Goal: Book appointment/travel/reservation

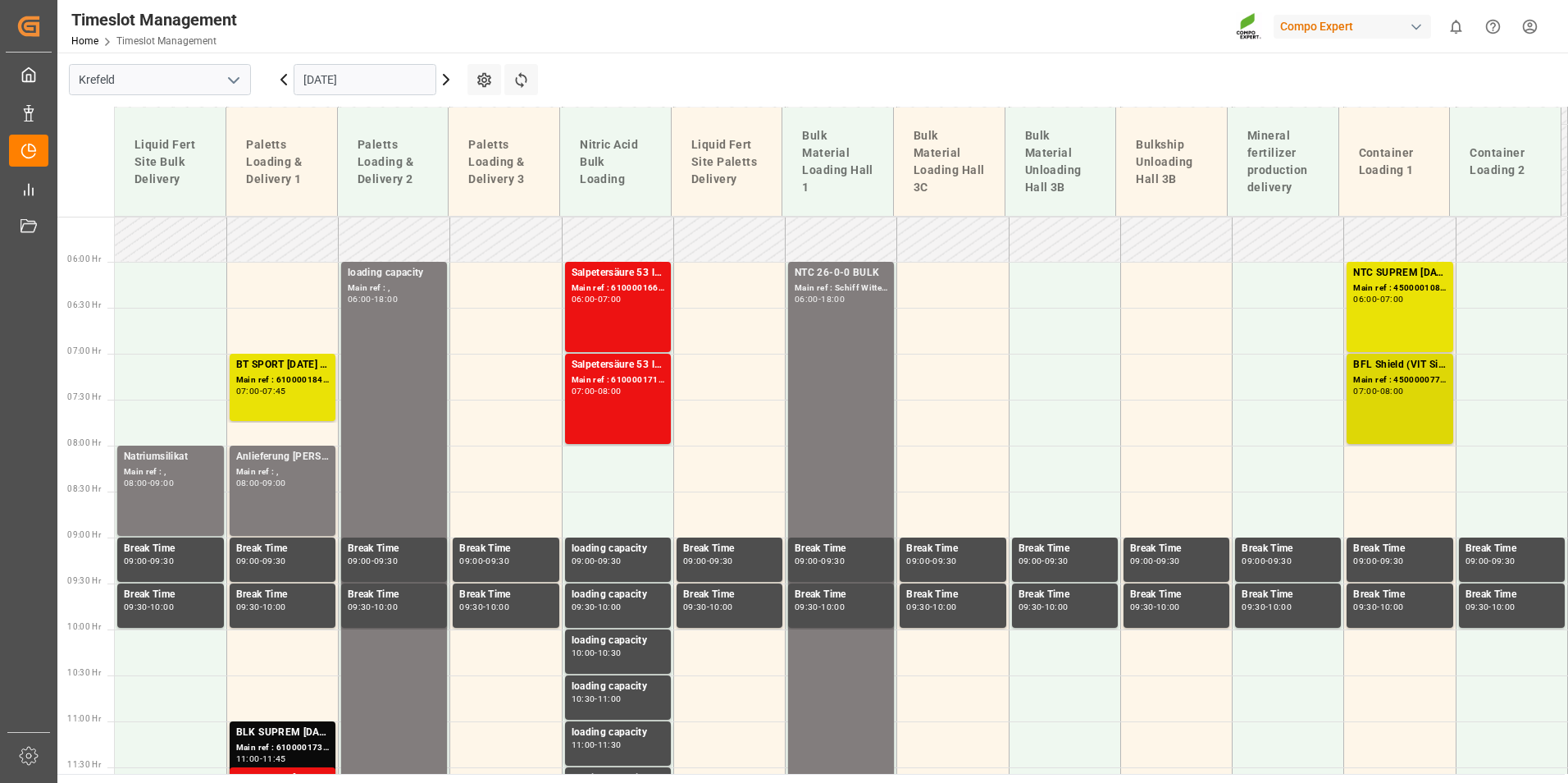
scroll to position [603, 0]
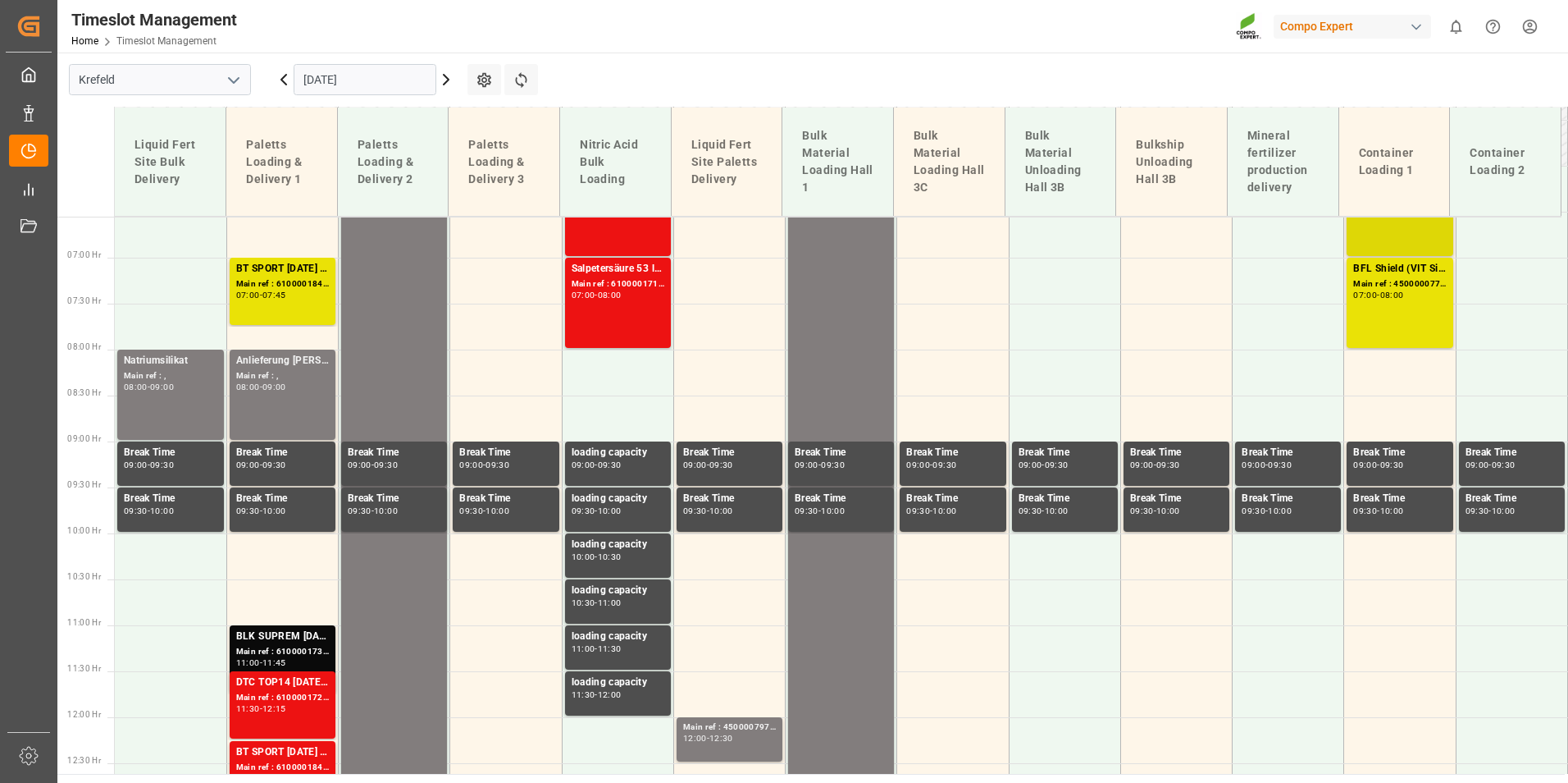
click at [1395, 242] on div "NTC SUPREM [DATE] 25kg (x42) INT Main ref : 4500001086, 2000001104 06:00 - 07:00" at bounding box center [1399, 211] width 93 height 84
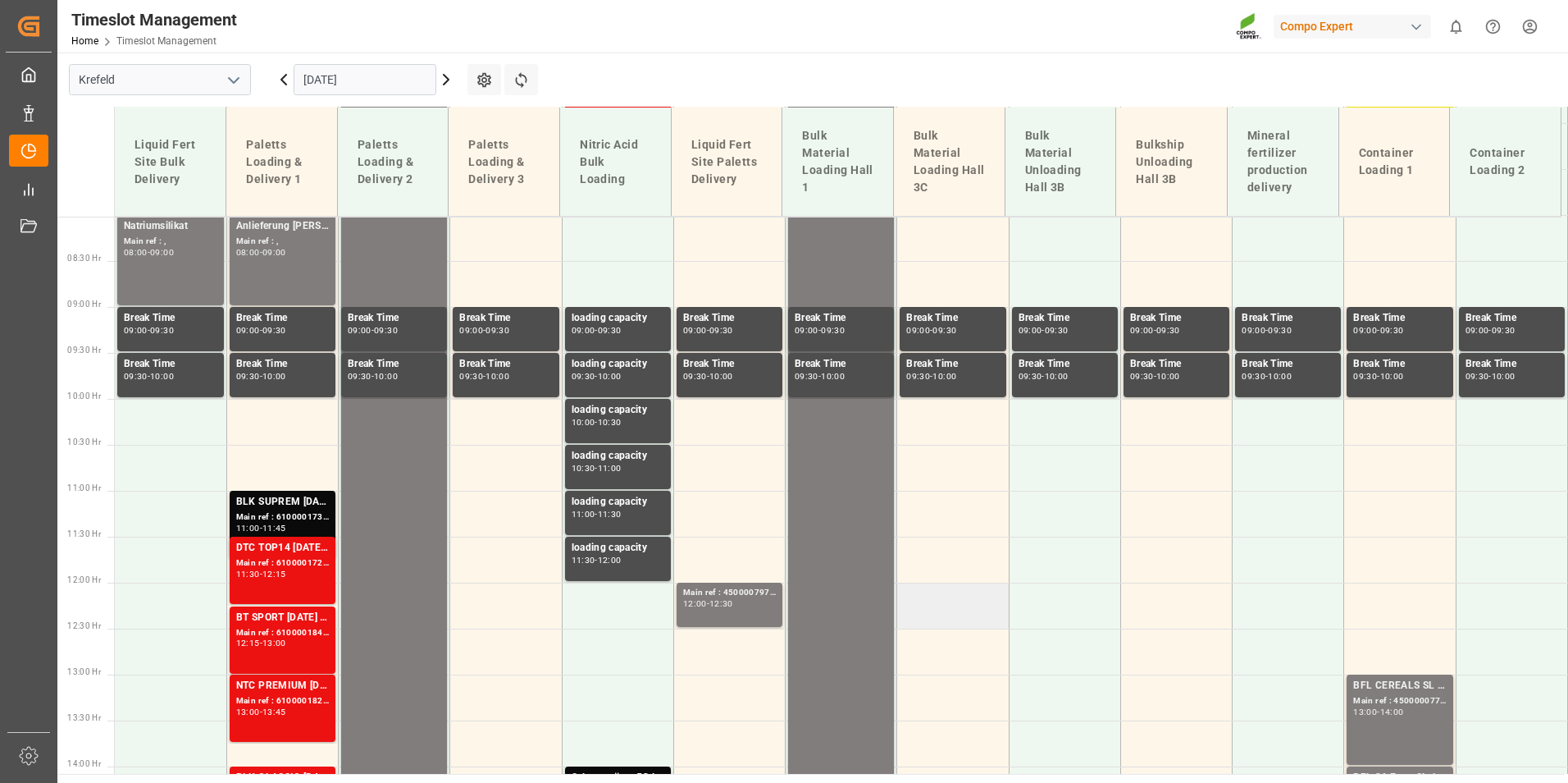
scroll to position [931, 0]
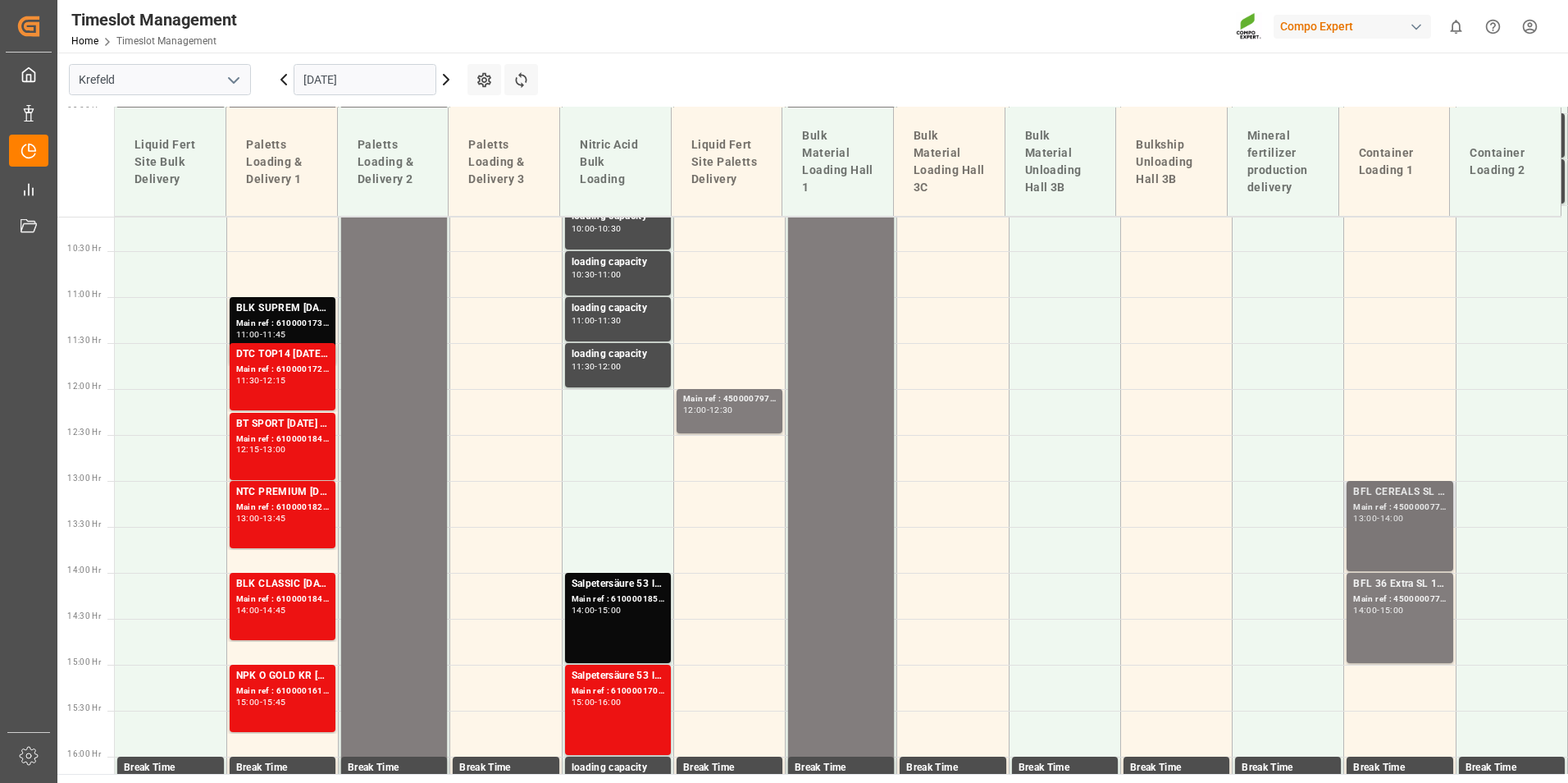
click at [1347, 530] on div "BFL CEREALS SL 10L (x60) TR (KRE) MTO Main ref : 4500000774, 2000000604 13:00 -…" at bounding box center [1399, 525] width 106 height 90
click at [1383, 591] on div "BFL 36 Extra SL 10L (x60) EN,TR MTO" at bounding box center [1399, 584] width 93 height 16
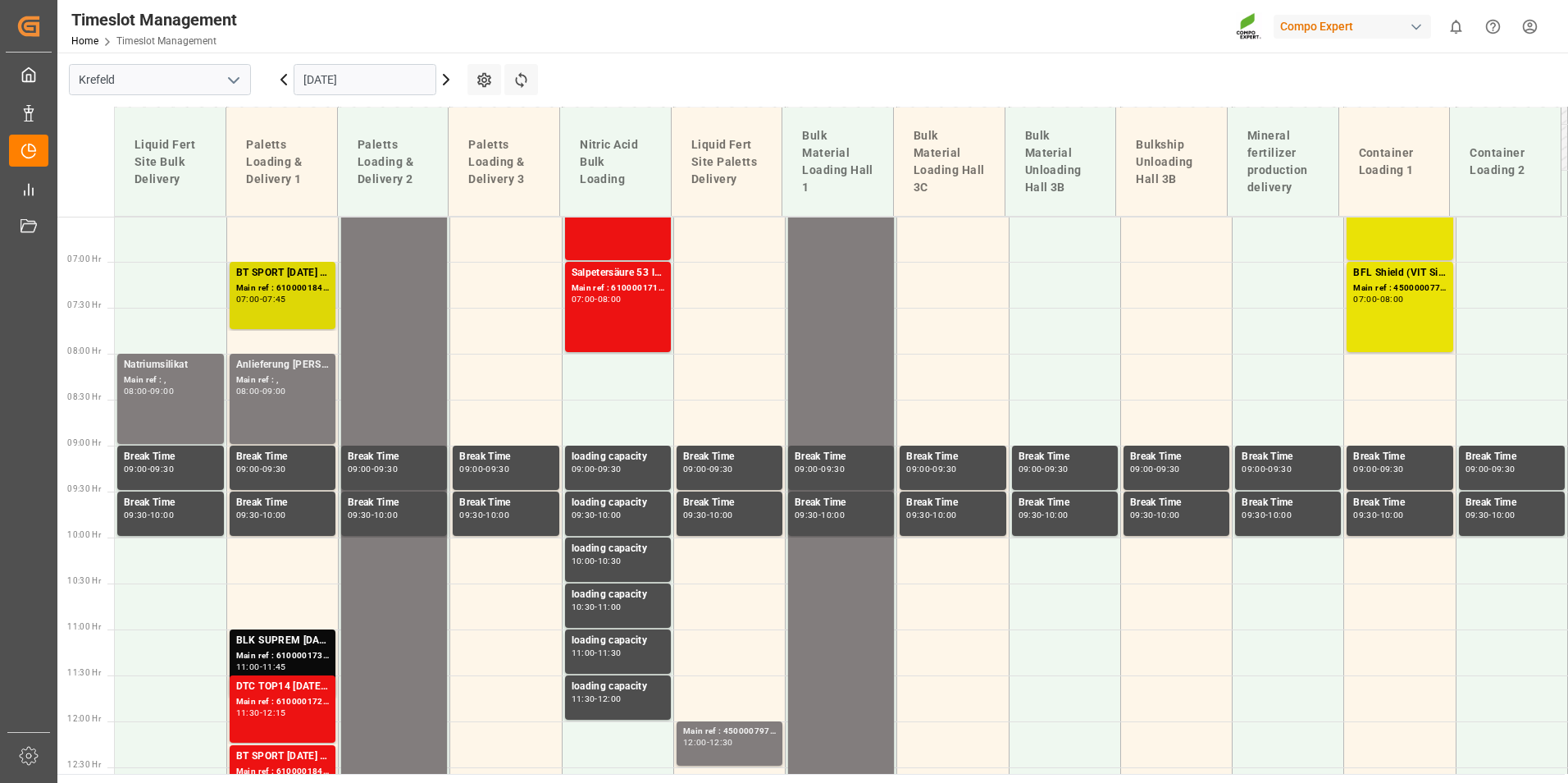
scroll to position [520, 0]
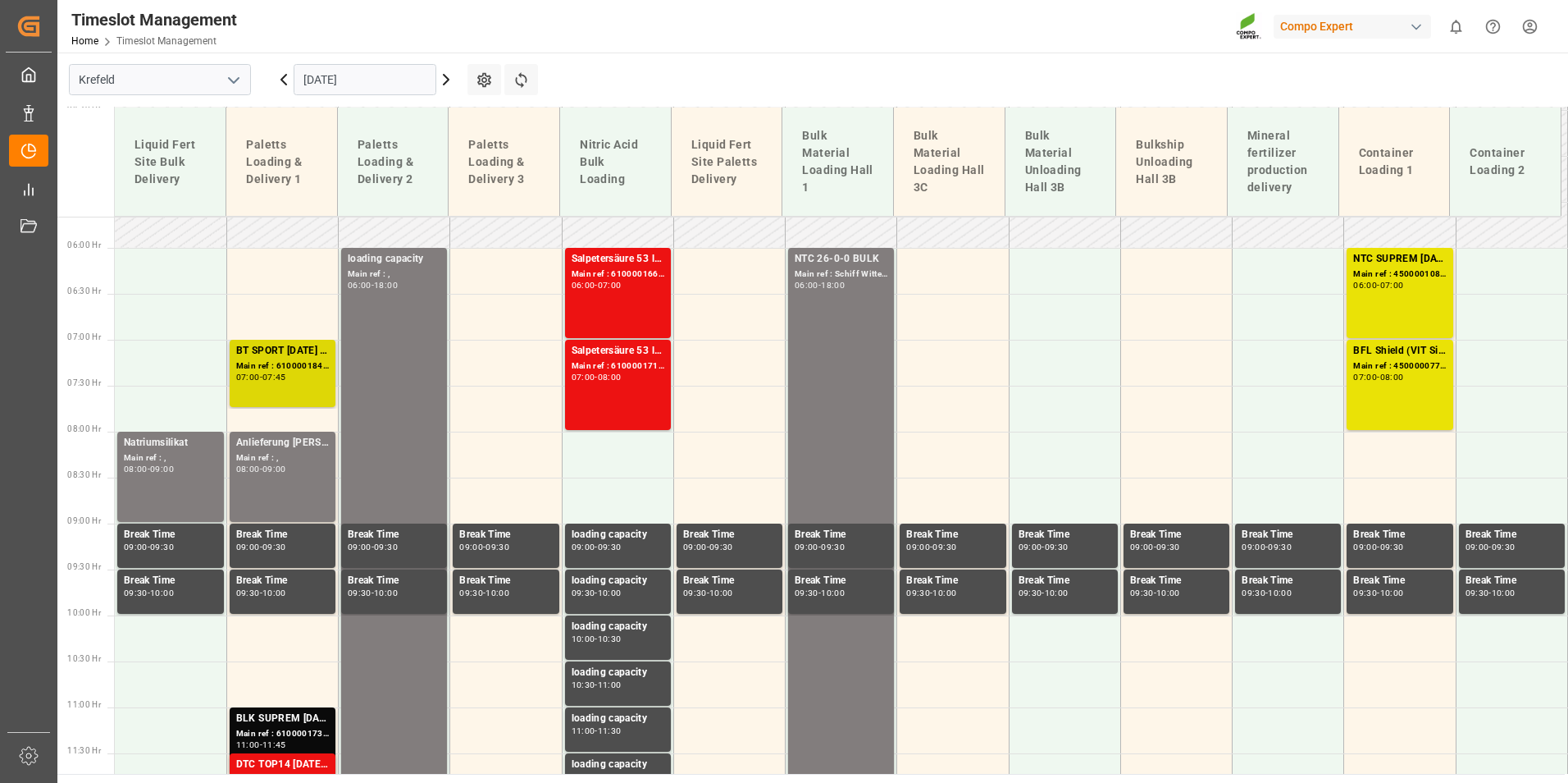
click at [298, 357] on div "BT SPORT [DATE] 25%UH 3M 25kg (x40) INTBLK PREMIUM [DATE] 25kg(x40)D,EN,PL,FNLB…" at bounding box center [282, 351] width 93 height 16
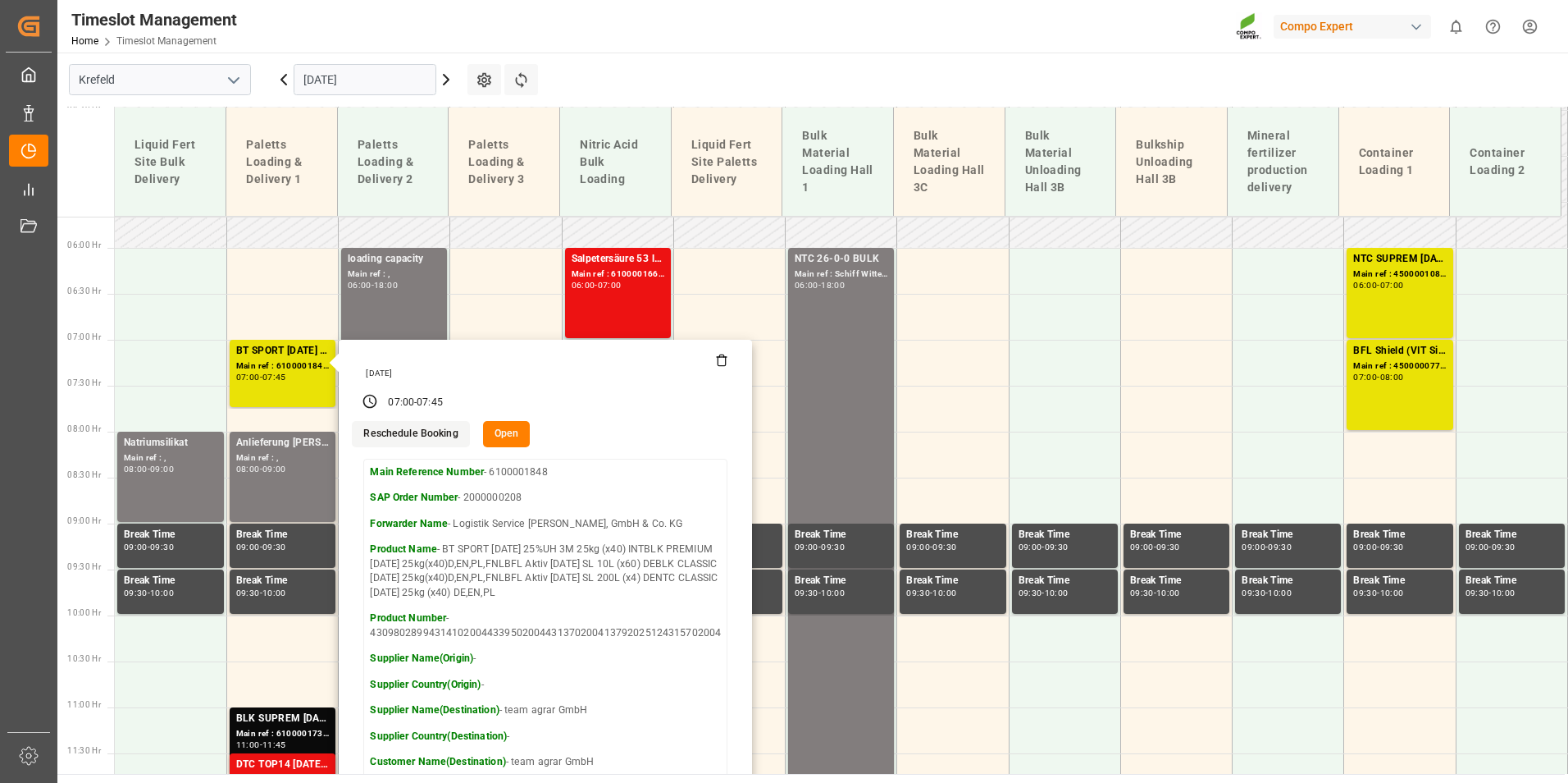
click at [777, 68] on main "[GEOGRAPHIC_DATA] [DATE] Settings Refresh Time Slots Liquid Fert Site Bulk Deli…" at bounding box center [811, 413] width 1507 height 721
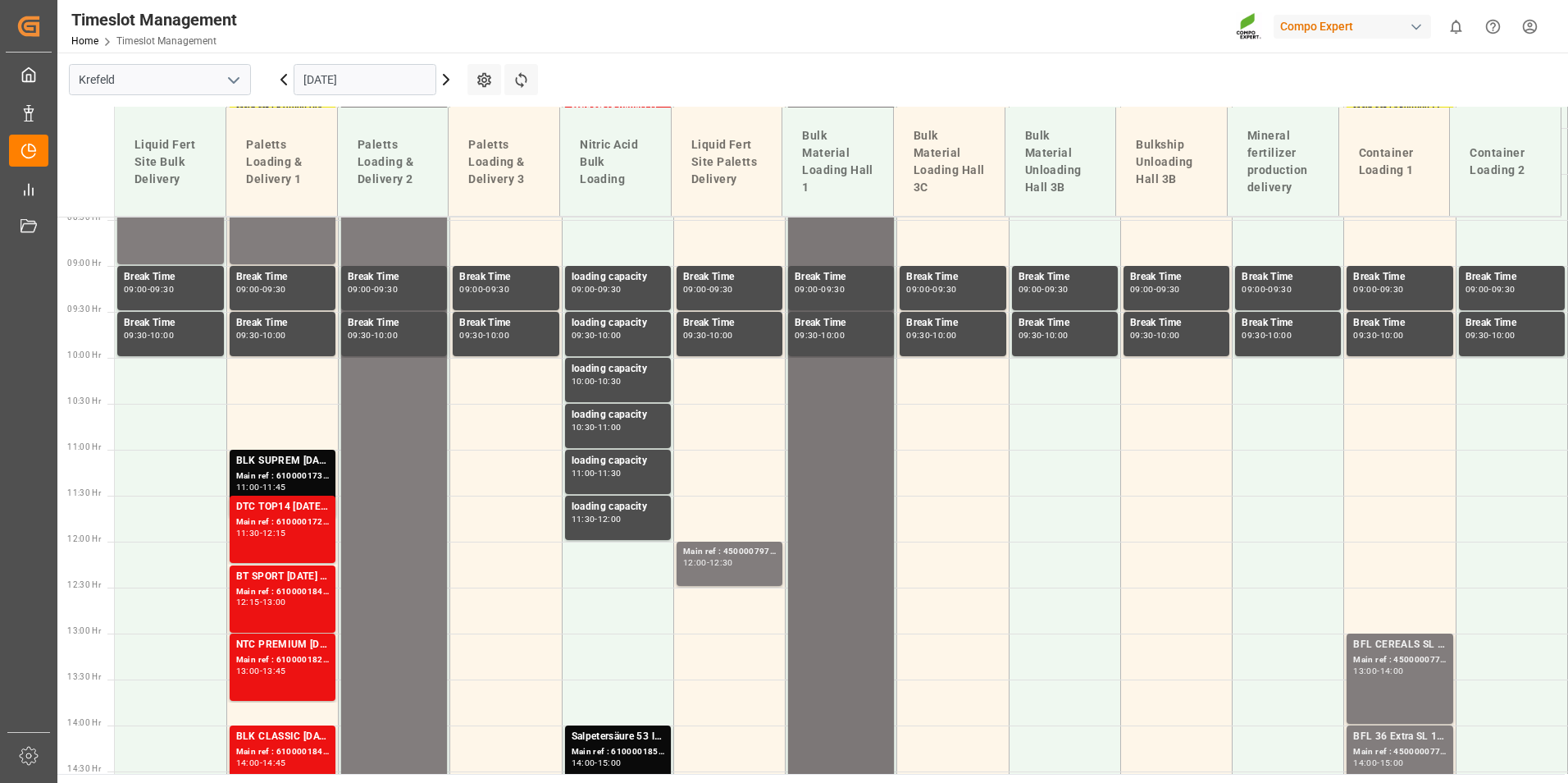
scroll to position [767, 0]
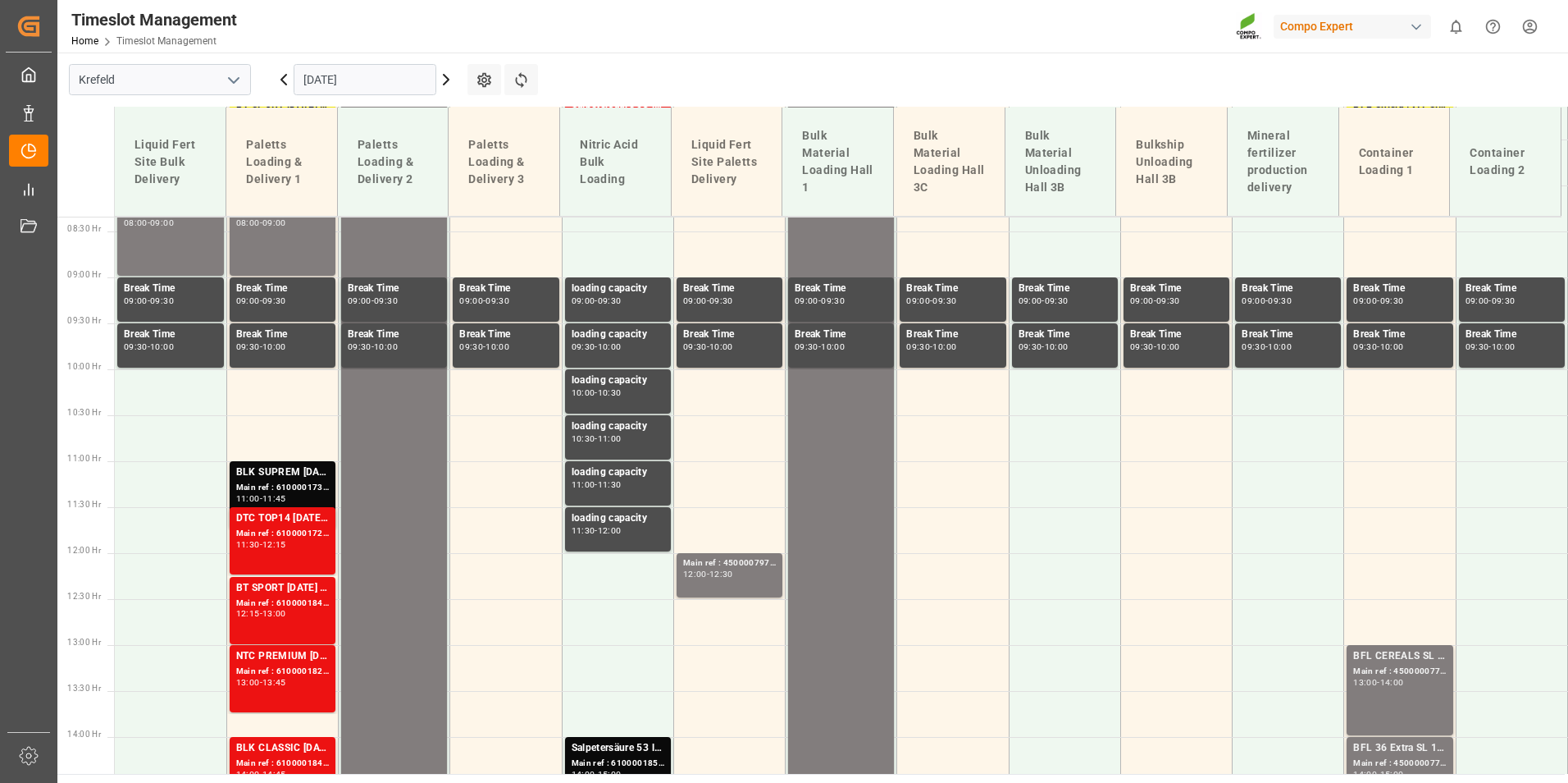
click at [284, 77] on icon at bounding box center [283, 79] width 5 height 10
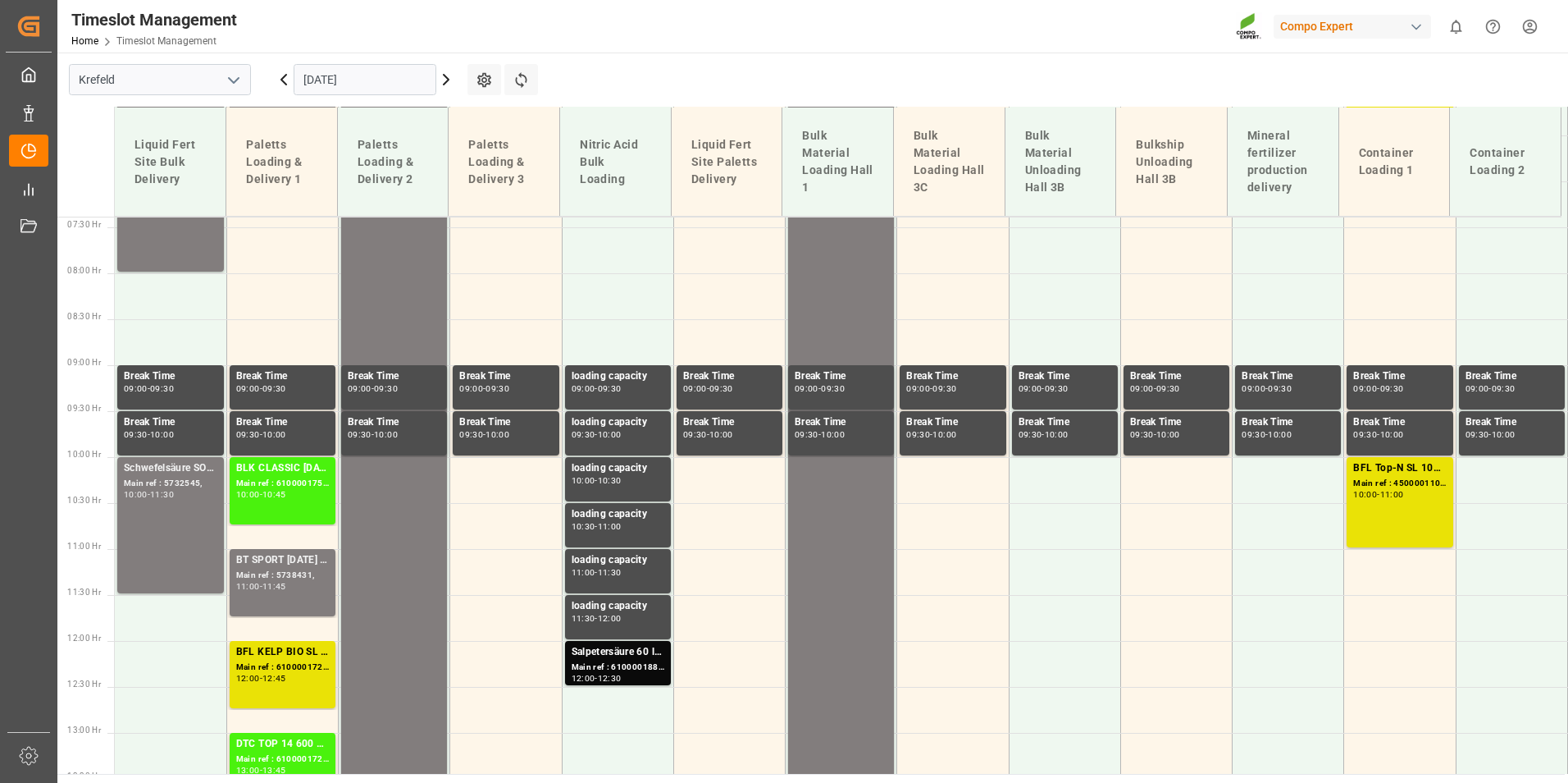
scroll to position [685, 0]
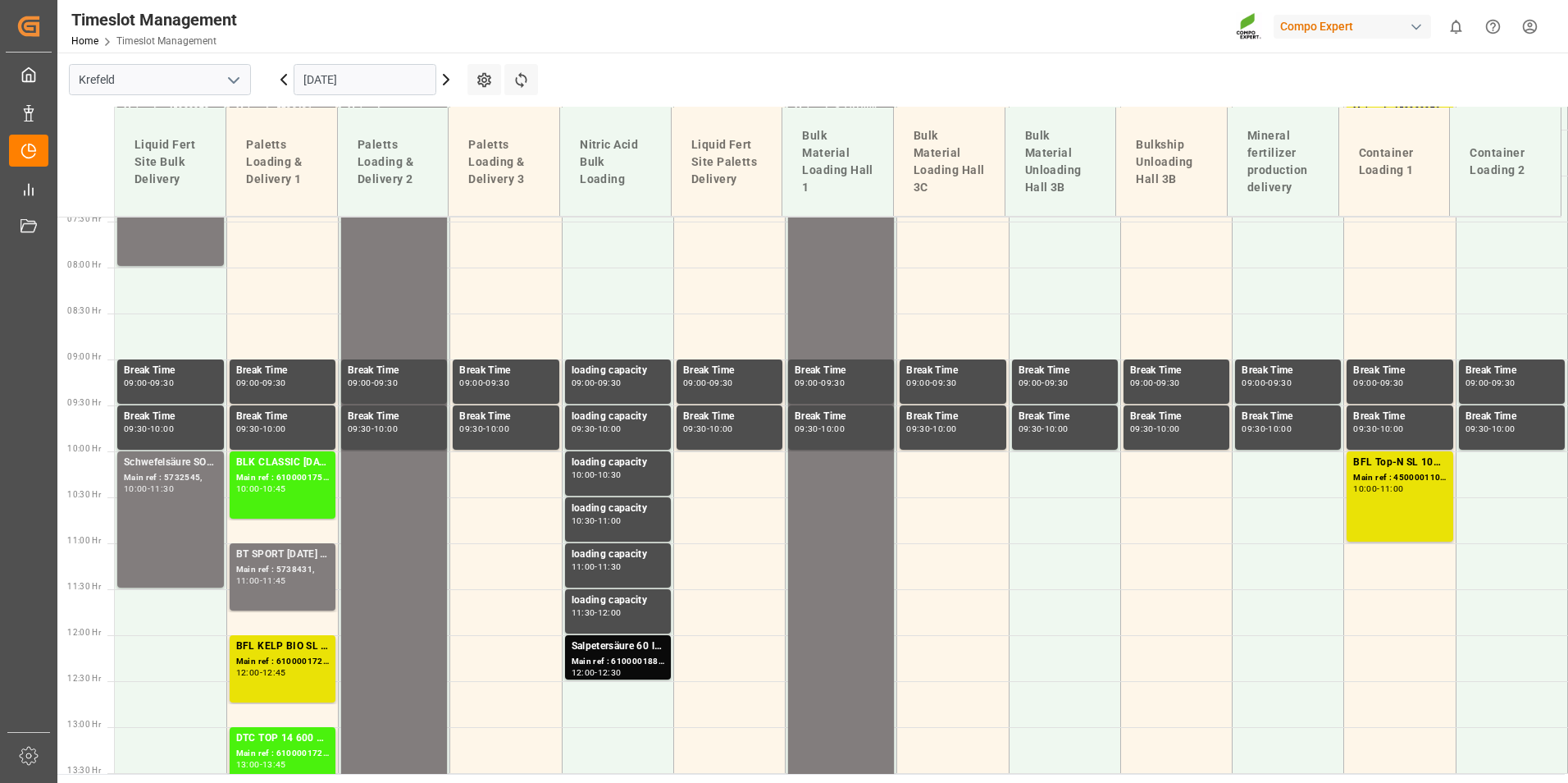
click at [445, 77] on icon at bounding box center [446, 80] width 20 height 20
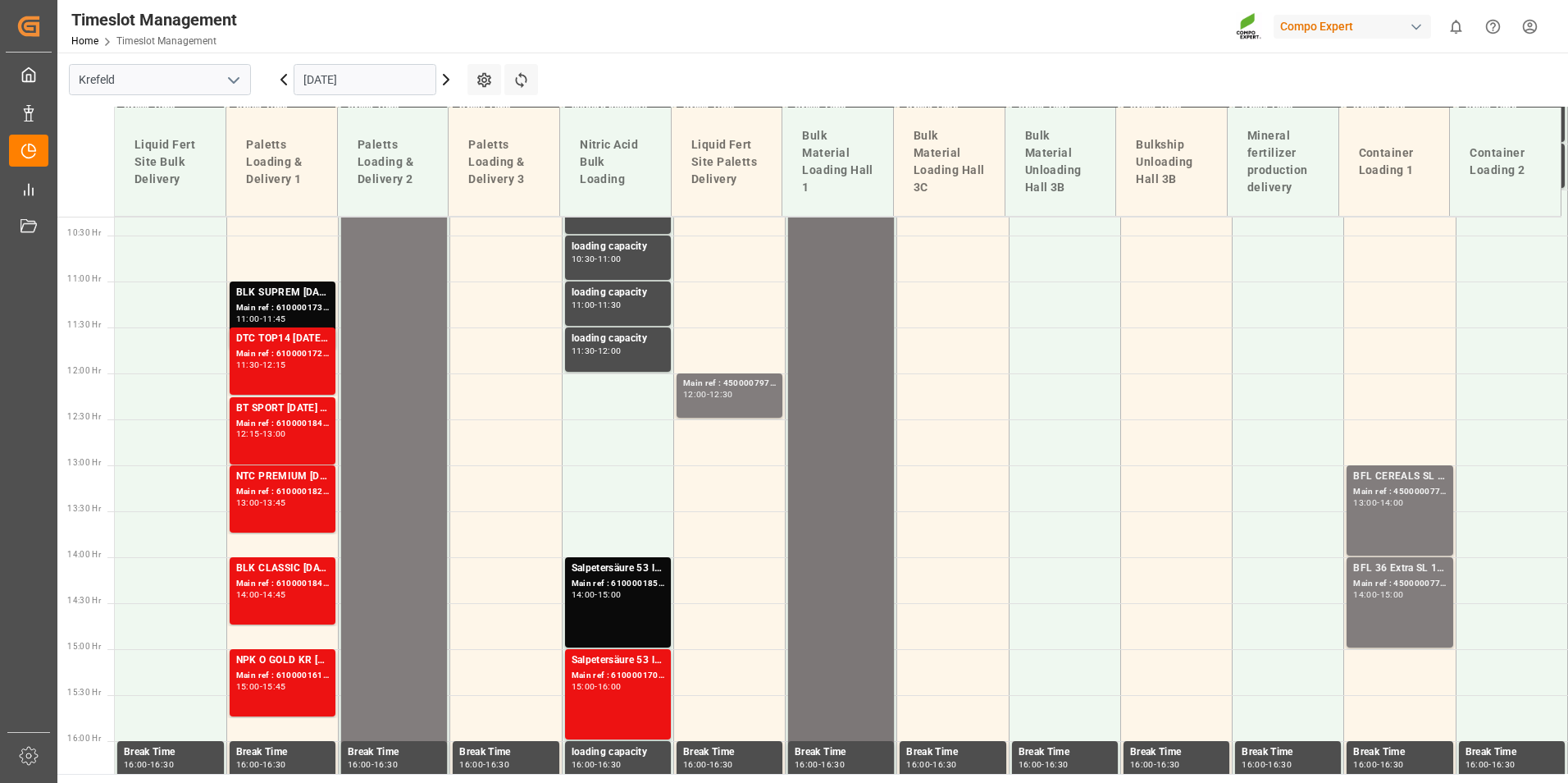
scroll to position [1013, 0]
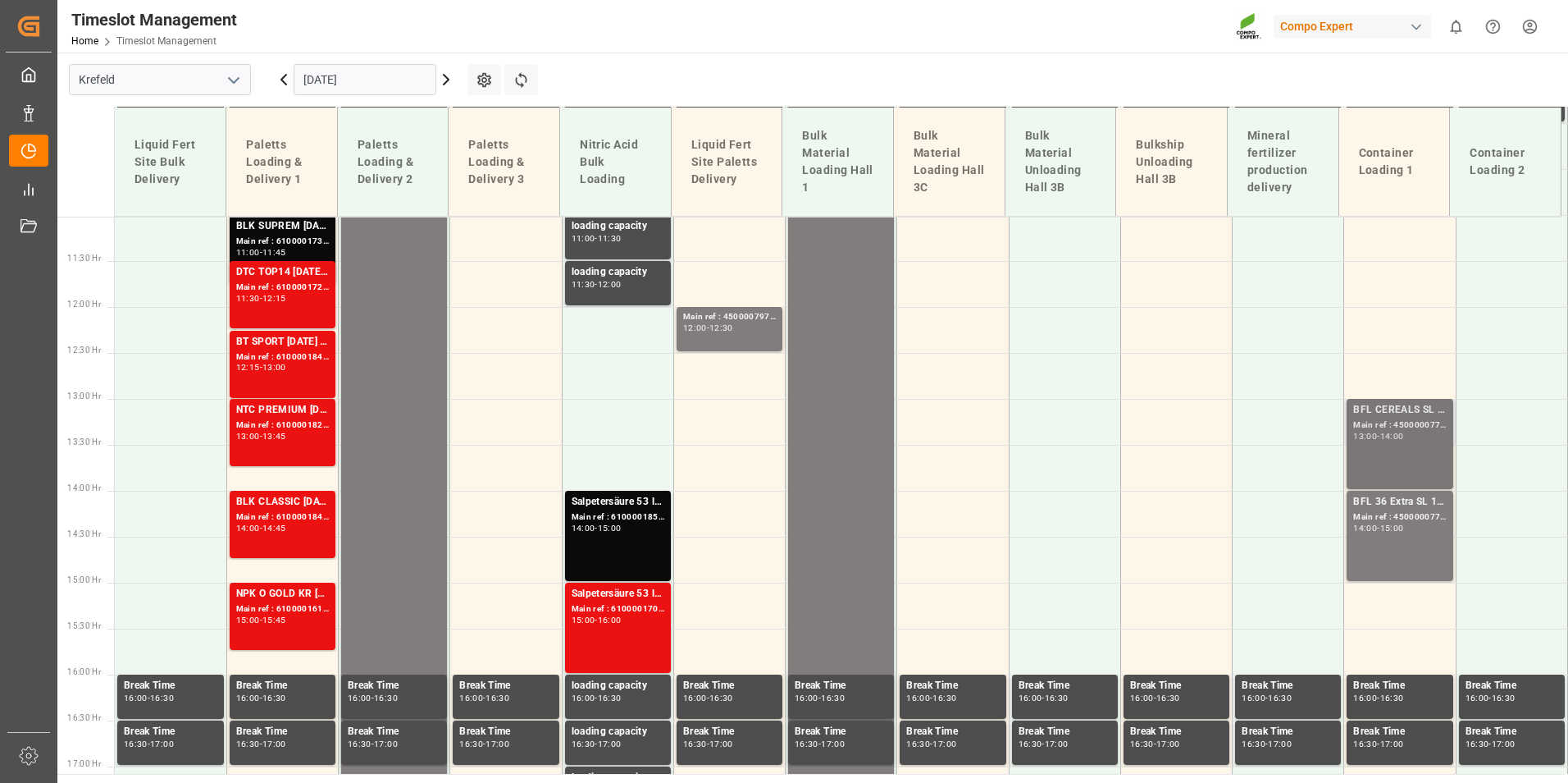
click at [1426, 441] on div "BFL CEREALS SL 10L (x60) TR (KRE) MTO Main ref : 4500000774, 2000000604 13:00 -…" at bounding box center [1399, 444] width 93 height 84
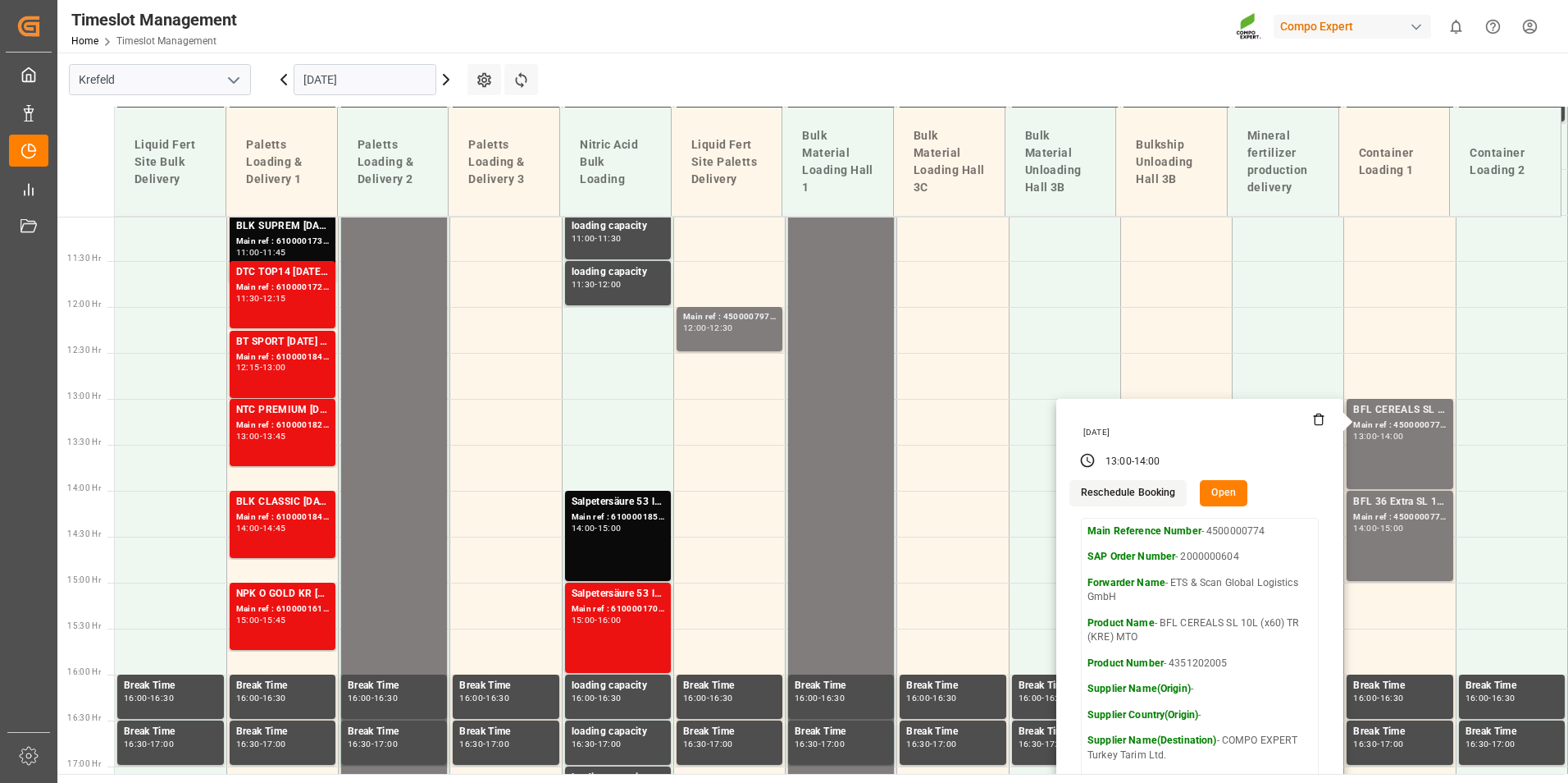
click at [447, 76] on icon at bounding box center [446, 80] width 20 height 20
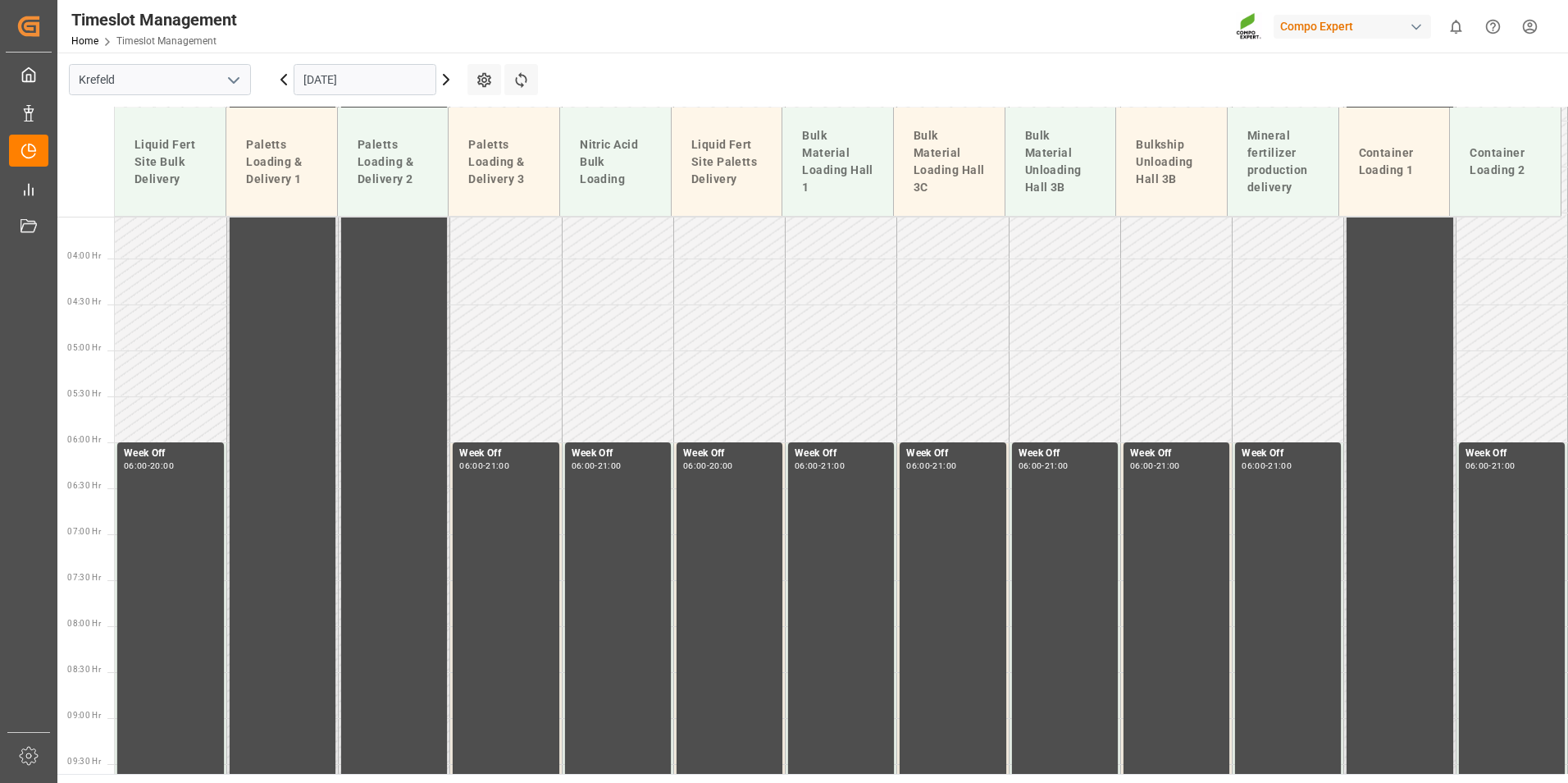
scroll to position [518, 0]
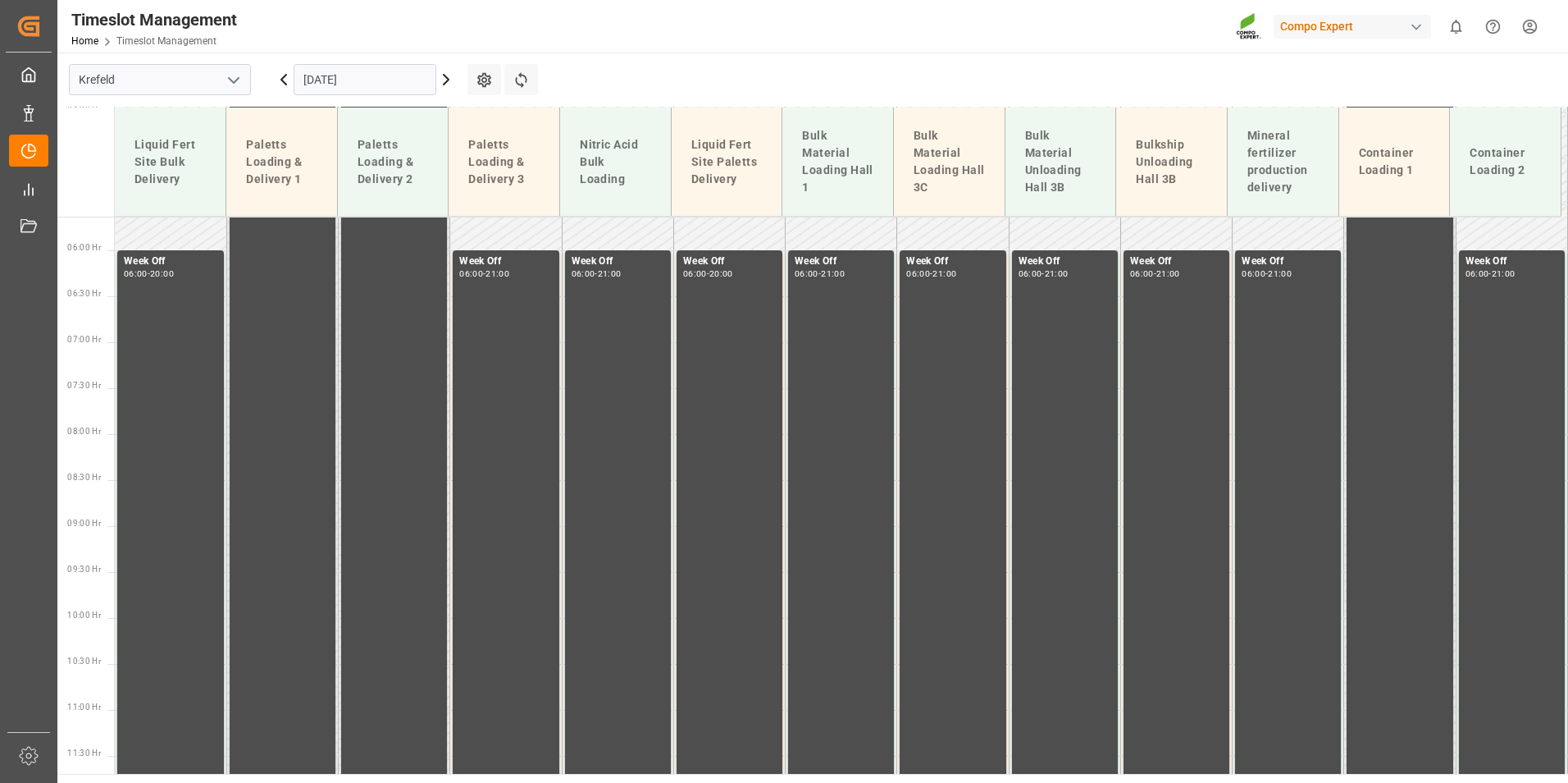
click at [447, 76] on icon at bounding box center [446, 80] width 20 height 20
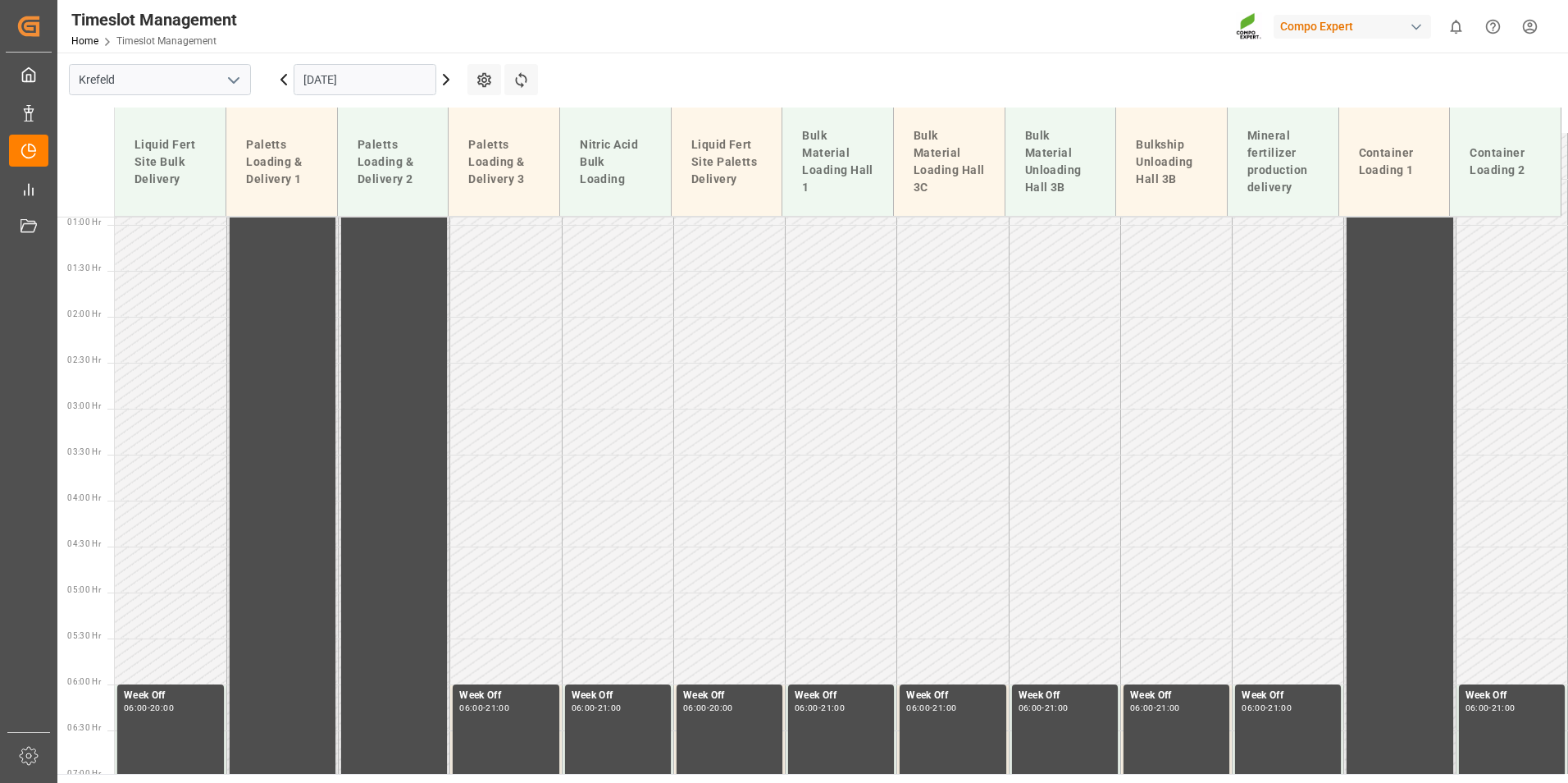
scroll to position [284, 0]
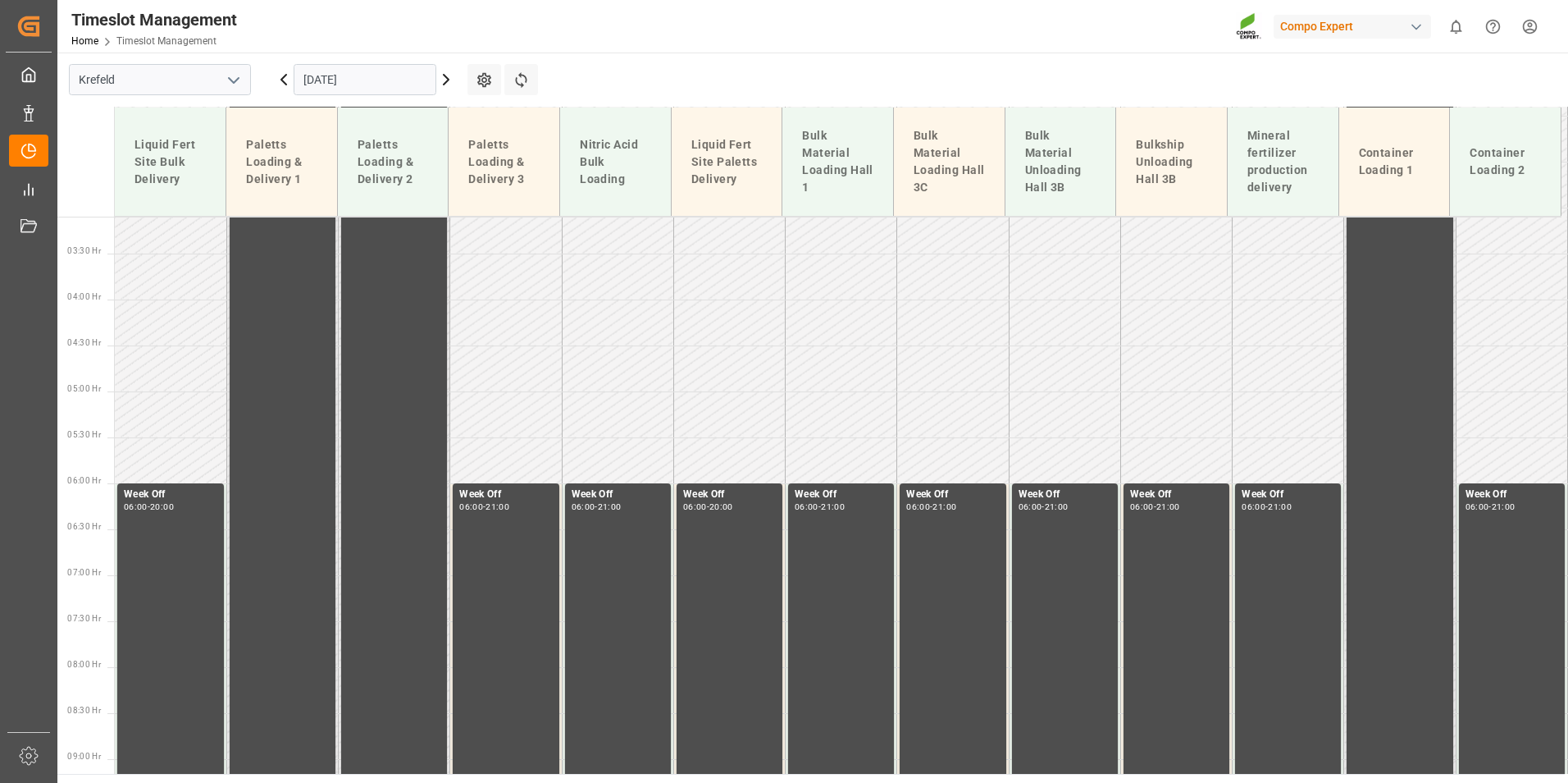
click at [447, 76] on icon at bounding box center [446, 80] width 20 height 20
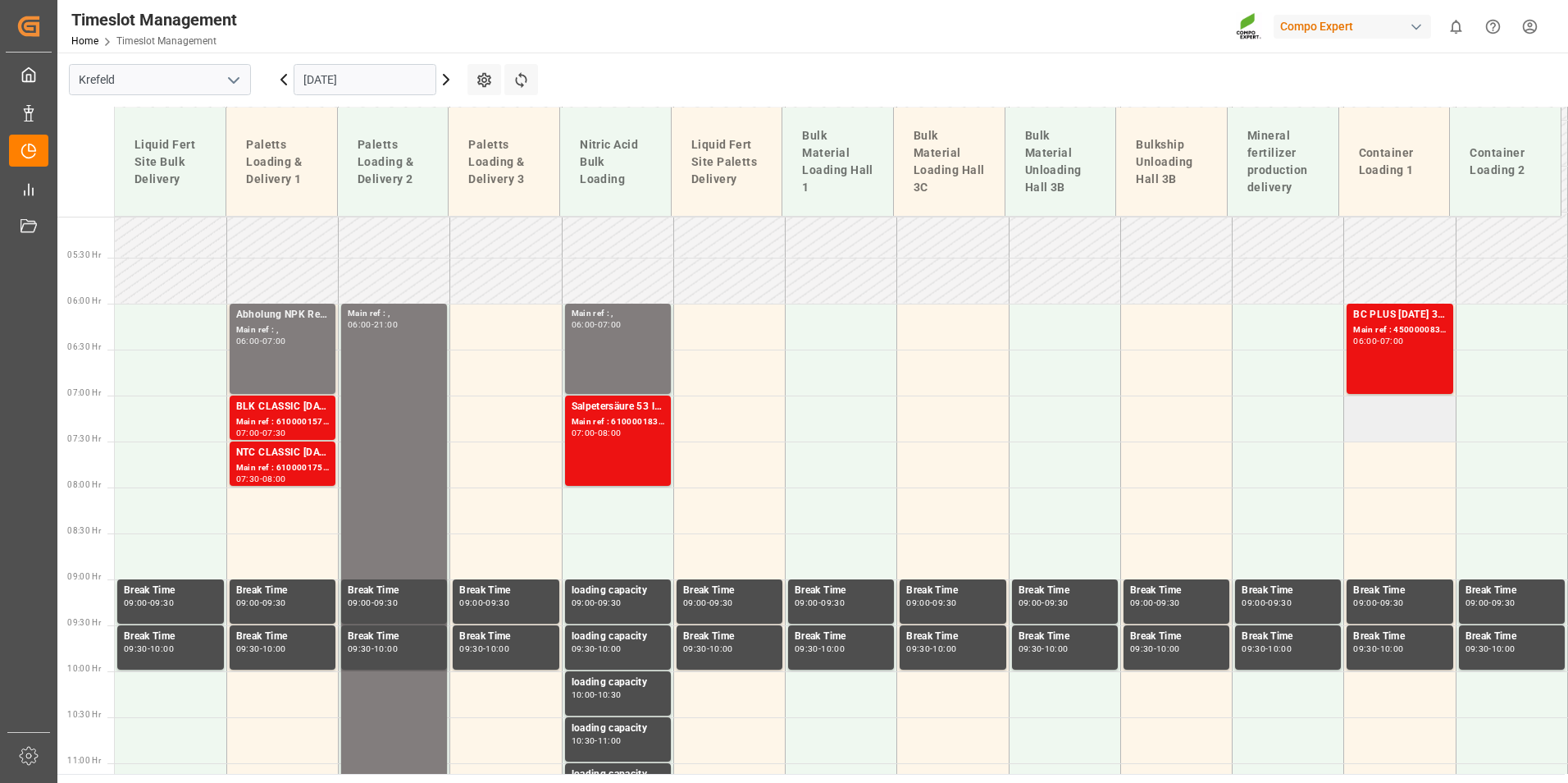
scroll to position [438, 0]
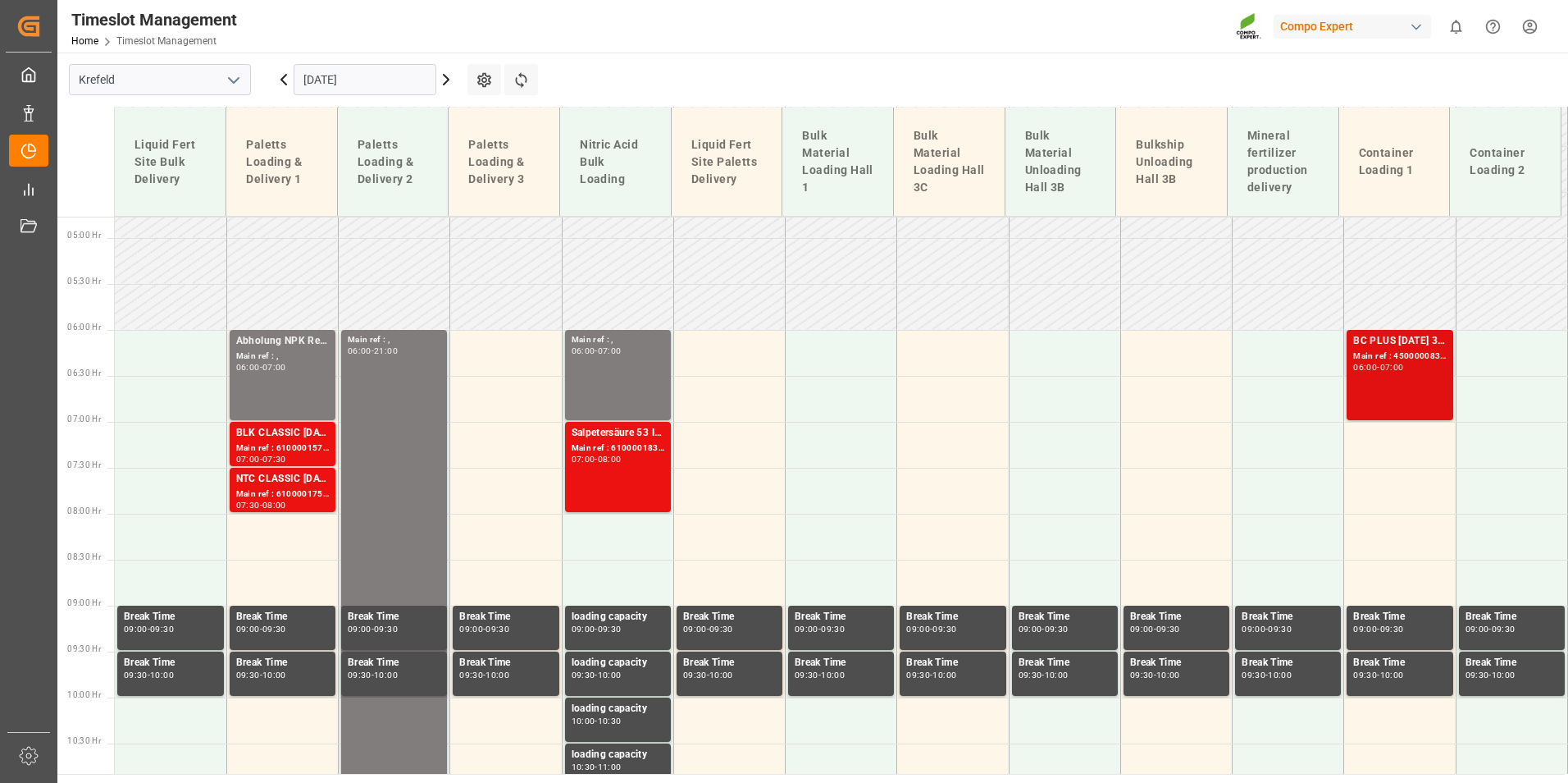
click at [1421, 392] on div "BC PLUS [DATE] 3M 25kg (x42) WW Main ref : 4500000836, 2000000788 06:00 - 07:00" at bounding box center [1399, 375] width 93 height 84
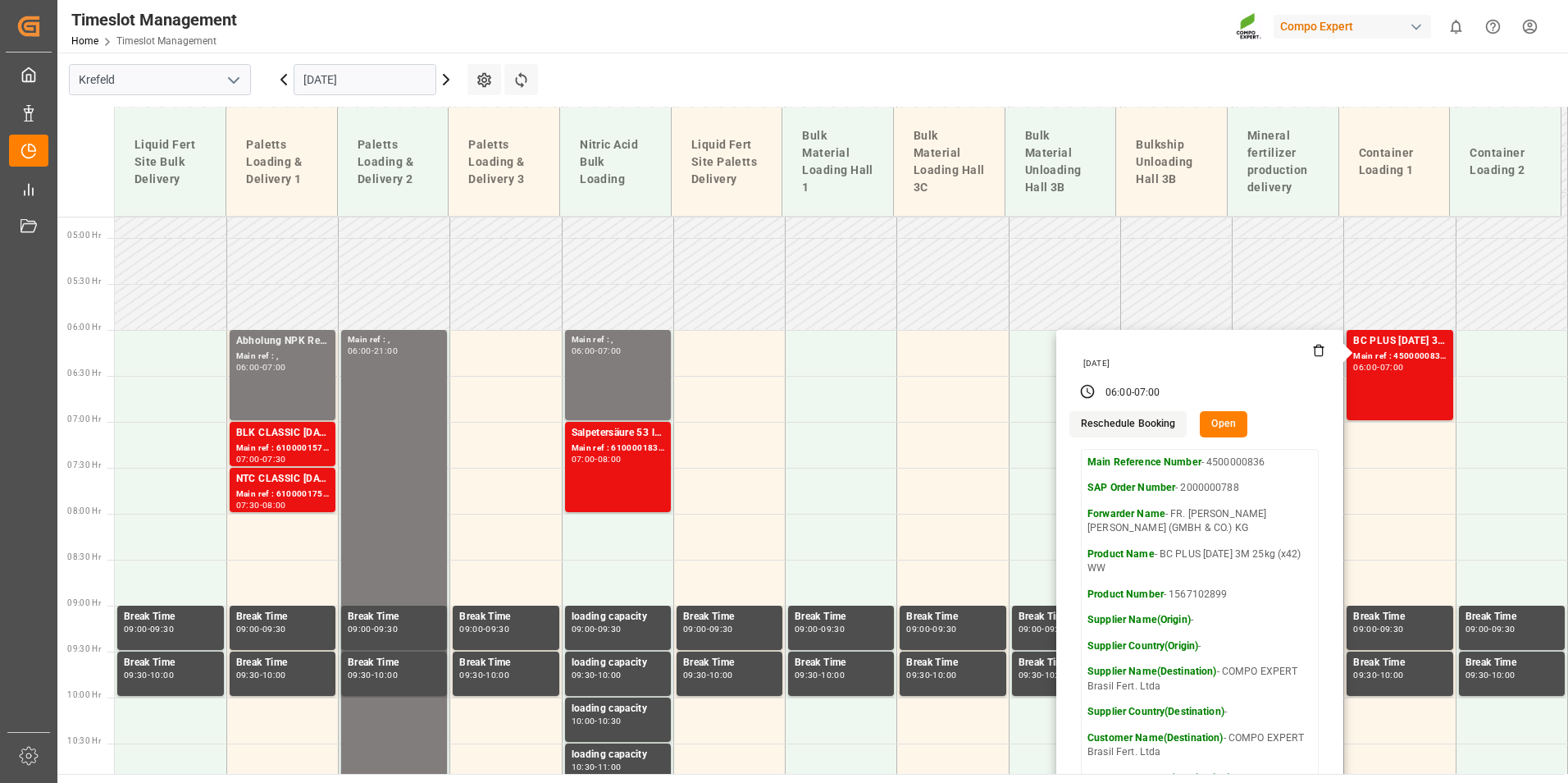
click at [1316, 354] on icon at bounding box center [1319, 352] width 7 height 9
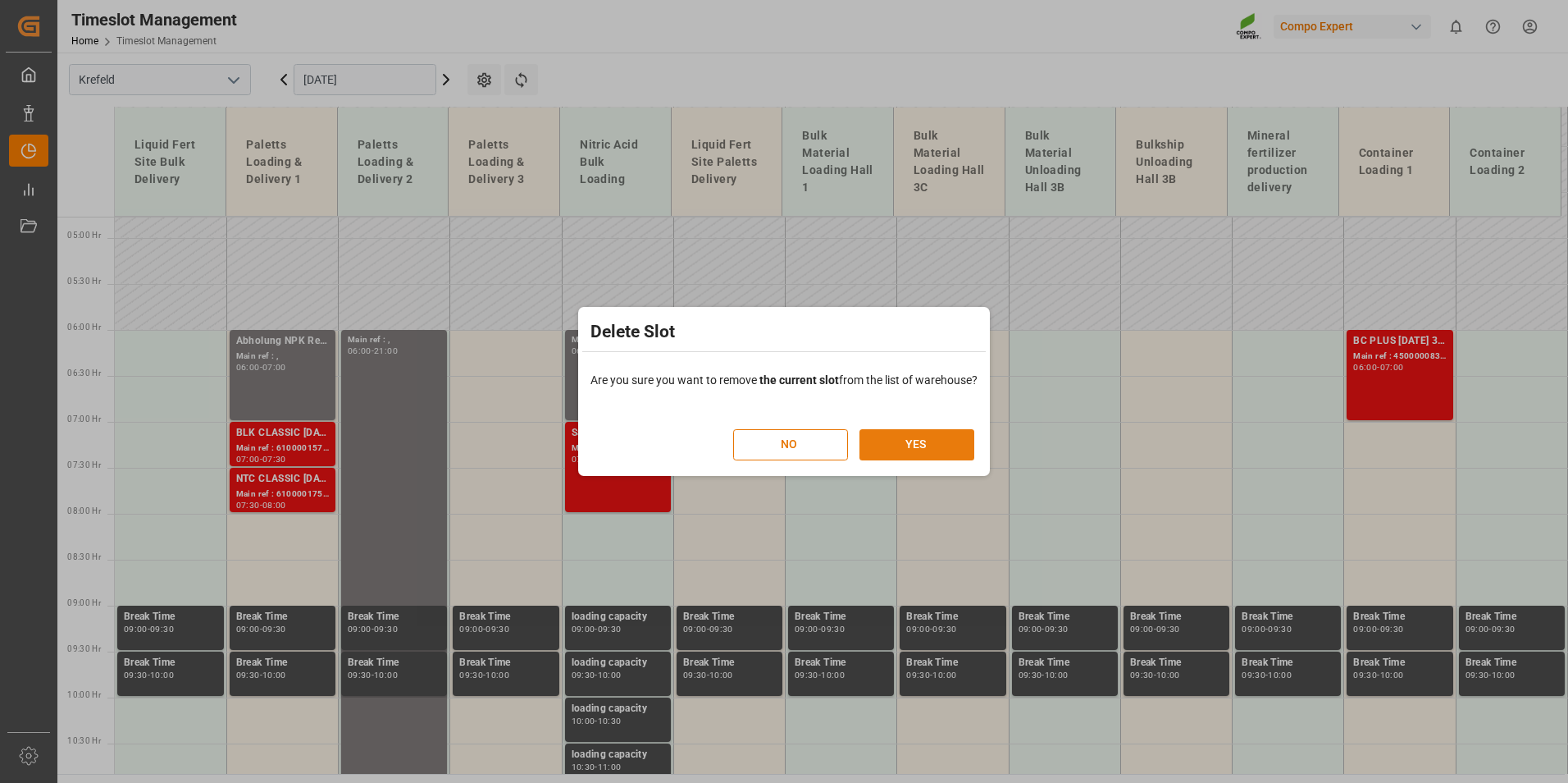
click at [910, 436] on button "YES" at bounding box center [917, 445] width 115 height 31
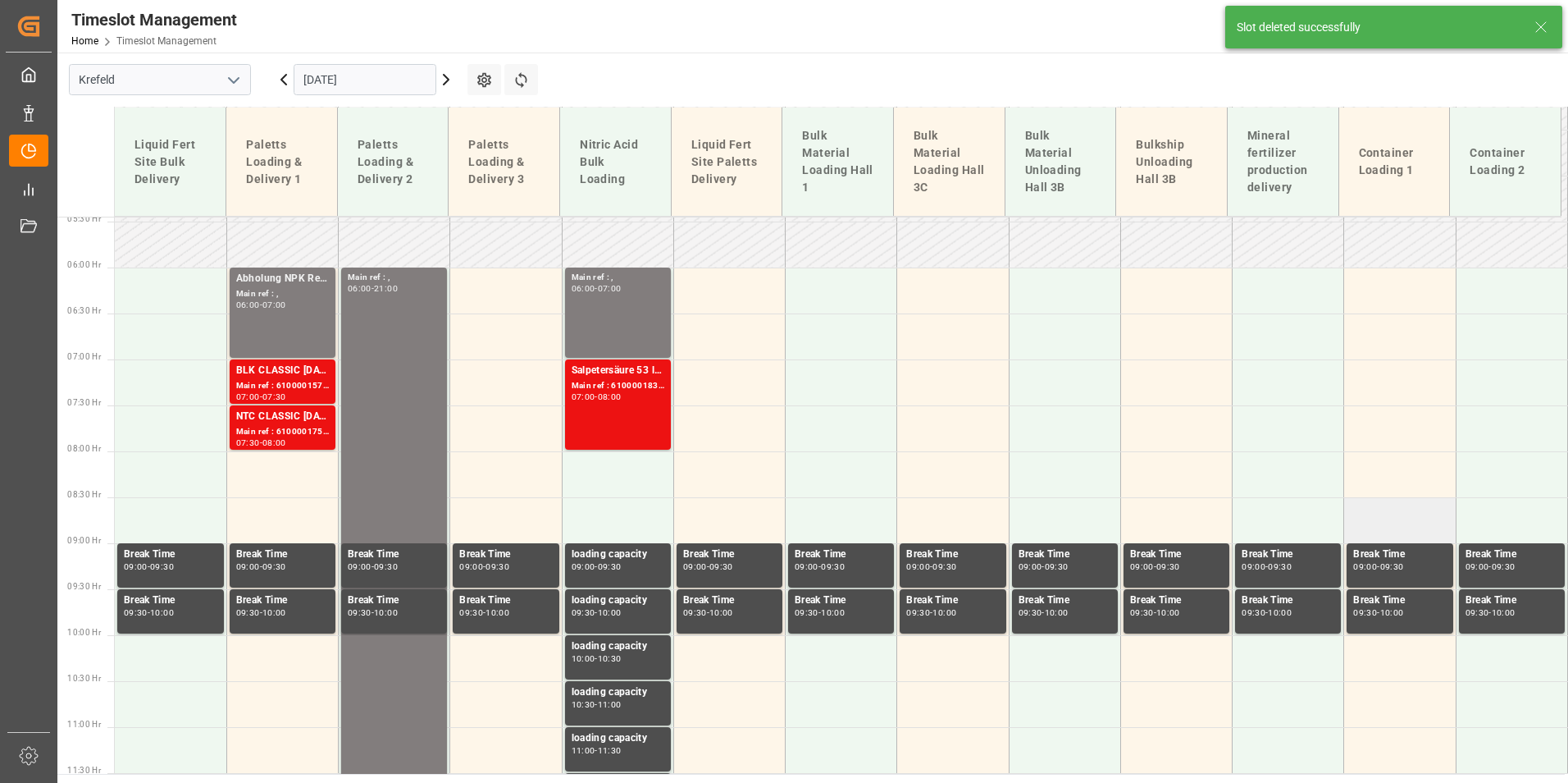
scroll to position [829, 0]
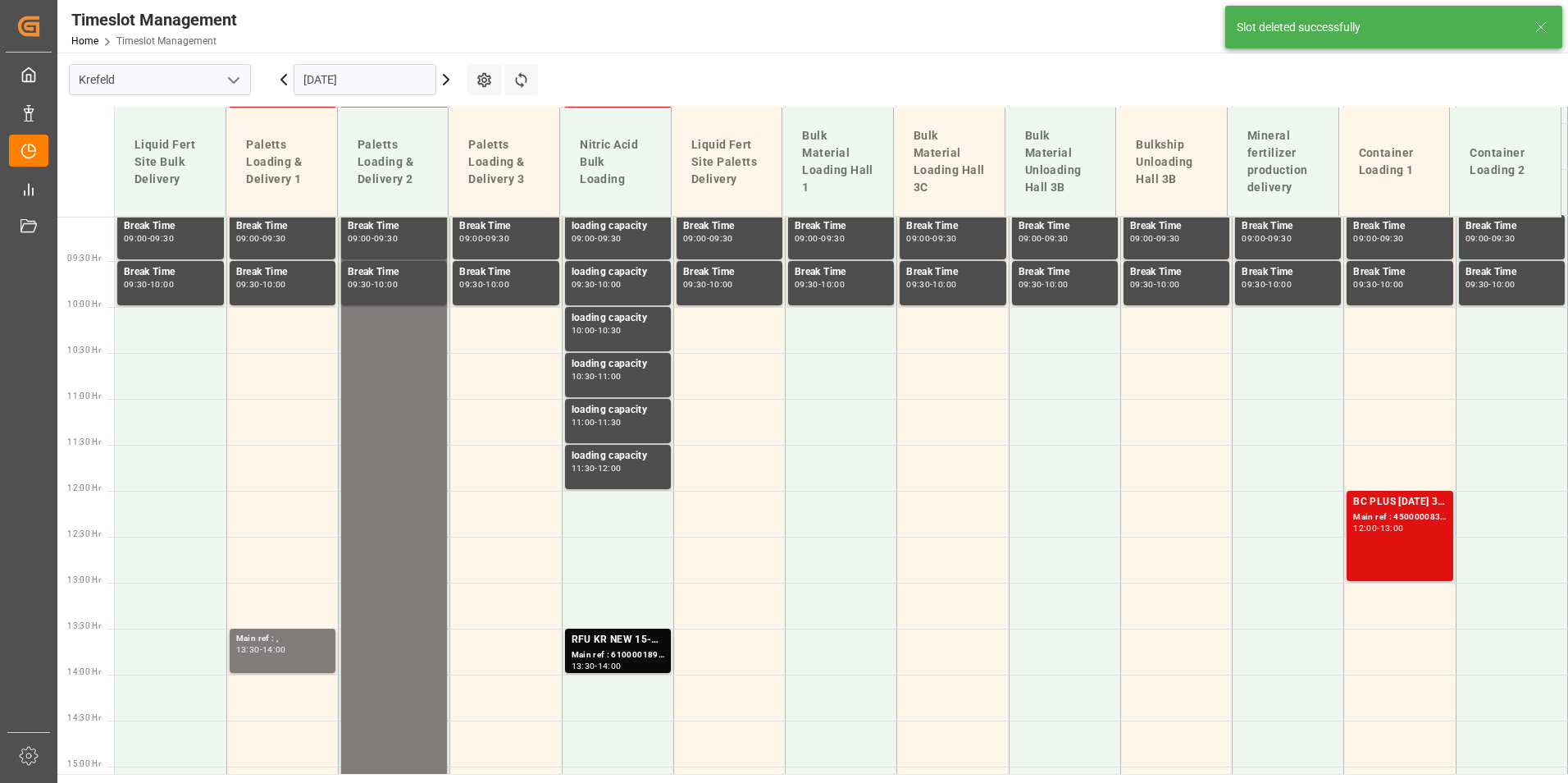
click at [1365, 536] on div "BC PLUS [DATE] 3M 25kg (x42) WW Main ref : 4500000837, 2000000788 12:00 - 13:00" at bounding box center [1399, 536] width 93 height 84
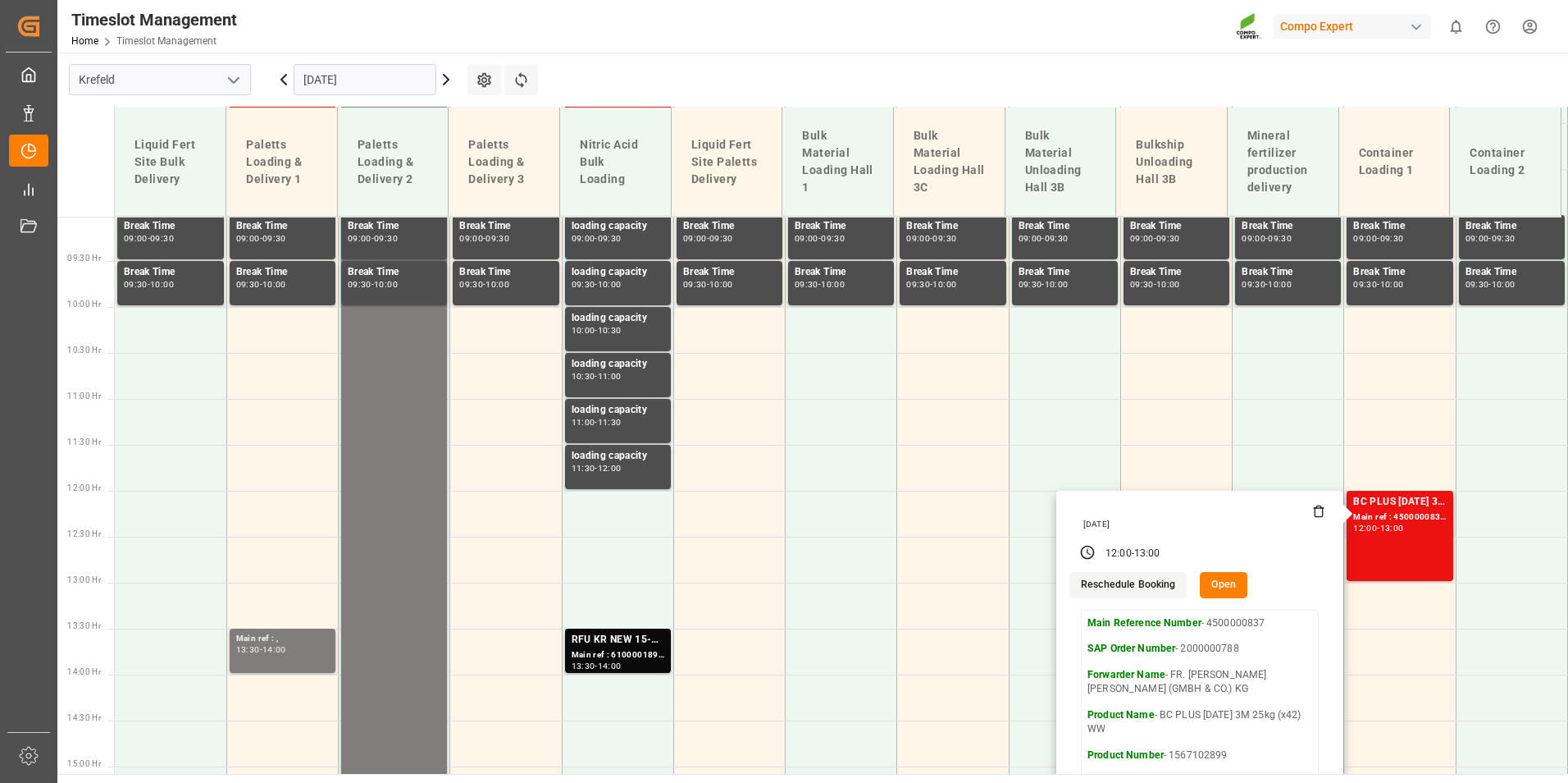
click at [1313, 513] on icon at bounding box center [1318, 511] width 13 height 13
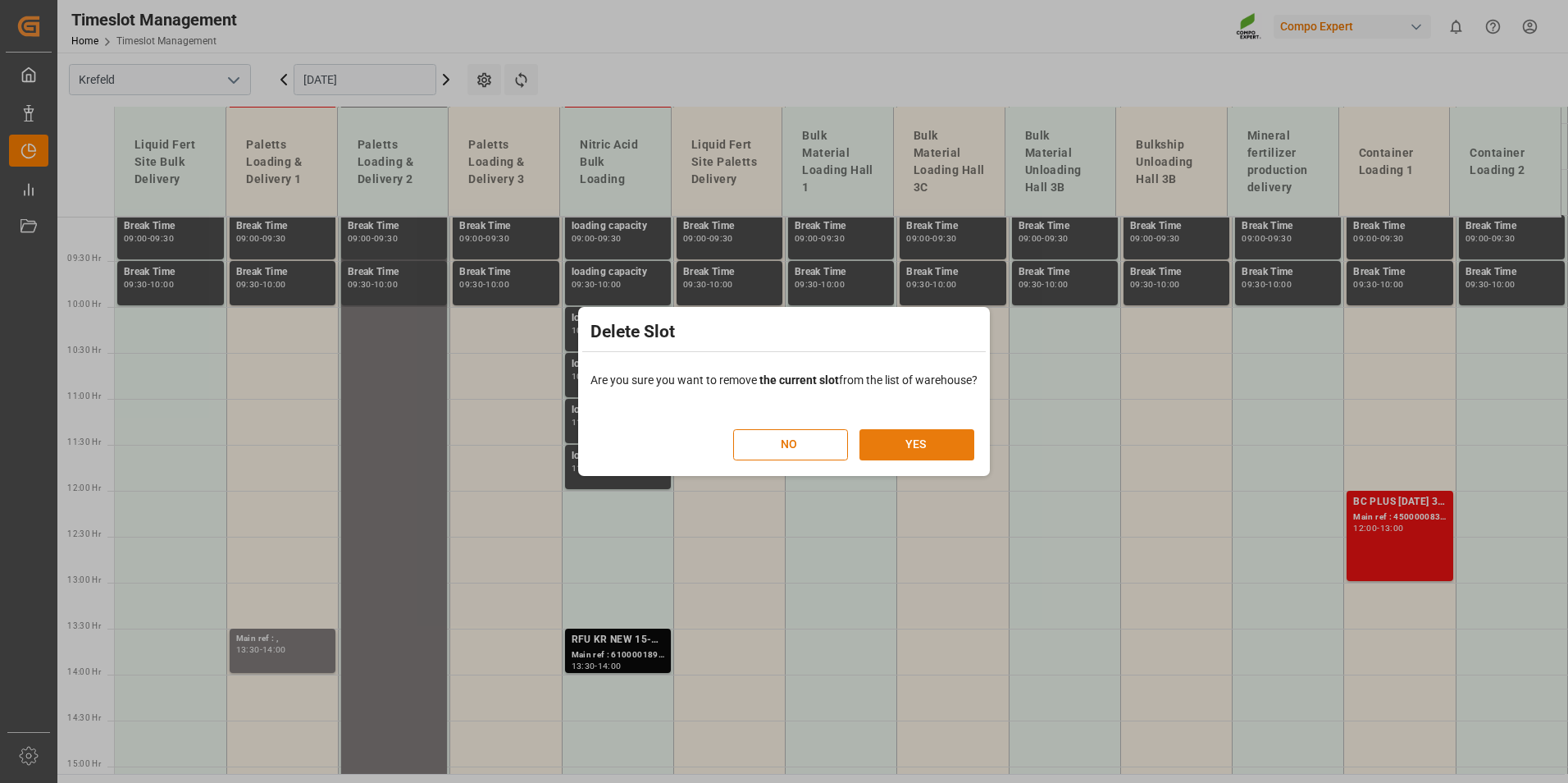
click at [944, 448] on button "YES" at bounding box center [917, 445] width 115 height 31
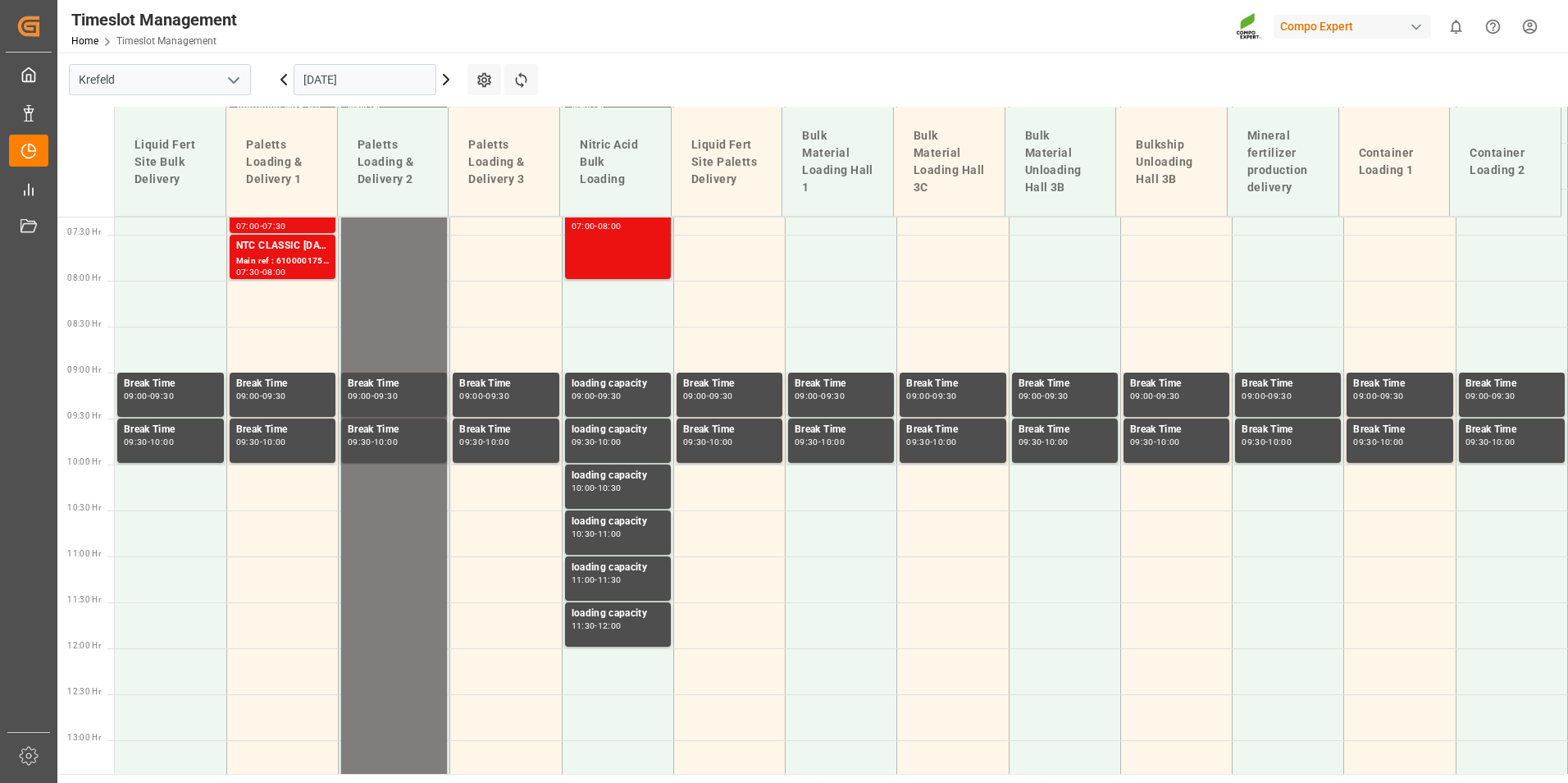
scroll to position [560, 0]
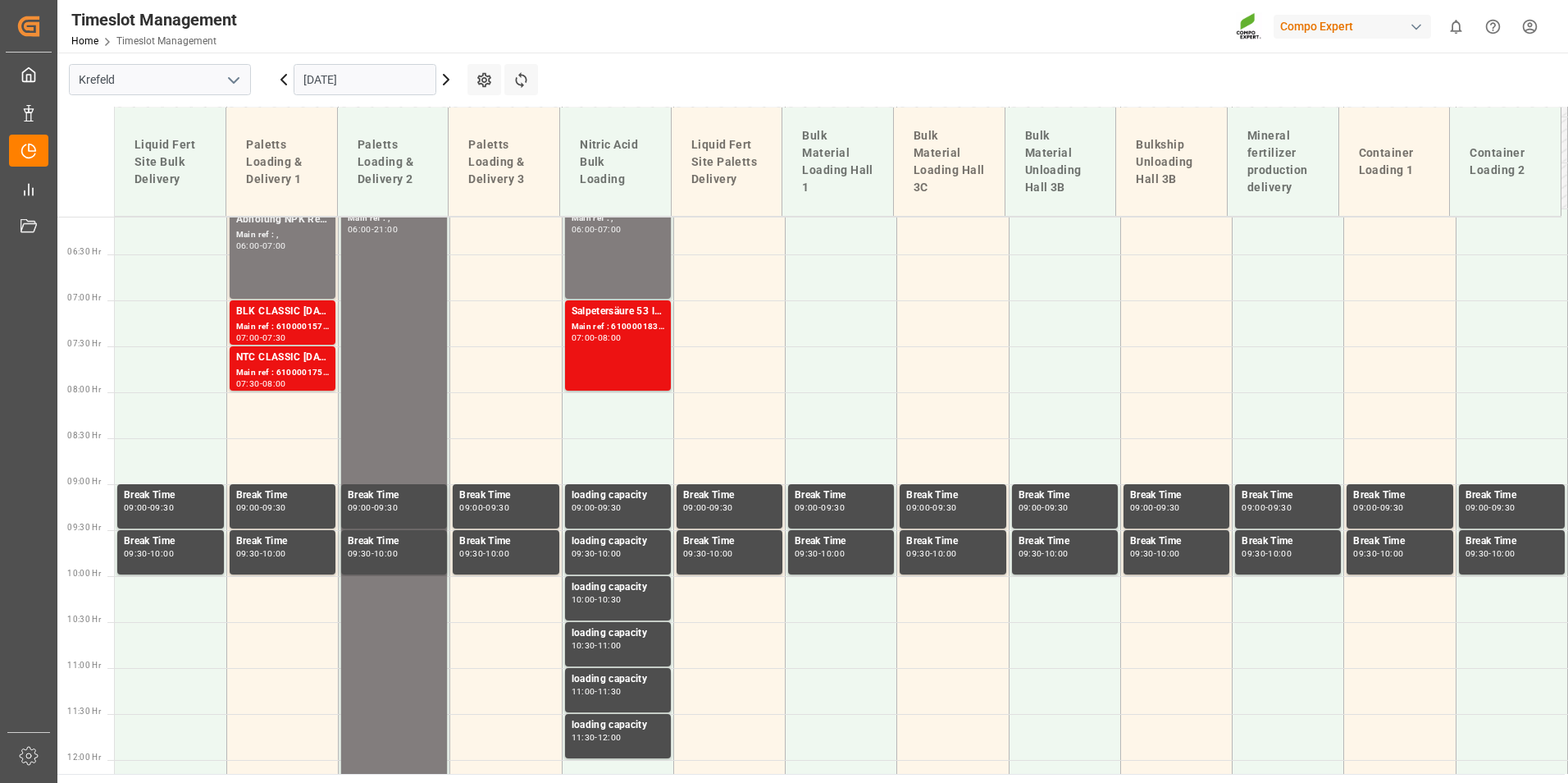
click at [385, 67] on input "[DATE]" at bounding box center [364, 79] width 143 height 31
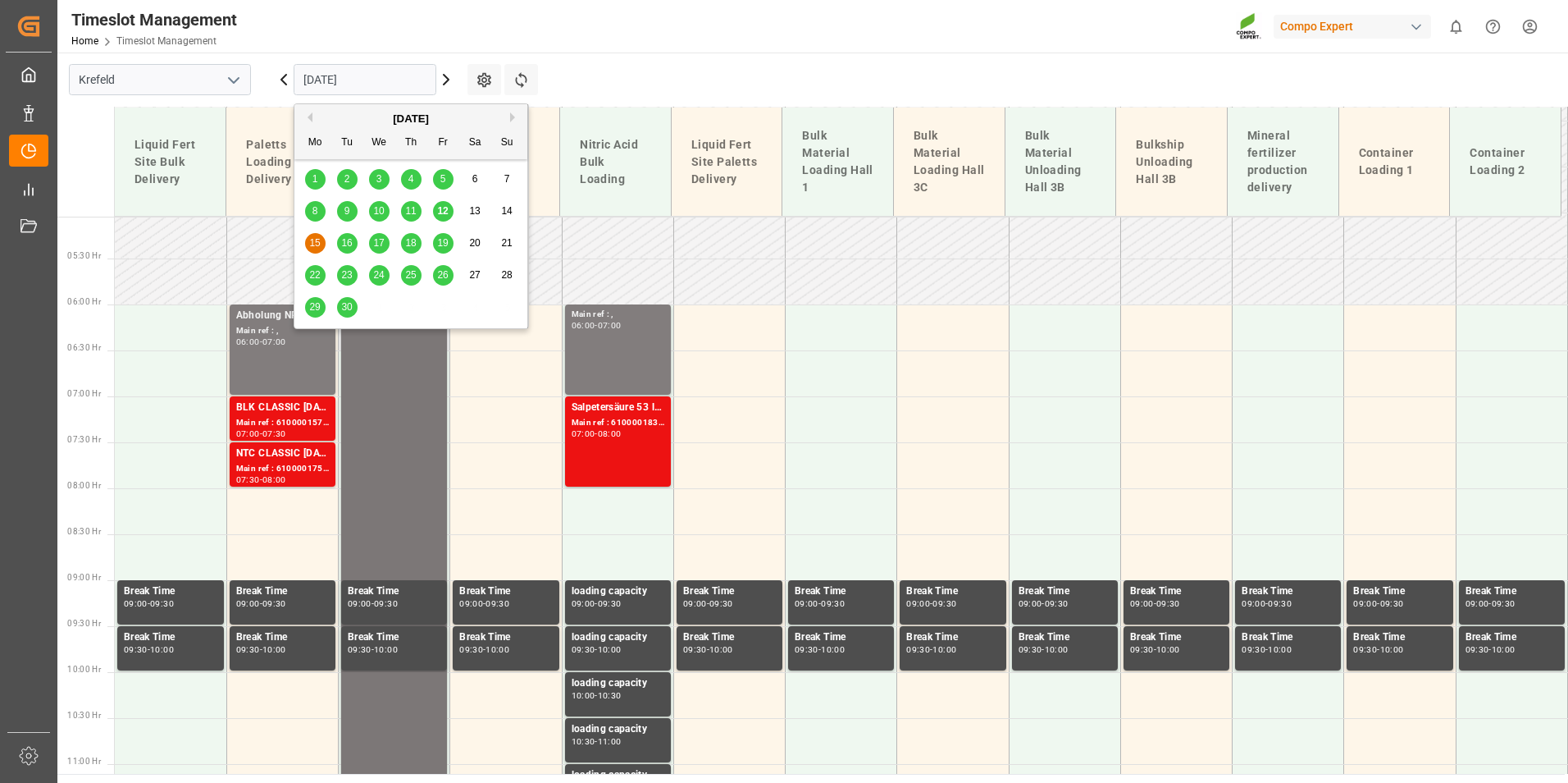
scroll to position [314, 0]
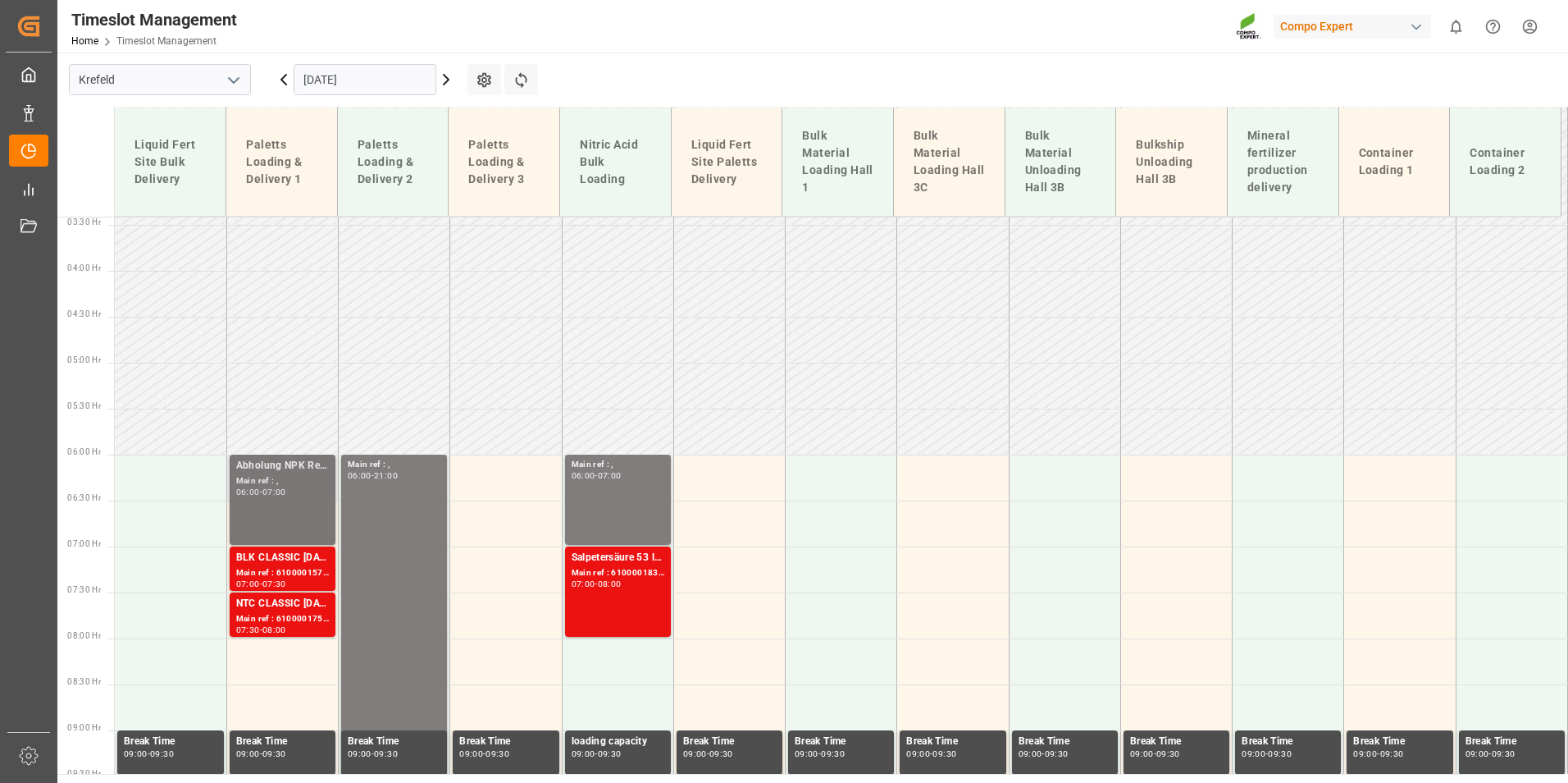
click at [315, 477] on div "Main ref : ," at bounding box center [282, 480] width 93 height 14
click at [290, 572] on div "Main ref : 6100001576, 2000001370" at bounding box center [282, 572] width 93 height 14
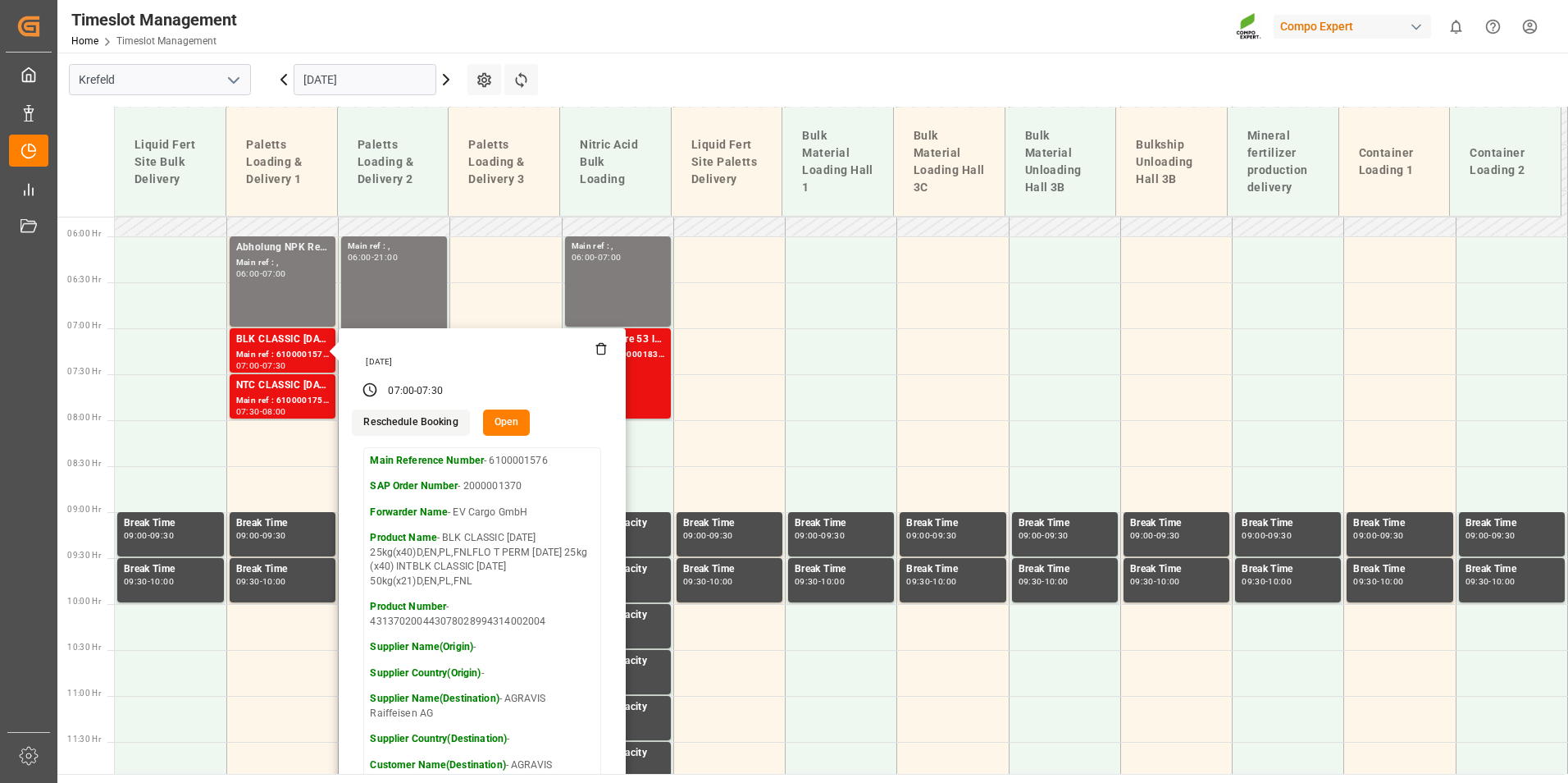
scroll to position [560, 0]
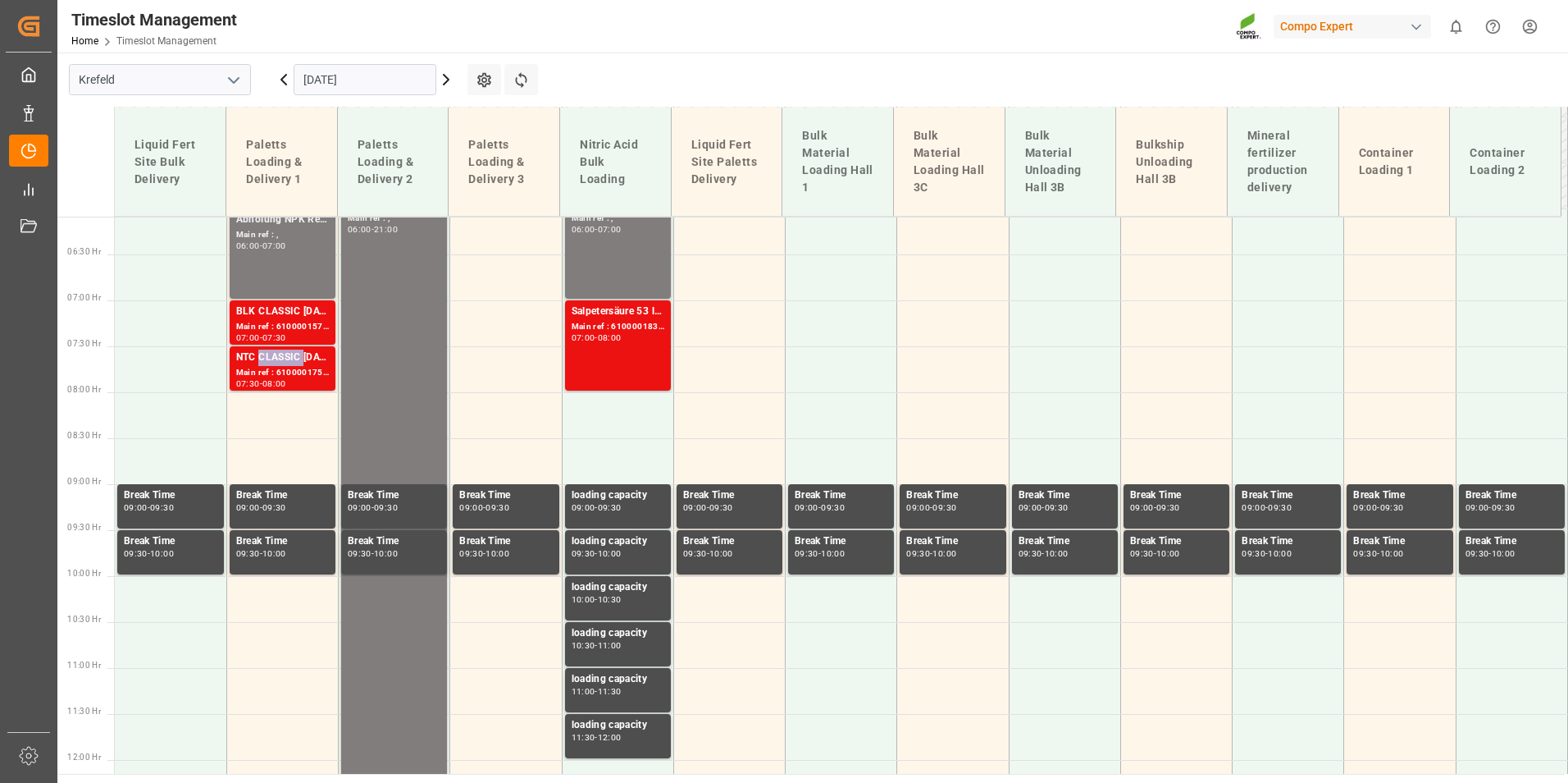
click at [283, 354] on div "NTC CLASSIC [DATE] 25kg (x40) DE,EN,PLFLO T PERM [DATE] 25kg (x40) INTFLO T CLU…" at bounding box center [282, 357] width 93 height 16
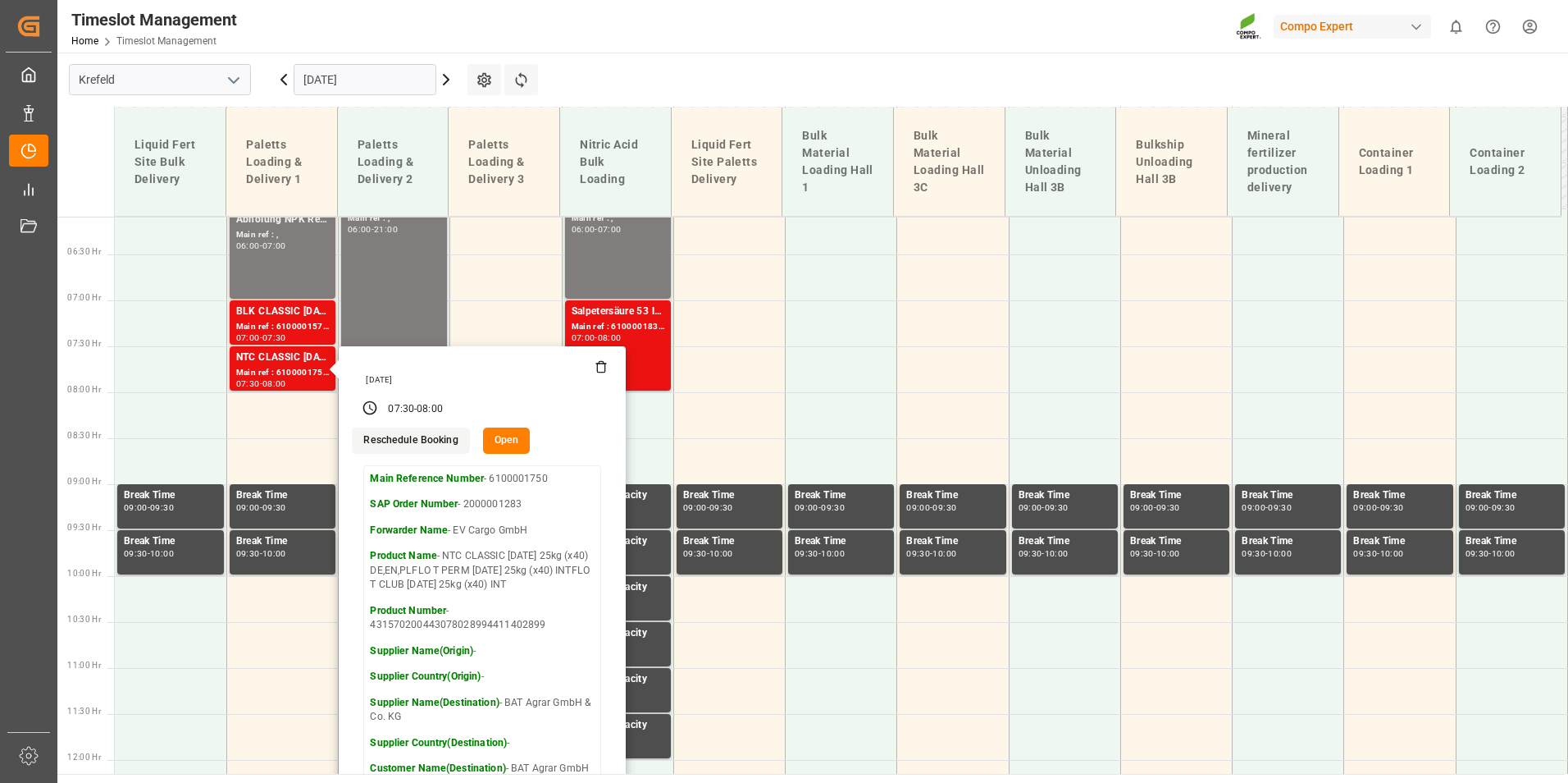
click at [400, 85] on input "[DATE]" at bounding box center [364, 79] width 143 height 31
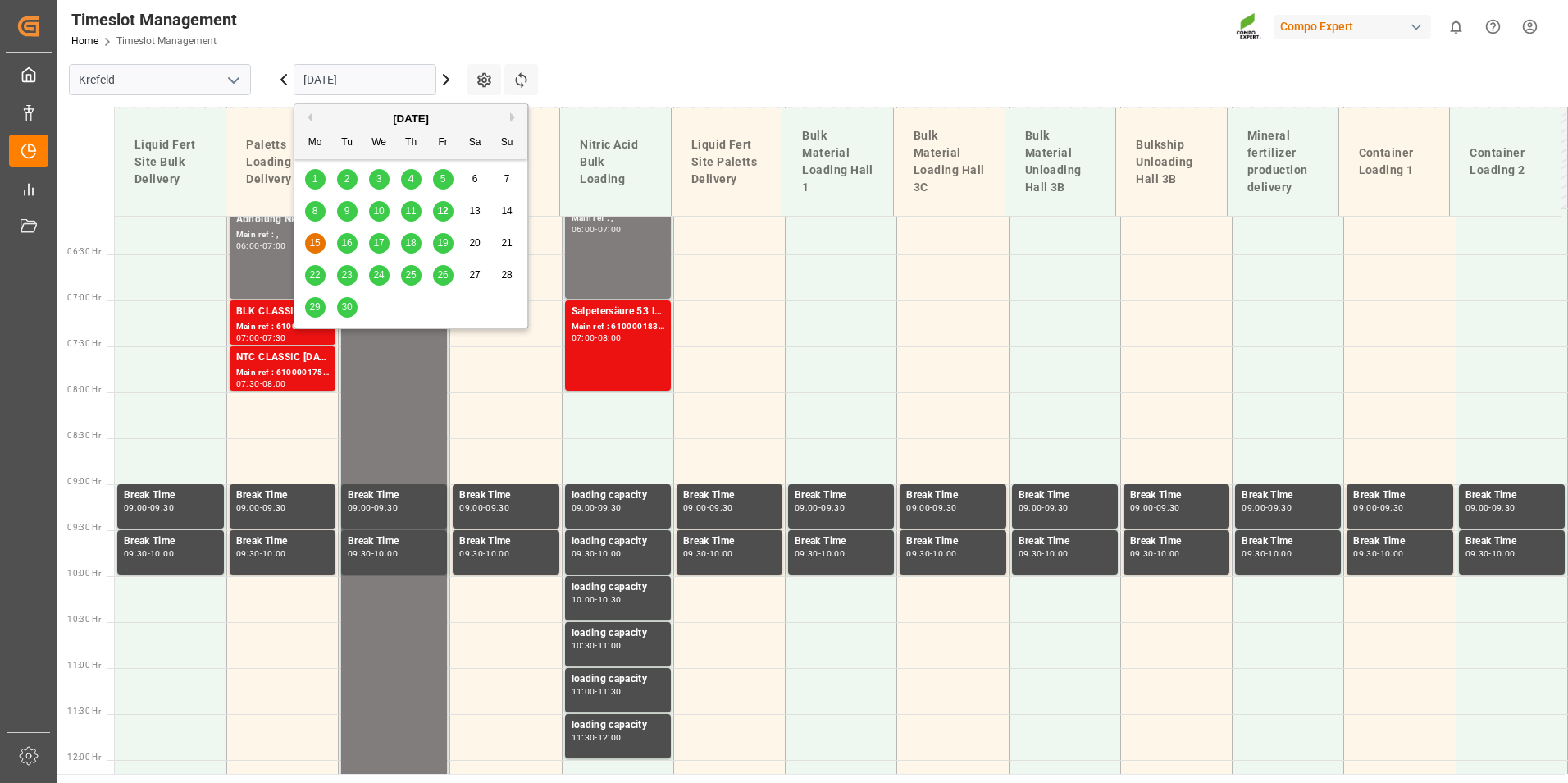
click at [349, 240] on span "16" at bounding box center [346, 242] width 11 height 12
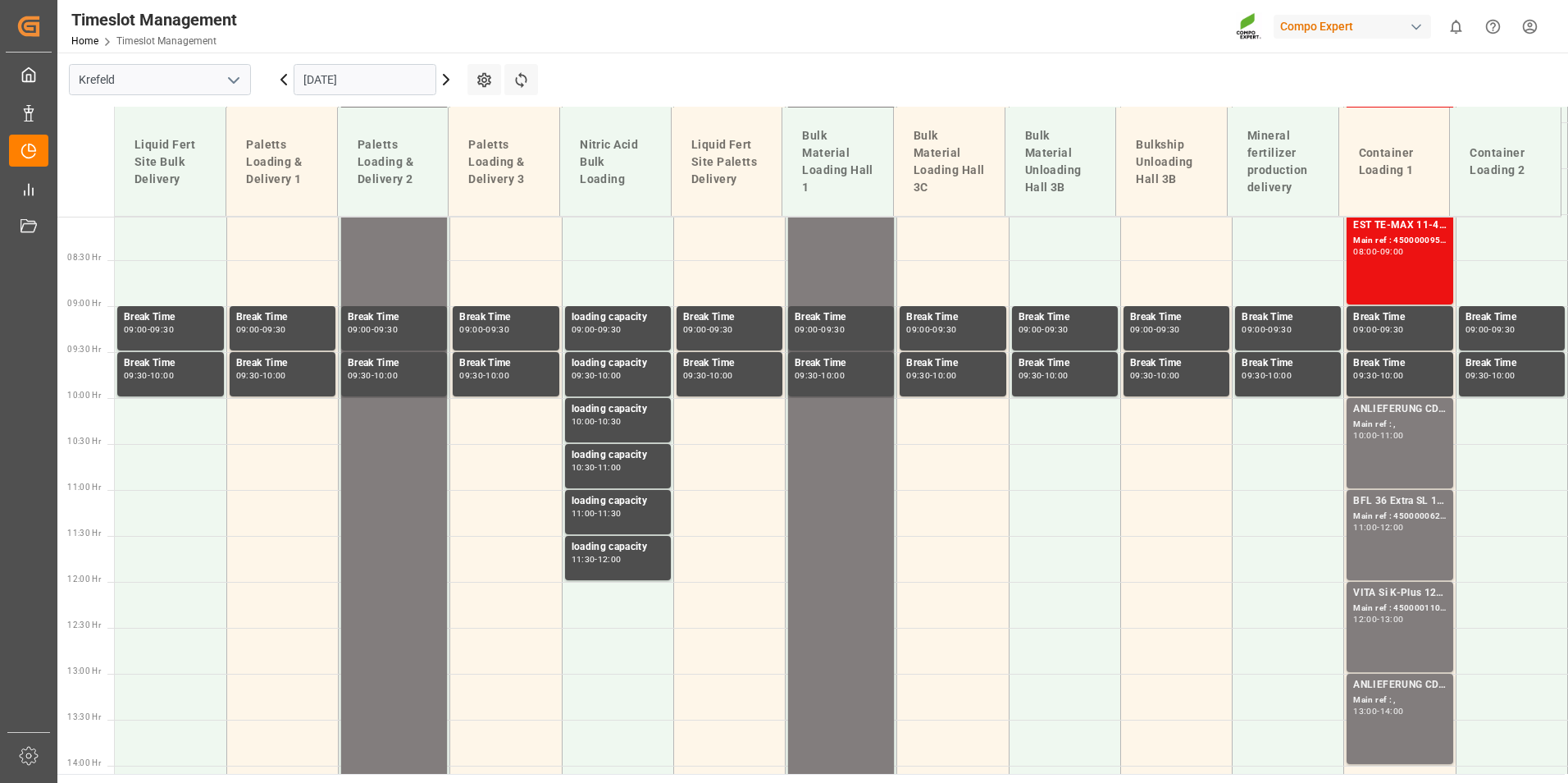
scroll to position [520, 0]
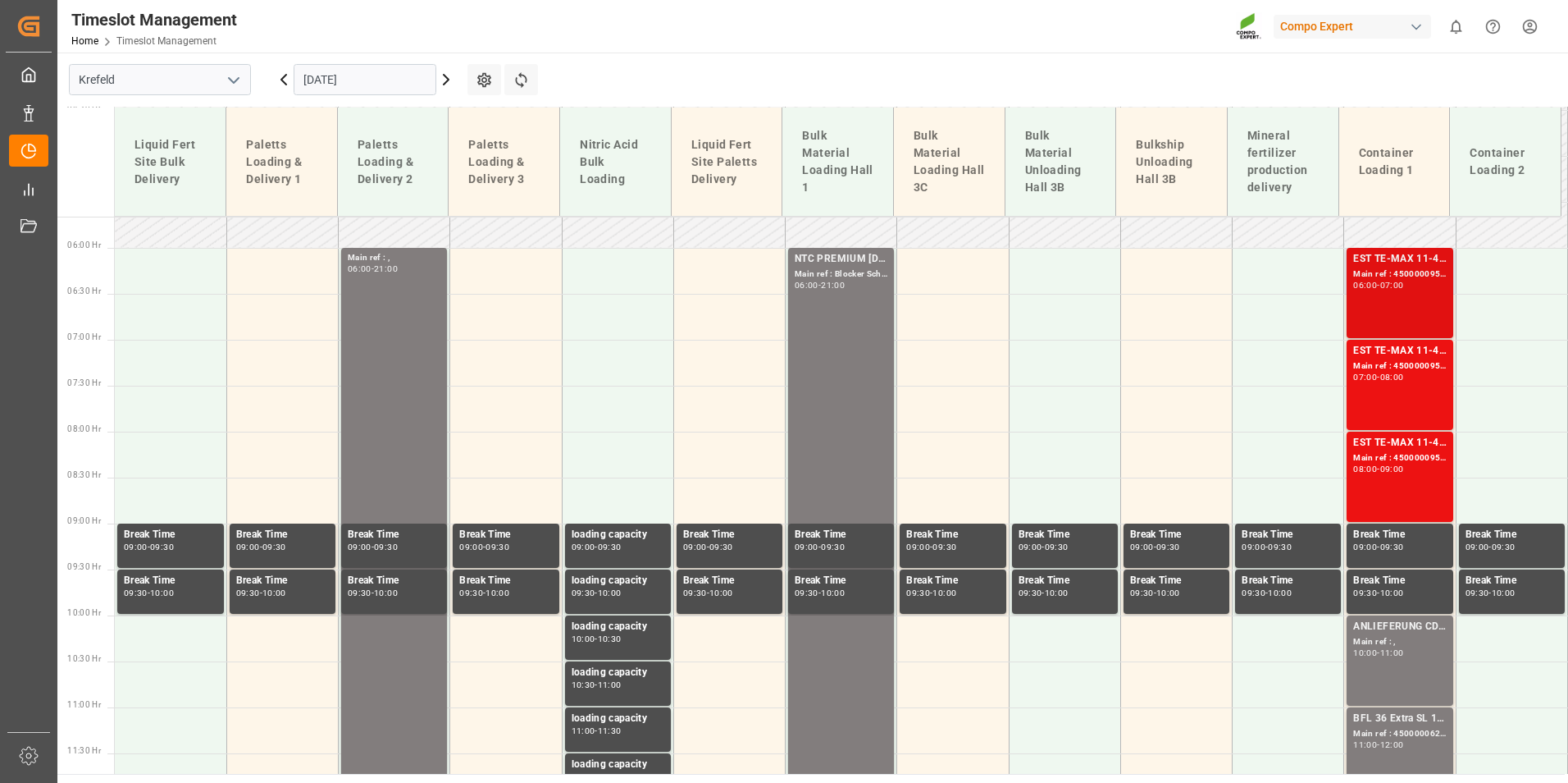
click at [1353, 308] on div "EST TE-MAX 11-48 20kg (x45) ES, PT MTO Main ref : 4500000957, 2000000378 06:00 …" at bounding box center [1399, 293] width 93 height 84
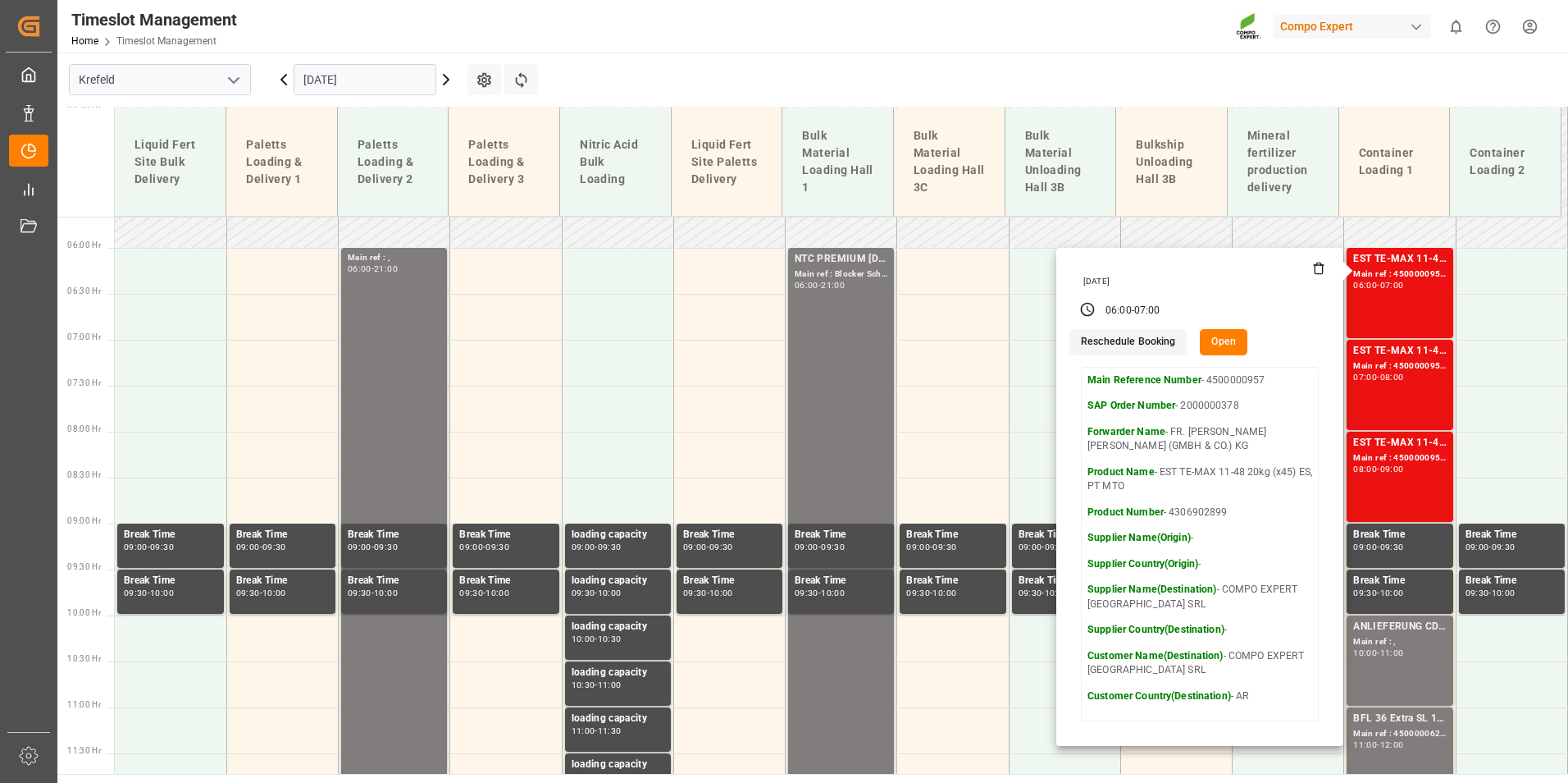
click at [348, 70] on input "[DATE]" at bounding box center [364, 79] width 143 height 31
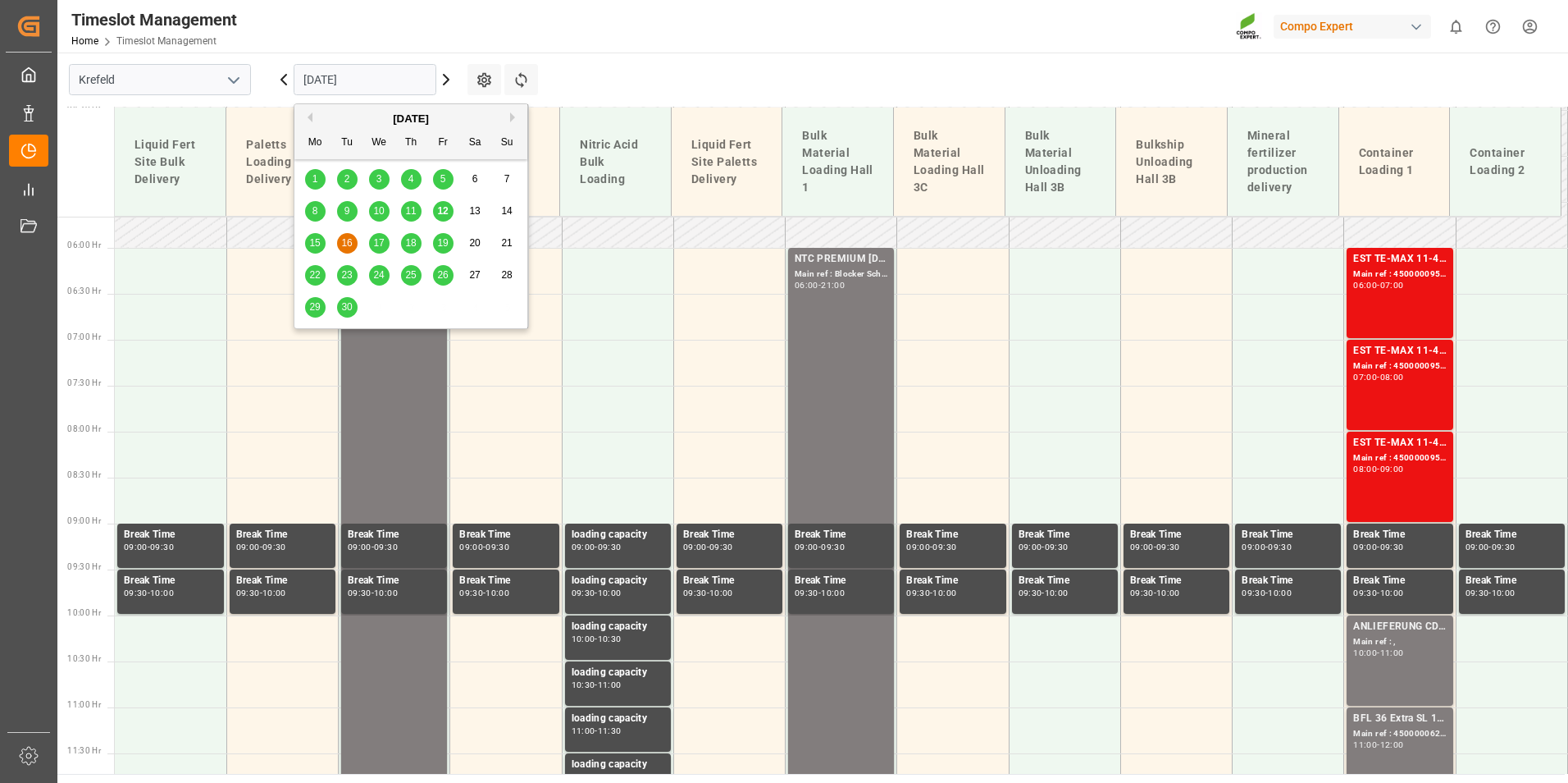
click at [384, 244] on div "17" at bounding box center [379, 244] width 21 height 20
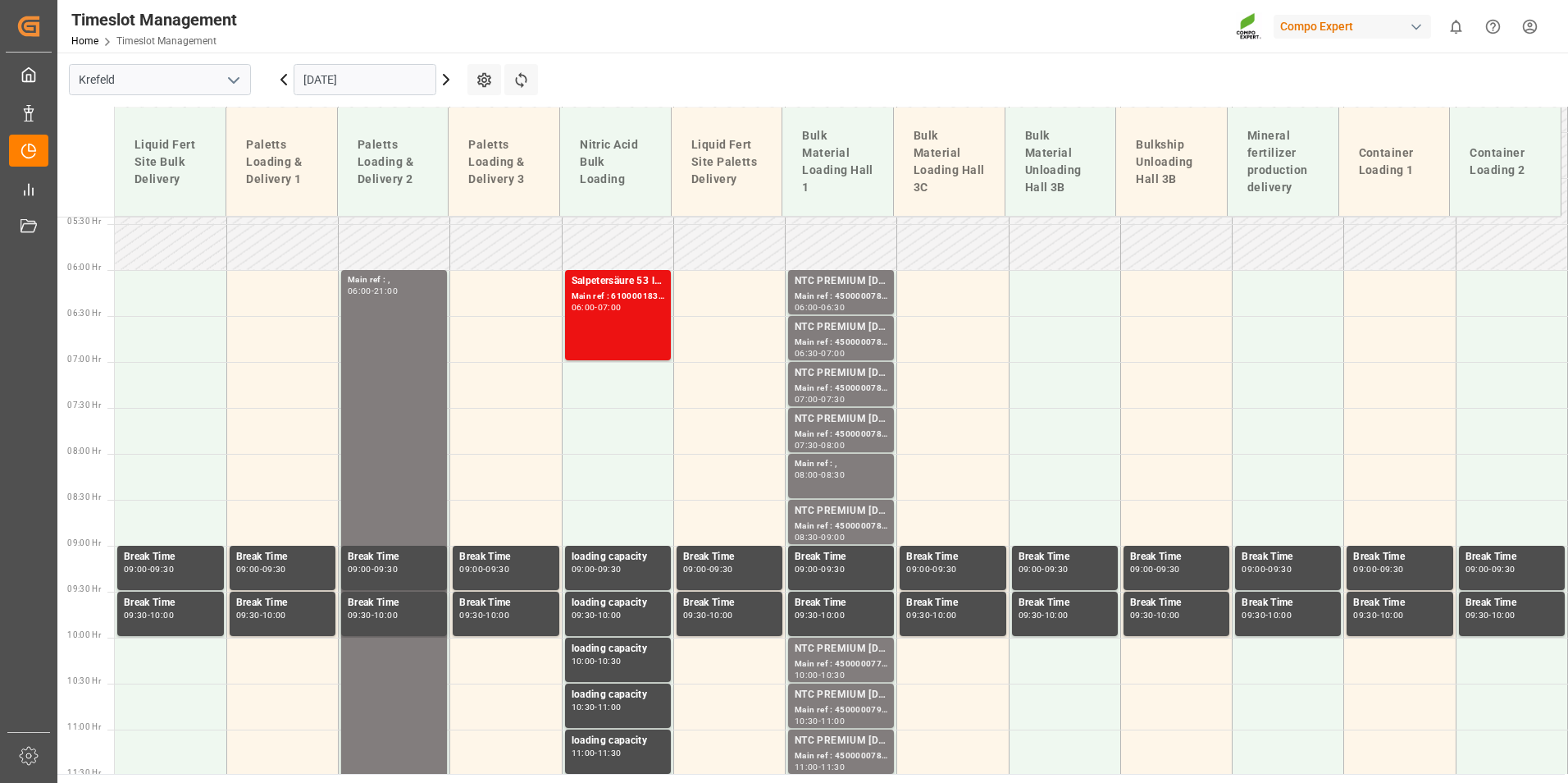
scroll to position [438, 0]
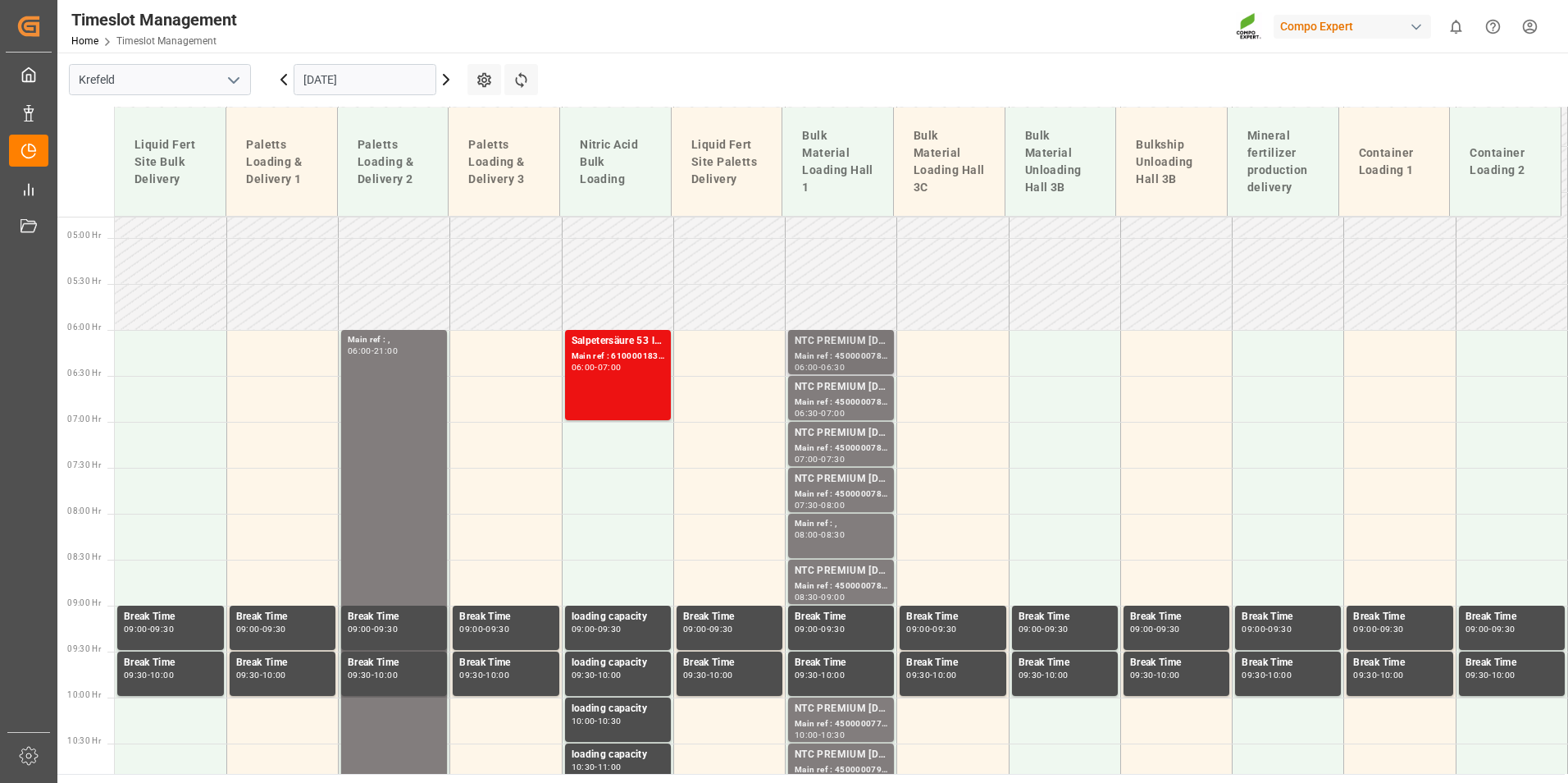
click at [874, 344] on div "NTC PREMIUM [DATE]+3+TE BULK" at bounding box center [841, 341] width 93 height 16
click at [866, 386] on div "NTC PREMIUM [DATE]+3+TE BULK" at bounding box center [841, 387] width 93 height 16
click at [859, 470] on div "NTC PREMIUM [DATE]+3+TE BULK Main ref : 4500000781, 2000000504 07:30 - 08:00" at bounding box center [841, 489] width 106 height 45
click at [865, 564] on div "NTC PREMIUM [DATE]+3+TE BULK" at bounding box center [841, 571] width 93 height 16
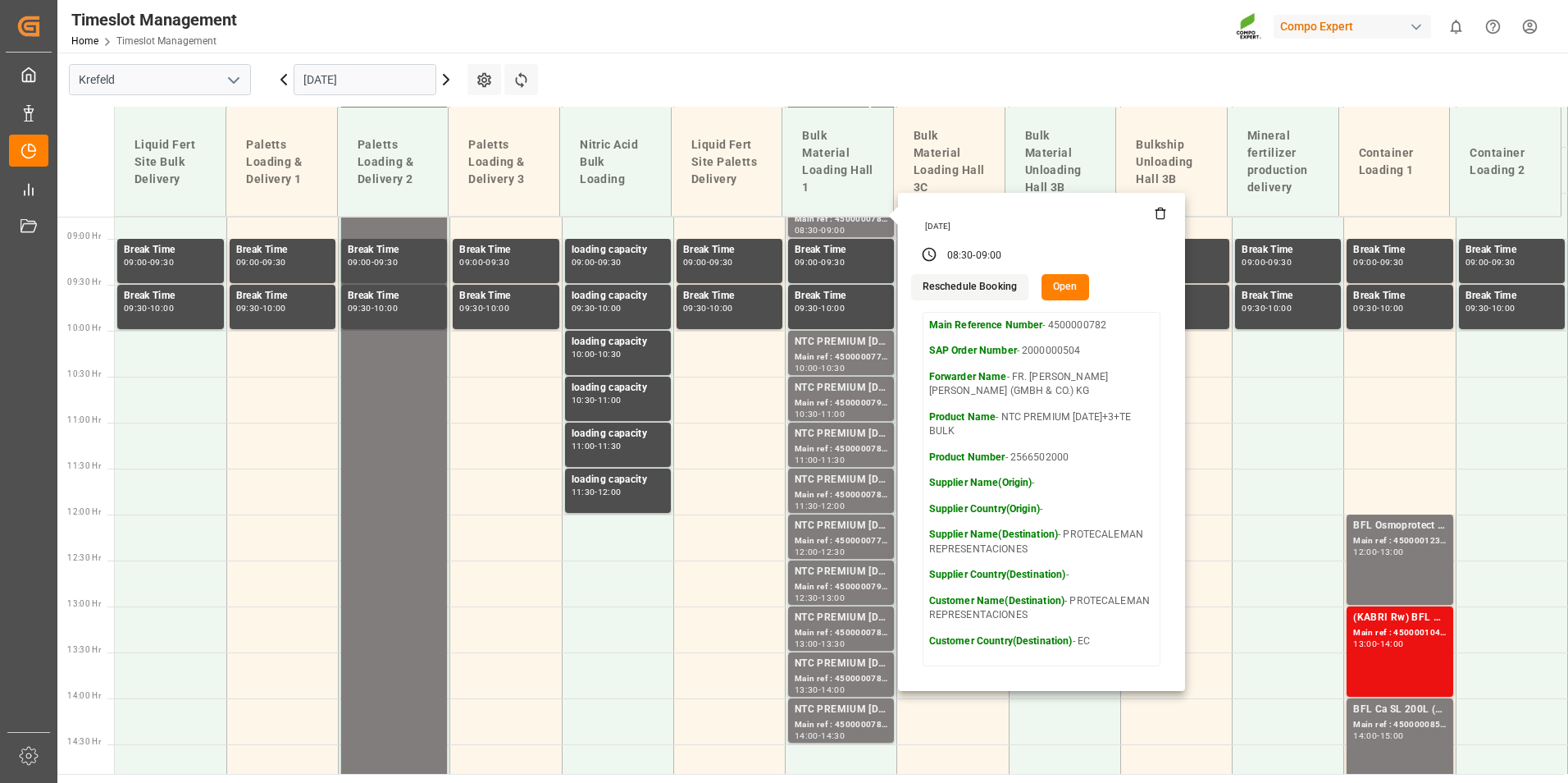
scroll to position [849, 0]
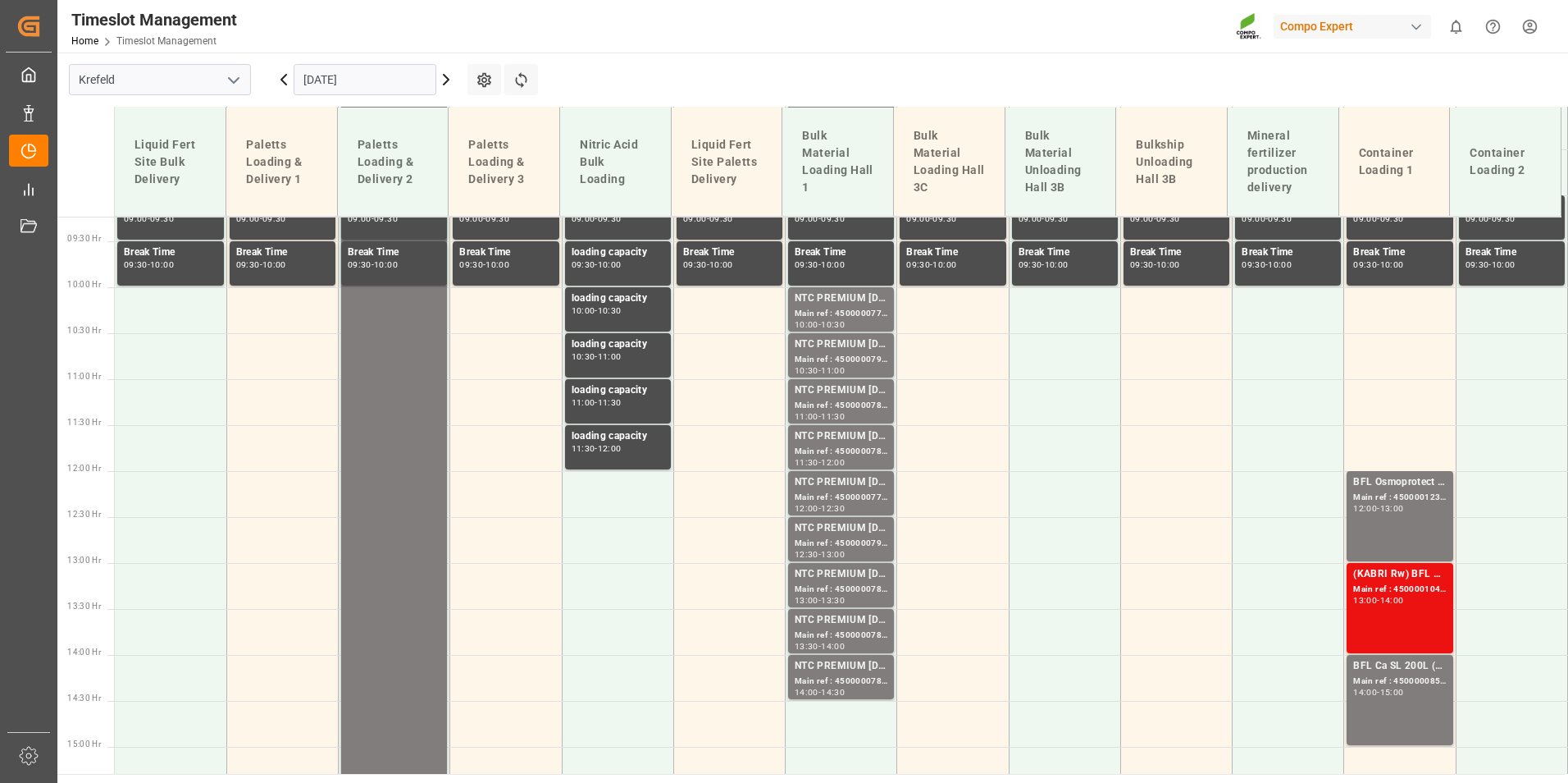
click at [845, 312] on div "Main ref : 4500000779, 2000000504" at bounding box center [841, 314] width 93 height 14
click at [863, 347] on div "NTC PREMIUM [DATE]+3+TE BULK" at bounding box center [841, 345] width 93 height 16
click at [847, 401] on div "Main ref : 4500000780, 2000000504" at bounding box center [841, 405] width 93 height 14
click at [835, 448] on div "Main ref : 4500000789, 2000000504" at bounding box center [841, 451] width 93 height 14
click at [864, 489] on div "NTC PREMIUM [DATE]+3+TE BULK" at bounding box center [841, 482] width 93 height 16
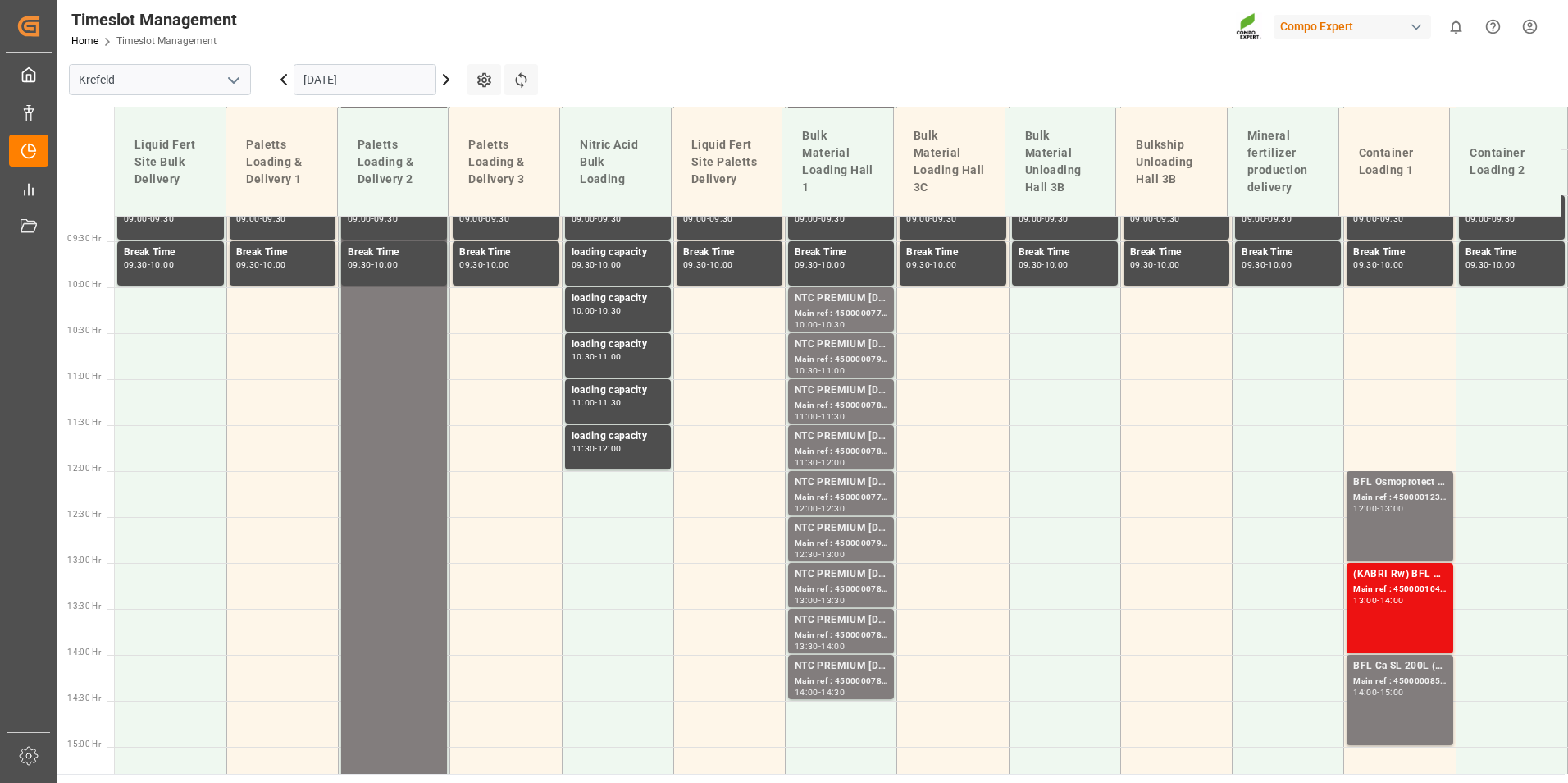
click at [856, 532] on div "NTC PREMIUM [DATE]+3+TE BULK" at bounding box center [841, 529] width 93 height 16
click at [851, 593] on div "Main ref : 4500000785, 2000000504" at bounding box center [841, 589] width 93 height 14
click at [850, 643] on div "13:30 - 14:00" at bounding box center [841, 647] width 93 height 9
click at [856, 665] on div "NTC PREMIUM [DATE]+3+TE BULK" at bounding box center [841, 666] width 93 height 16
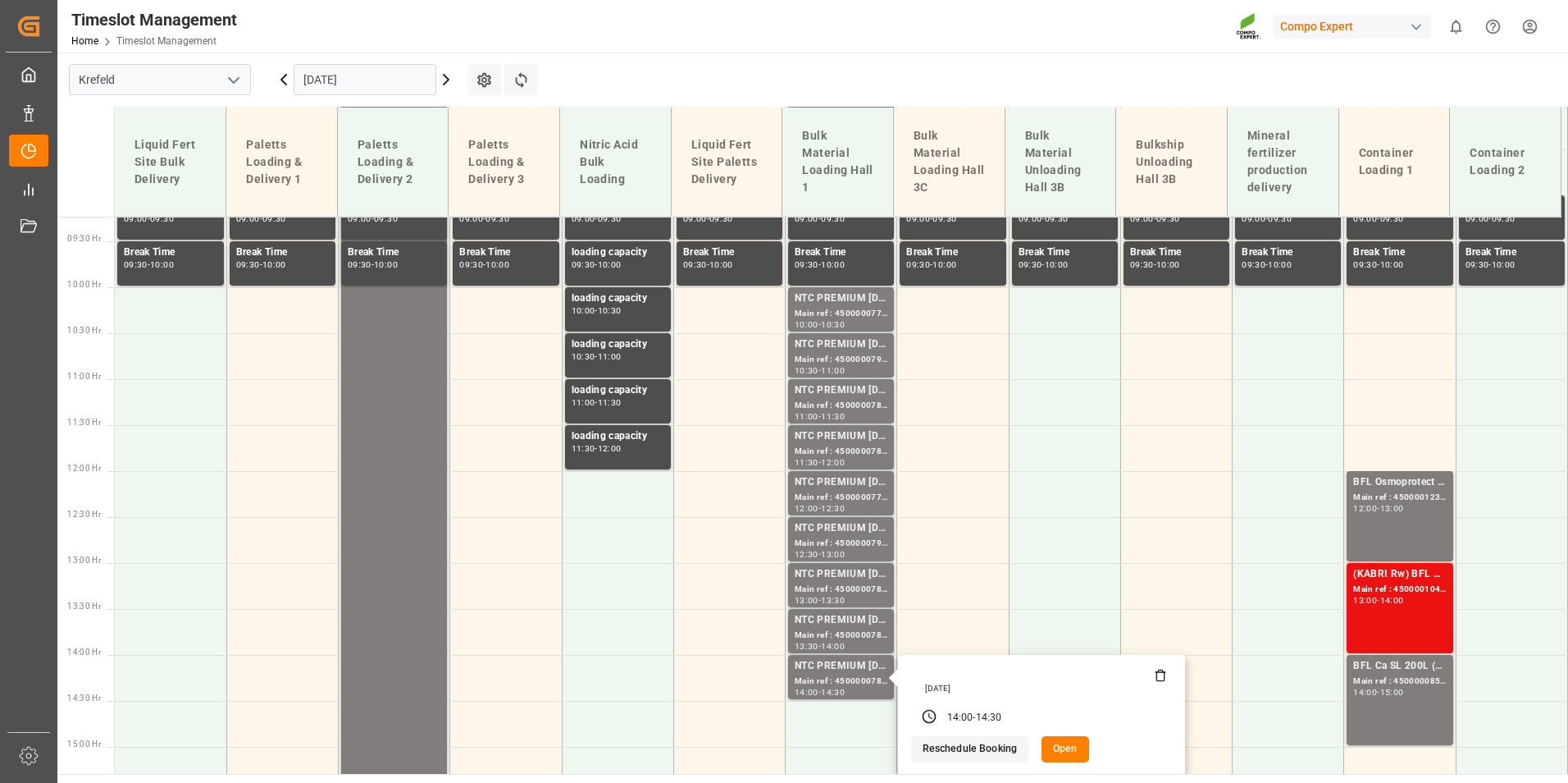
click at [363, 81] on input "[DATE]" at bounding box center [364, 79] width 143 height 31
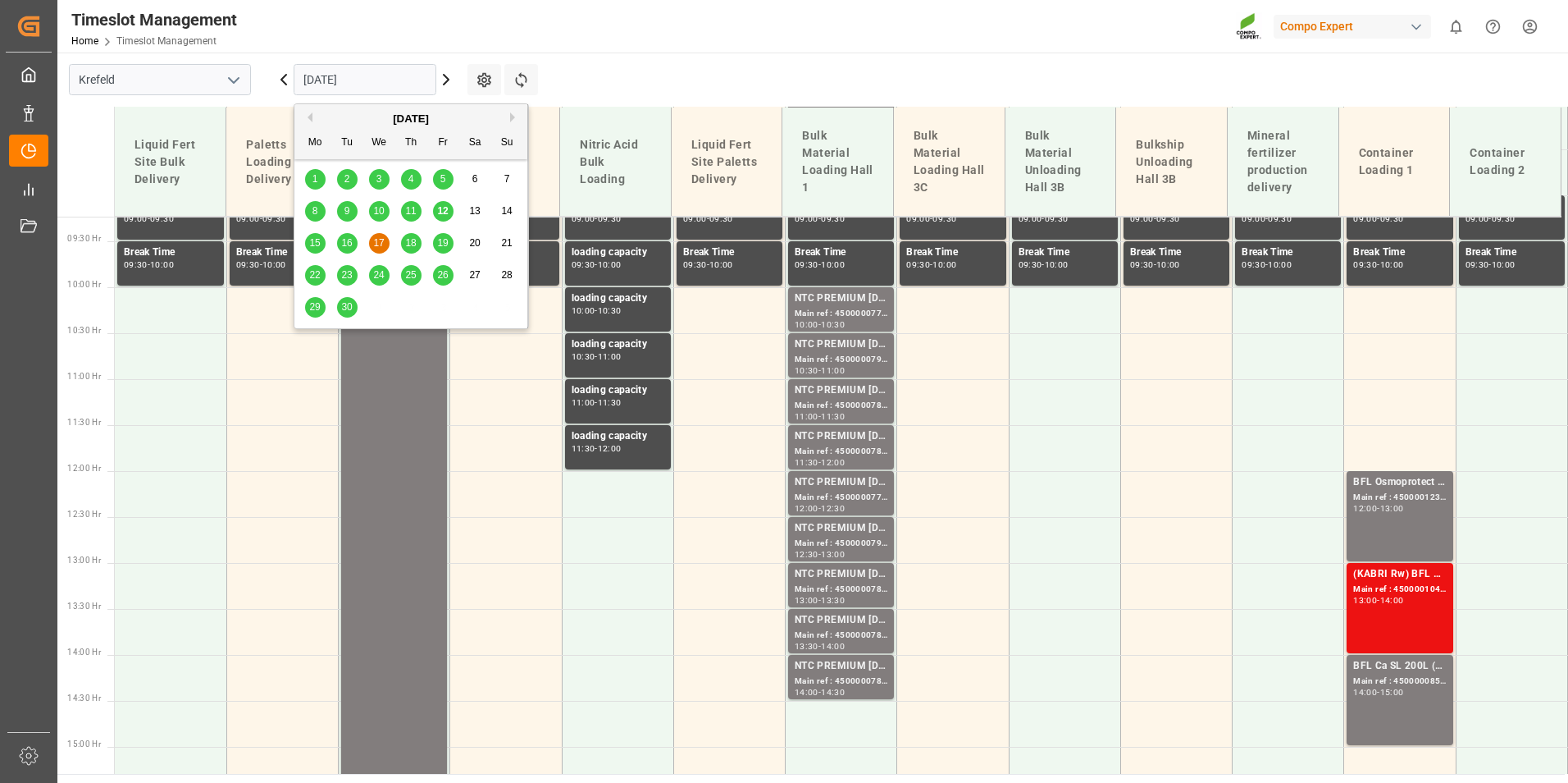
click at [411, 240] on span "18" at bounding box center [411, 242] width 11 height 12
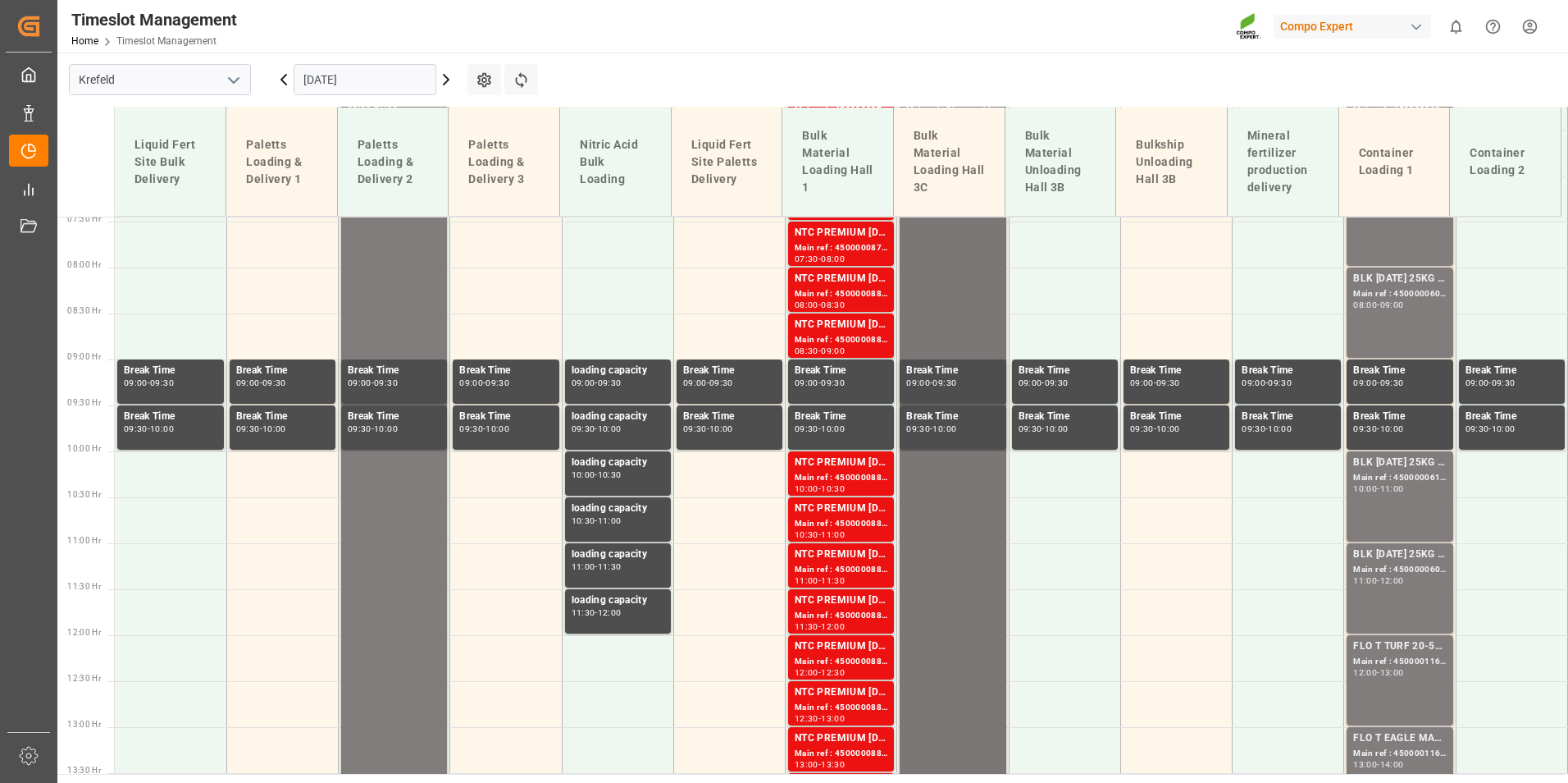
scroll to position [520, 0]
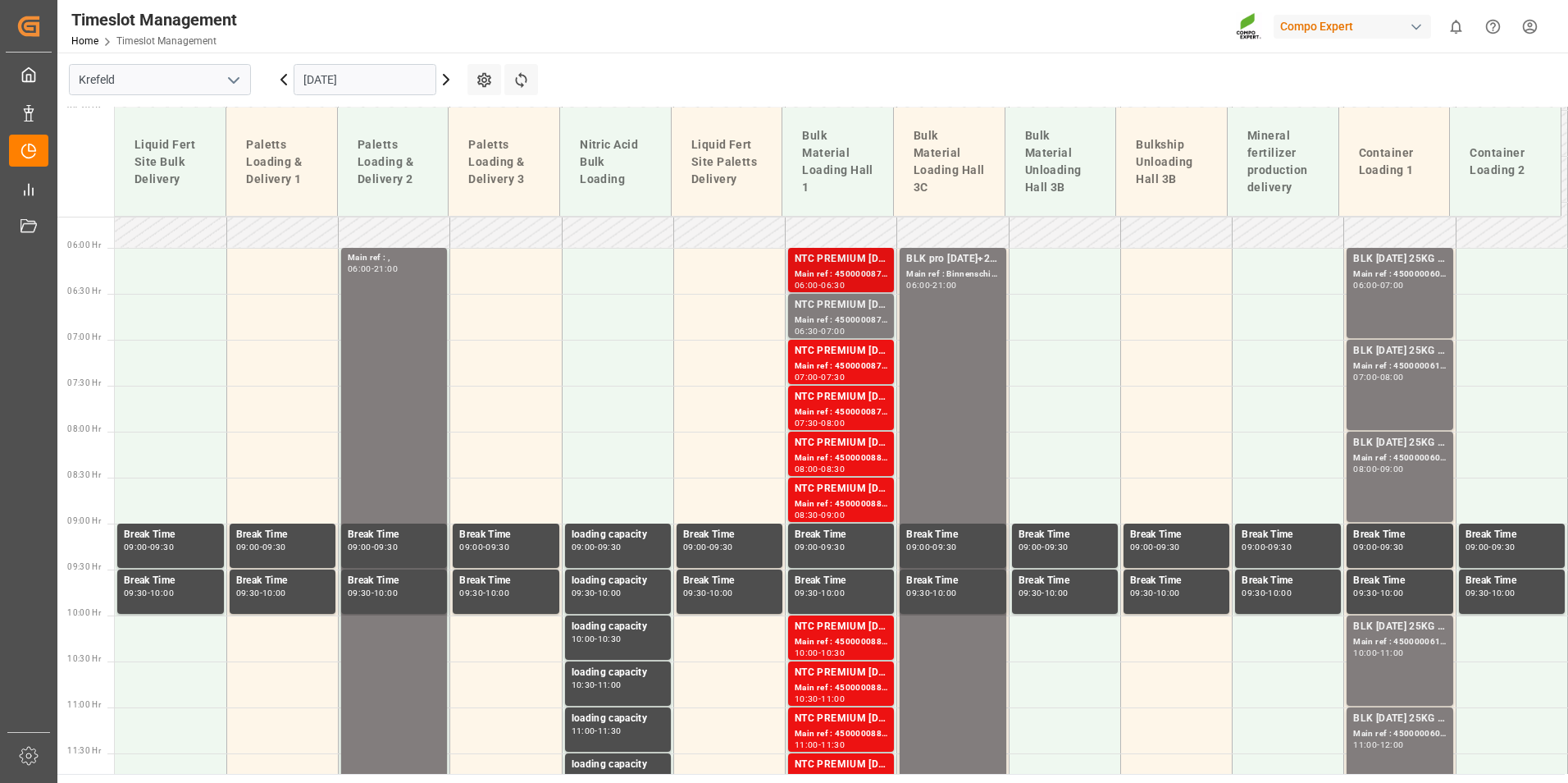
click at [829, 272] on div "Main ref : 4500000876, 2000000854" at bounding box center [841, 273] width 93 height 14
click at [835, 300] on div "NTC PREMIUM [DATE]+3+TE BULK" at bounding box center [841, 305] width 93 height 16
click at [823, 363] on div "Main ref : 4500000878, 2000000854" at bounding box center [841, 366] width 93 height 14
click at [826, 407] on div "Main ref : 4500000879, 2000000854" at bounding box center [841, 412] width 93 height 14
click at [845, 448] on div "NTC PREMIUM [DATE]+3+TE BULK" at bounding box center [841, 443] width 93 height 16
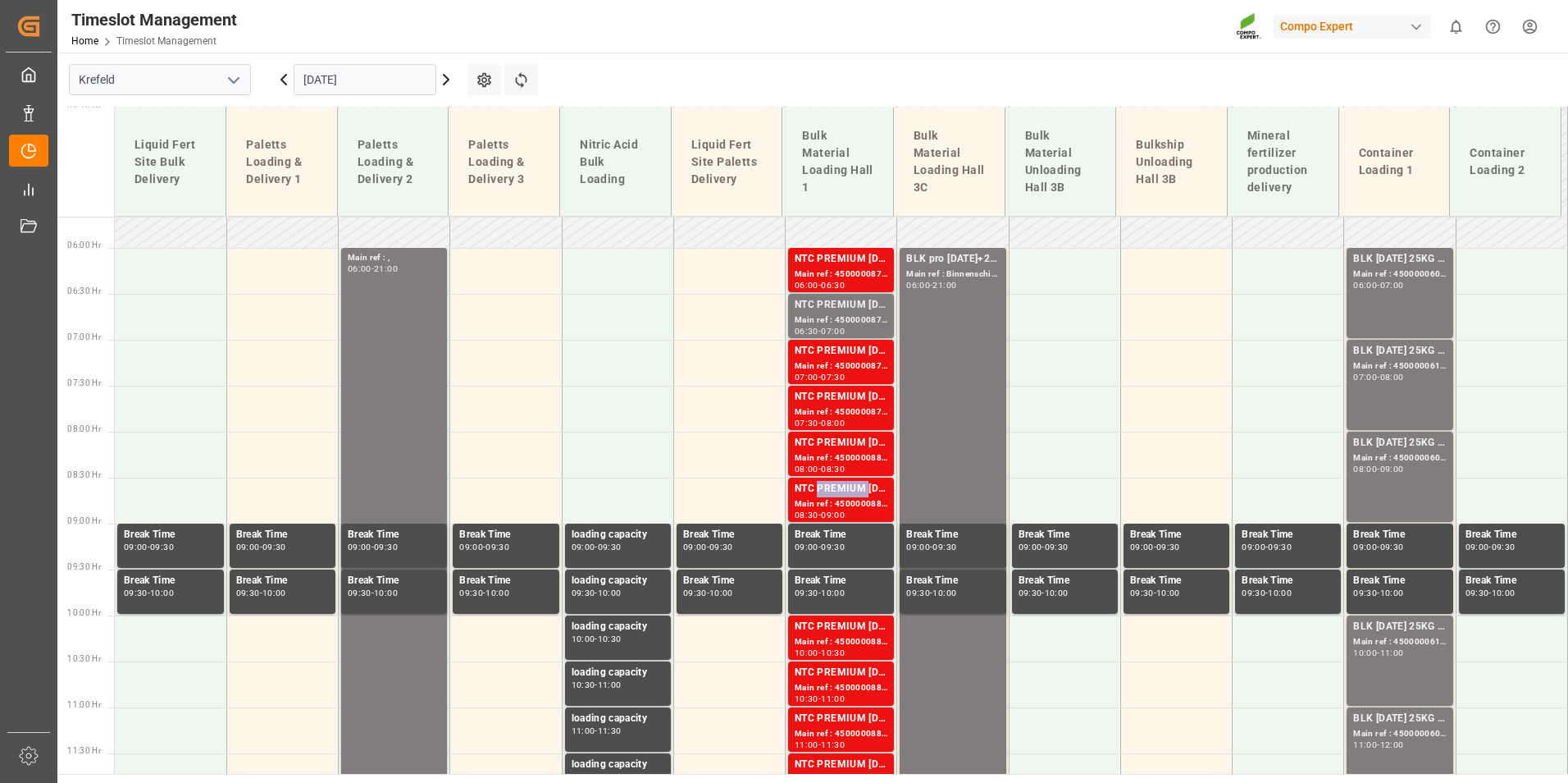
click at [856, 486] on div "NTC PREMIUM [DATE]+3+TE BULK" at bounding box center [841, 489] width 93 height 16
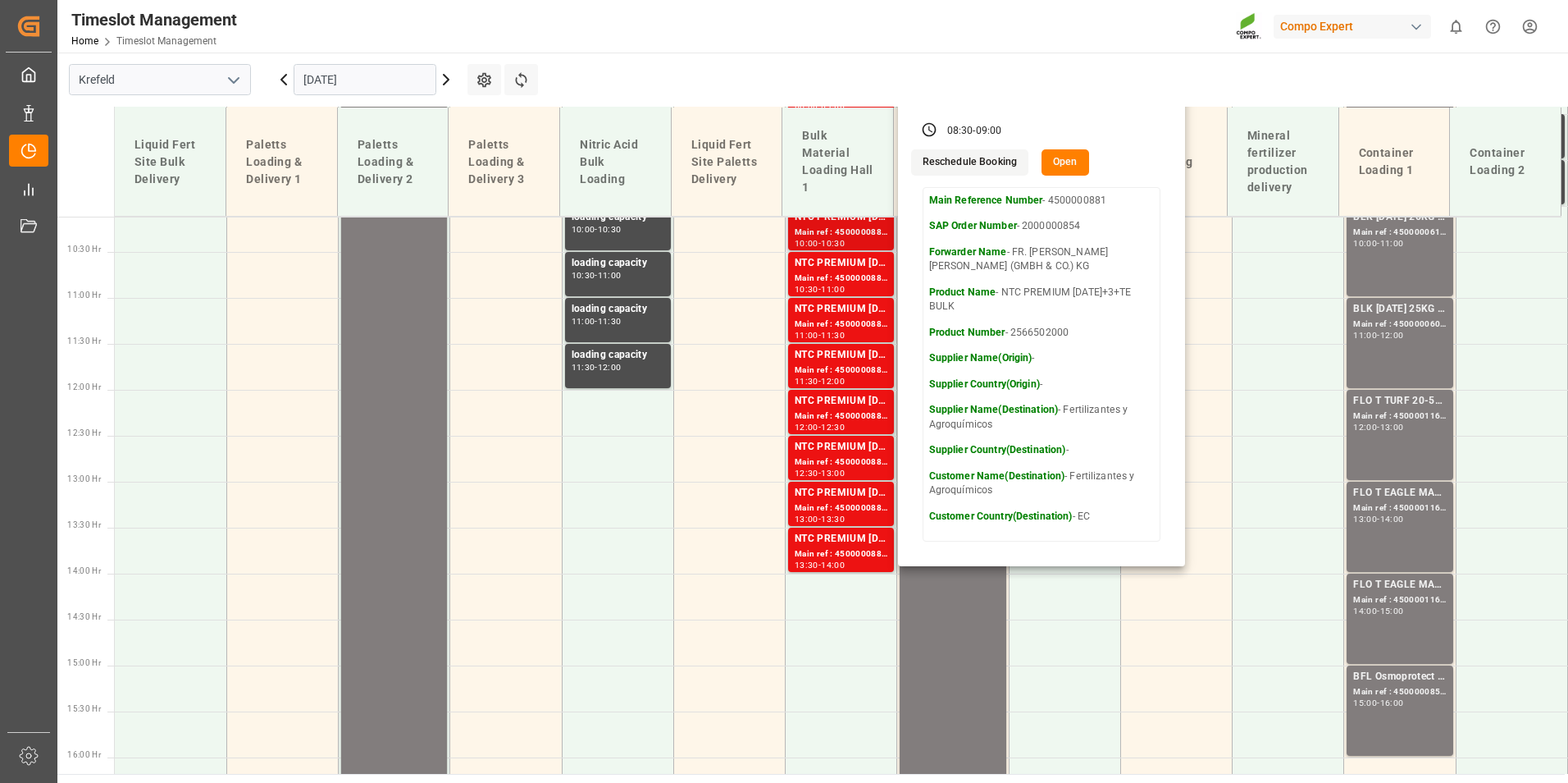
scroll to position [931, 0]
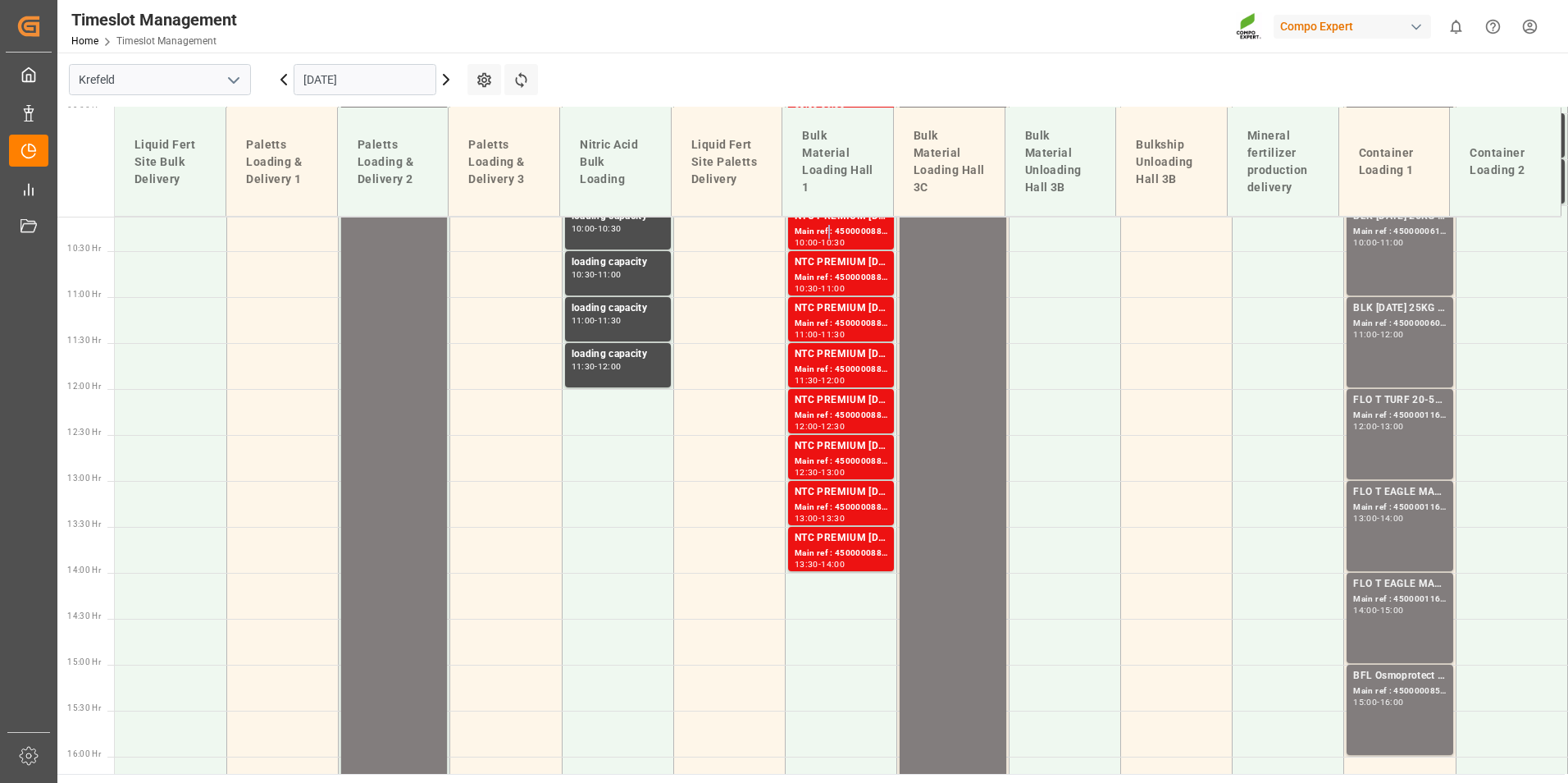
click at [825, 232] on div "Main ref : 4500000882, 2000000854" at bounding box center [841, 232] width 93 height 14
click at [825, 270] on div "NTC PREMIUM [DATE]+3+TE BULK" at bounding box center [841, 263] width 93 height 16
click at [834, 308] on div "NTC PREMIUM [DATE]+3+TE BULK" at bounding box center [841, 308] width 93 height 16
click at [846, 375] on div "Main ref : 4500000885, 2000000854" at bounding box center [841, 369] width 93 height 14
click at [849, 395] on div "NTC PREMIUM [DATE]+3+TE BULK" at bounding box center [841, 400] width 93 height 16
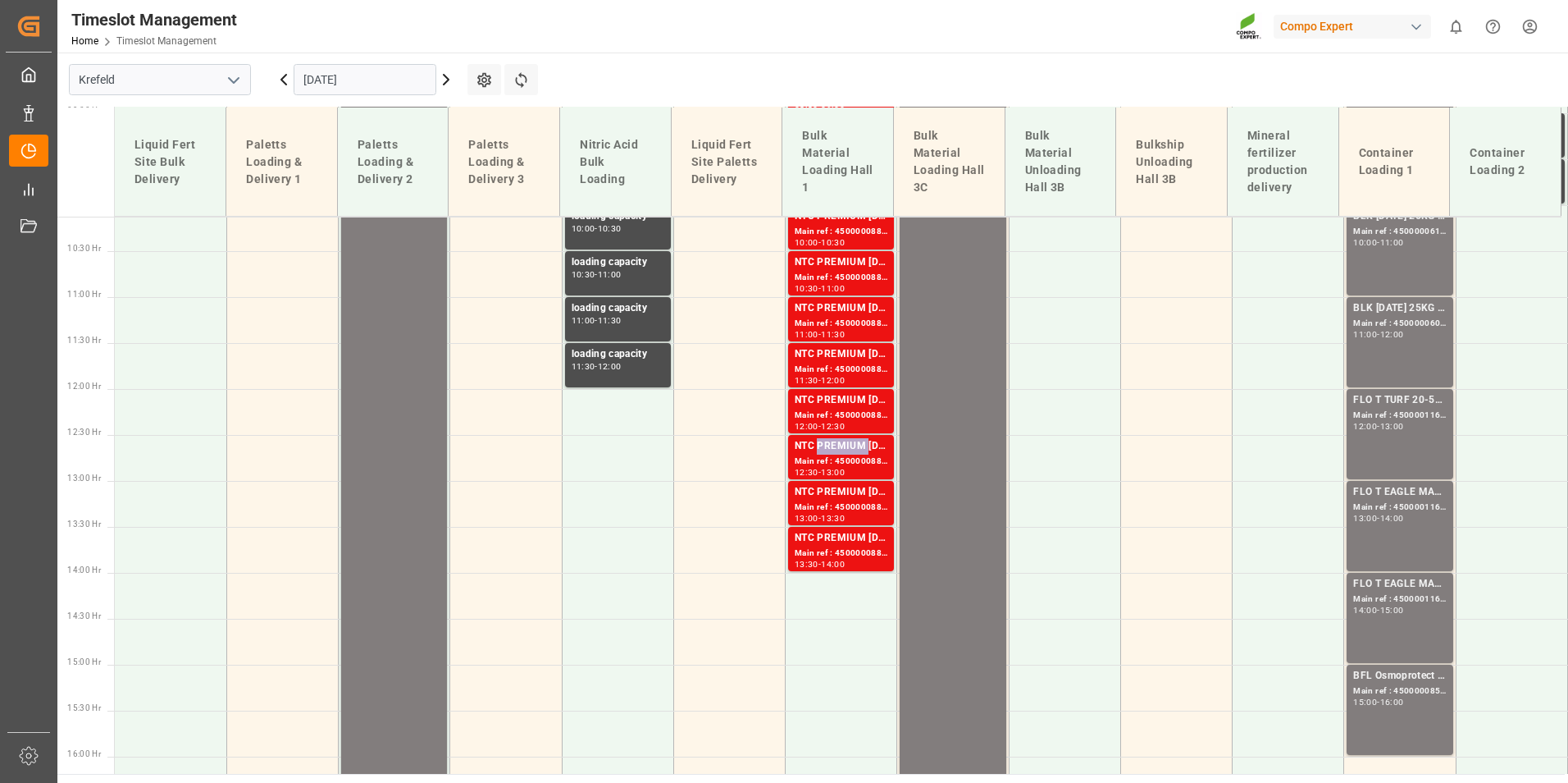
click at [851, 442] on div "NTC PREMIUM [DATE]+3+TE BULK" at bounding box center [841, 447] width 93 height 16
click at [843, 507] on div "Main ref : 4500000888, 2000000854" at bounding box center [841, 507] width 93 height 14
click at [860, 528] on div "NTC PREMIUM [DATE]+3+TE BULK Main ref : 4500000889, 2000000854 13:30 - 14:00" at bounding box center [841, 549] width 106 height 45
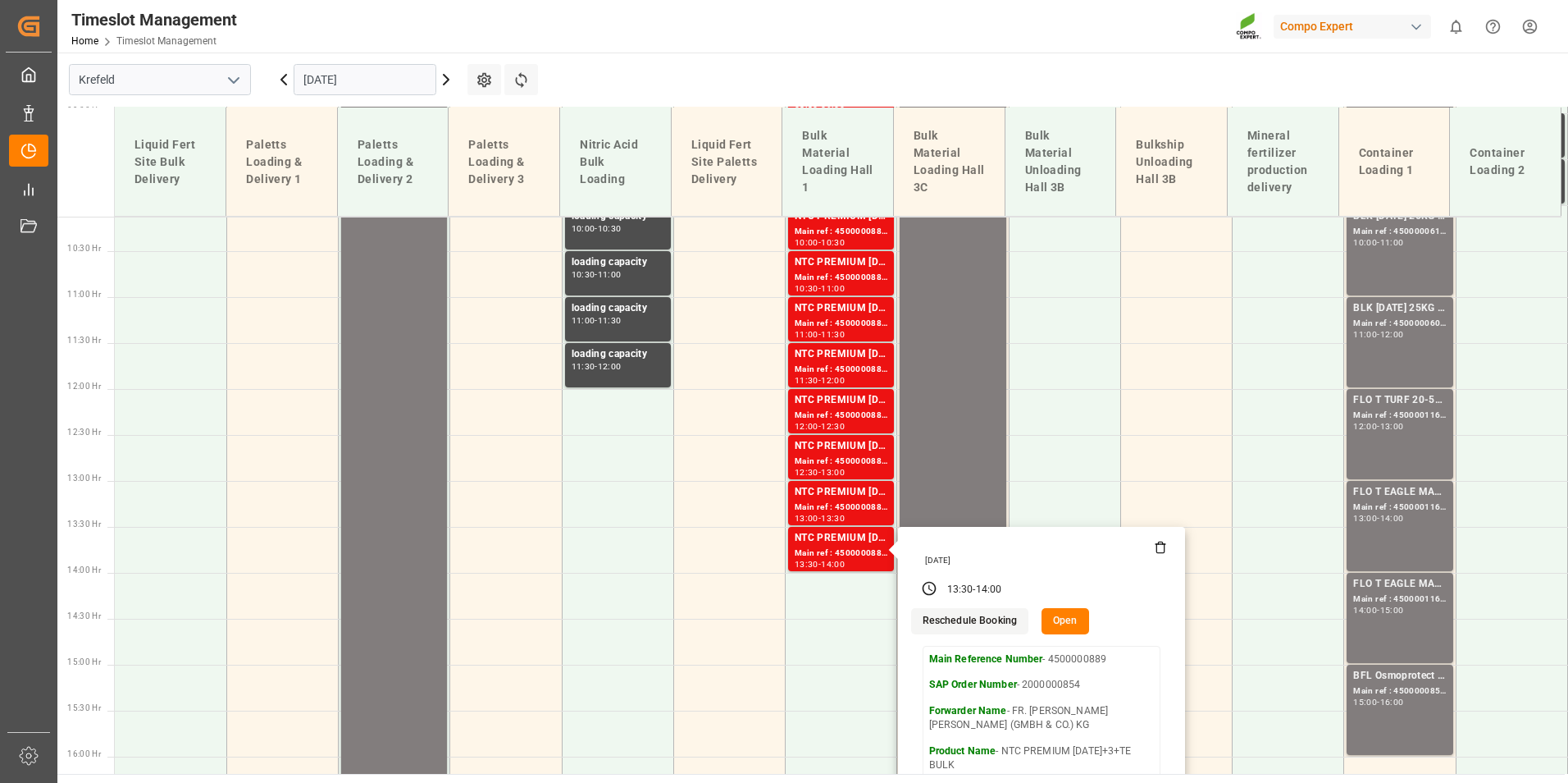
click at [375, 91] on input "[DATE]" at bounding box center [364, 79] width 143 height 31
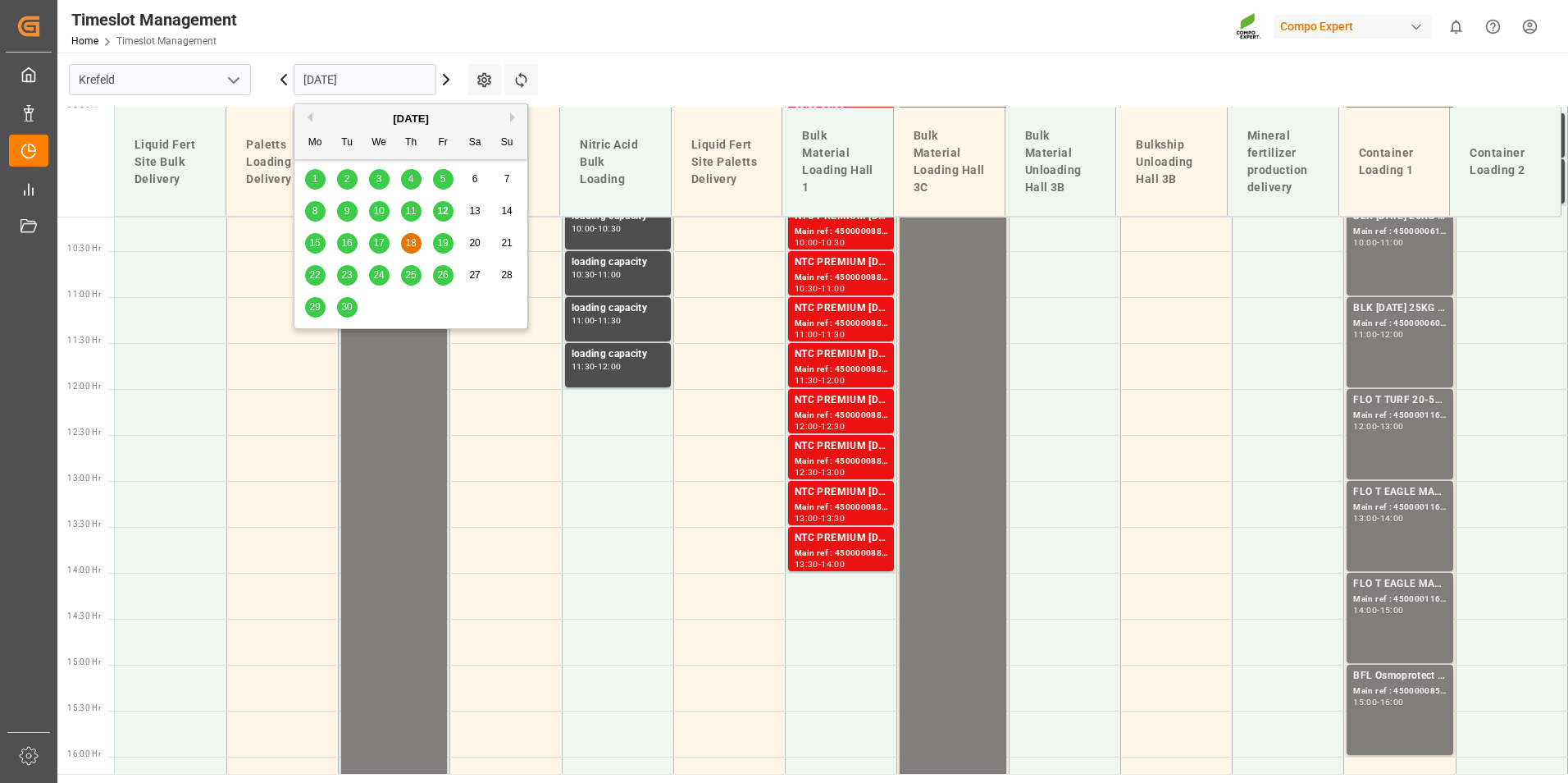
click at [444, 237] on span "19" at bounding box center [443, 242] width 11 height 12
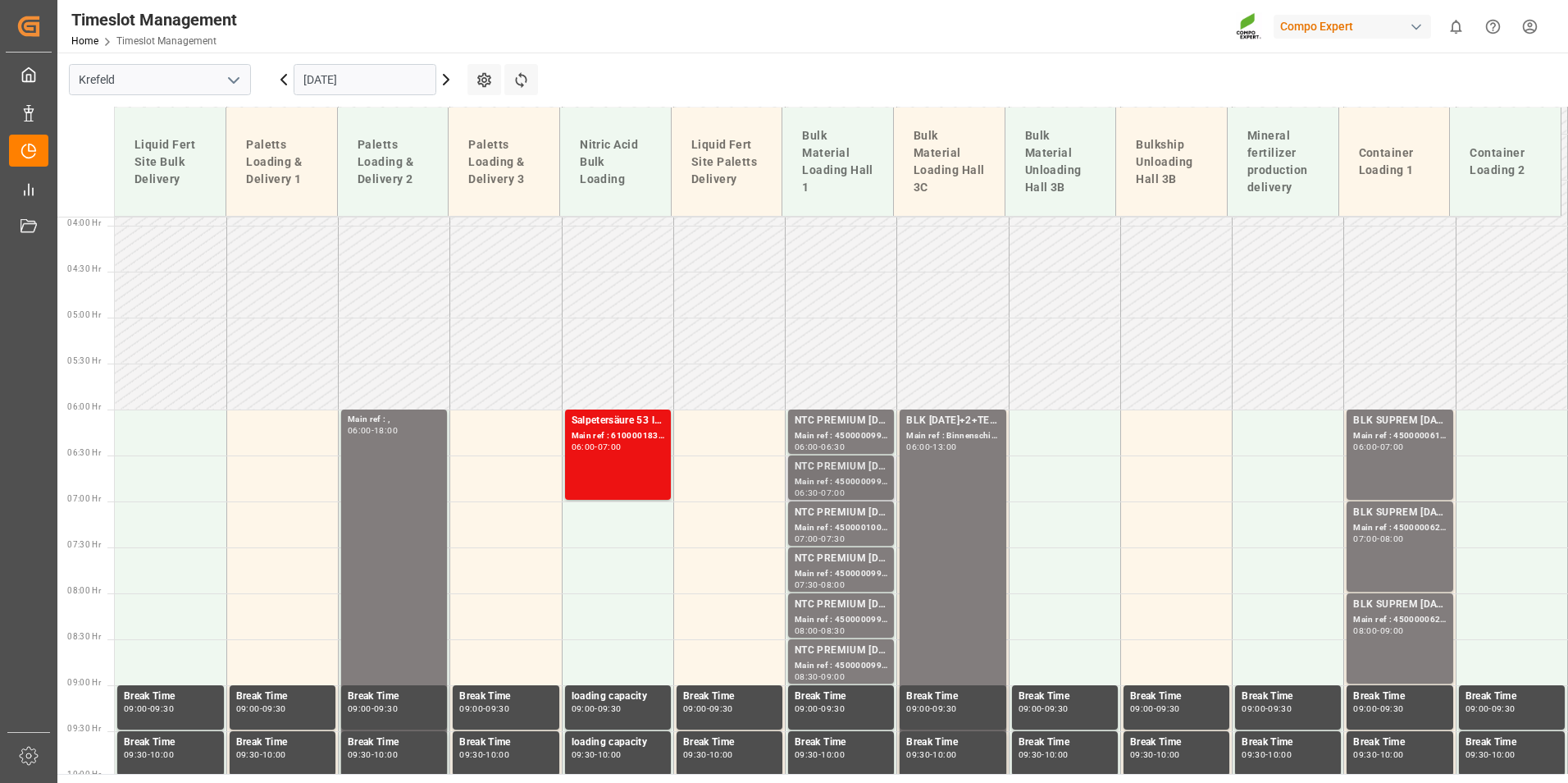
scroll to position [438, 0]
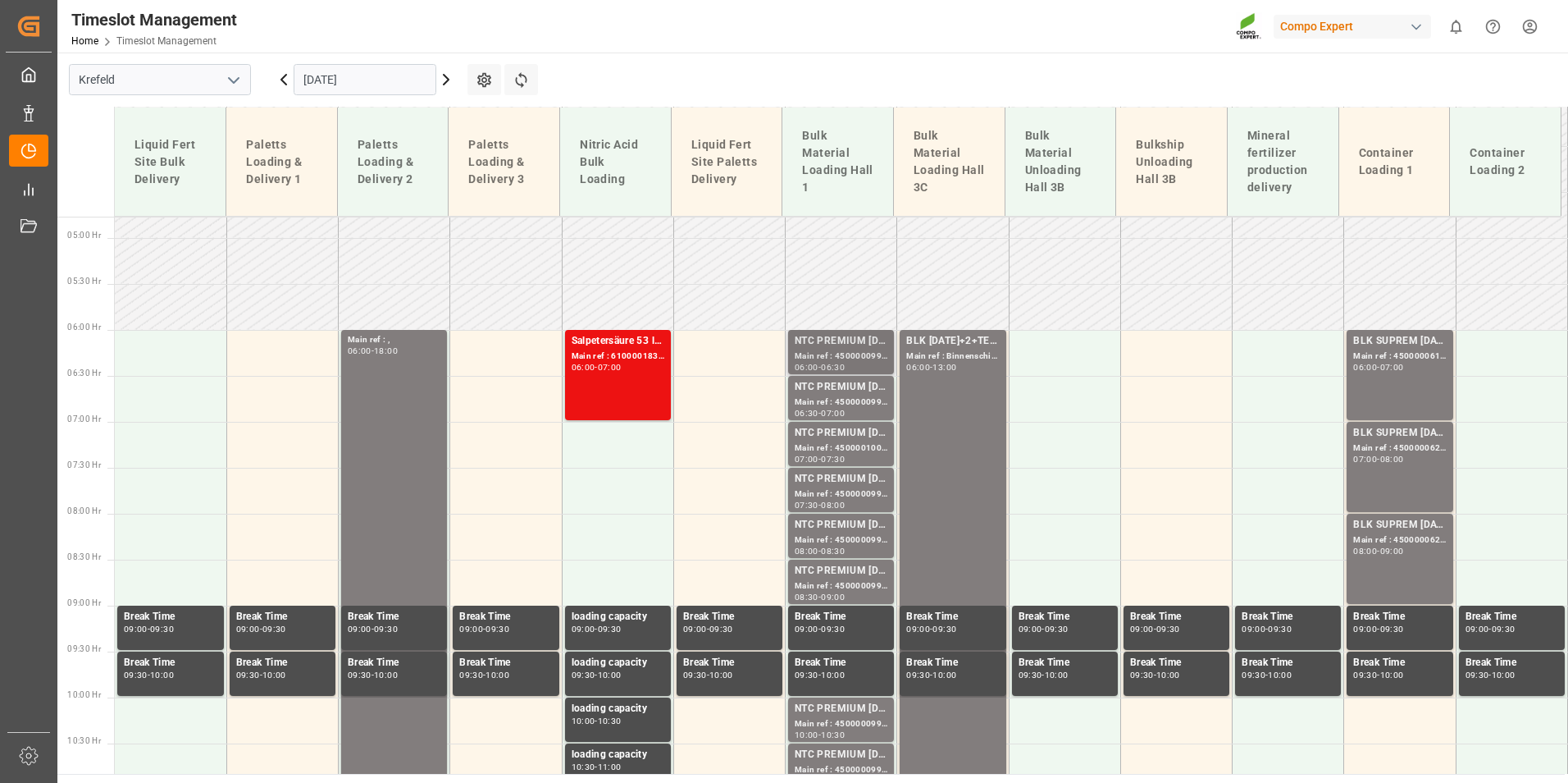
click at [864, 349] on div "NTC PREMIUM [DATE]+3+TE BULK" at bounding box center [841, 341] width 93 height 16
click at [848, 384] on div "NTC PREMIUM [DATE]+3+TE BULK" at bounding box center [841, 387] width 93 height 16
click at [851, 520] on div "NTC PREMIUM [DATE]+3+TE BULK" at bounding box center [841, 525] width 93 height 16
click at [870, 581] on div "Main ref : 4500000997, 2000001025" at bounding box center [841, 585] width 93 height 14
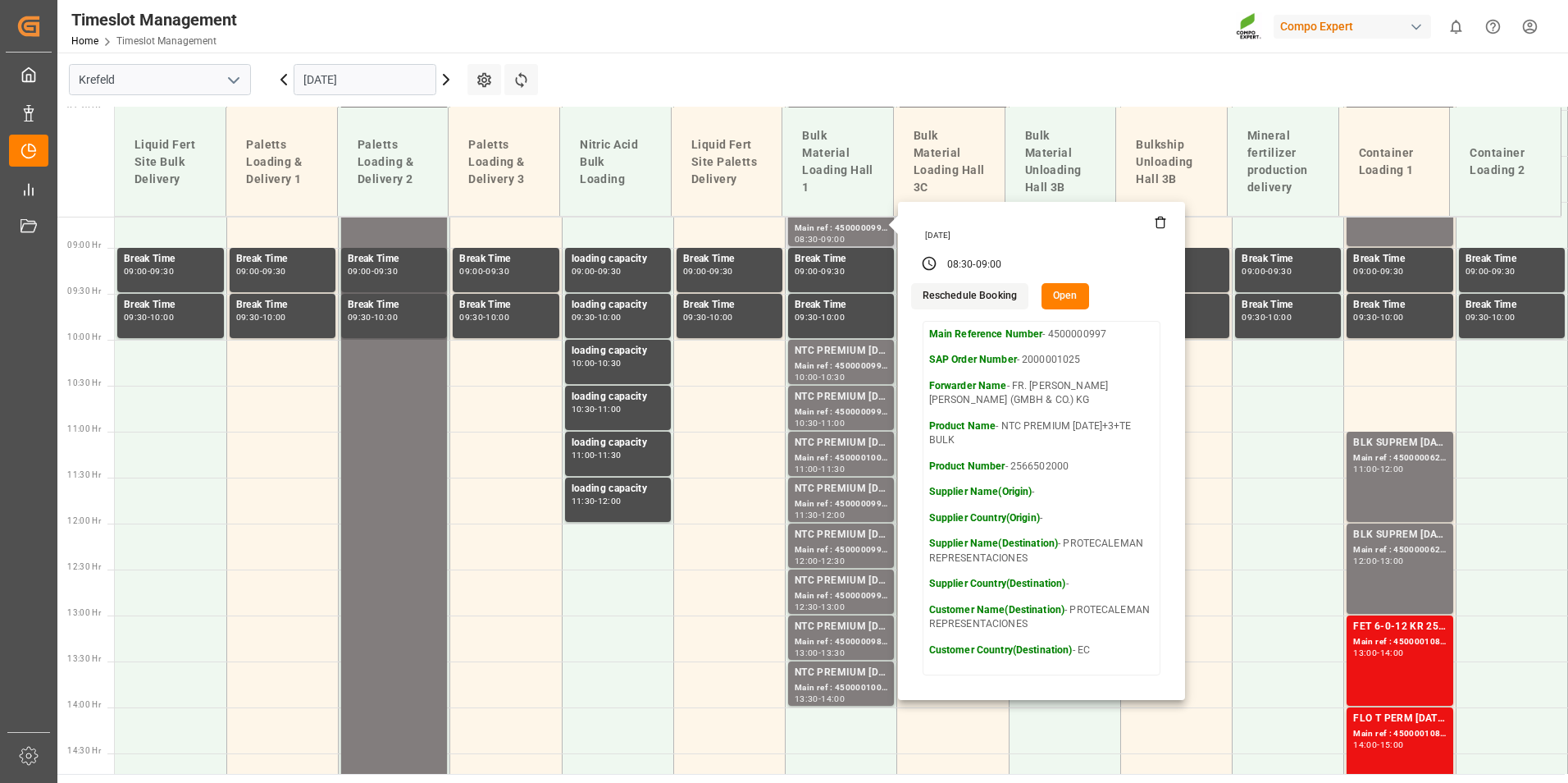
scroll to position [767, 0]
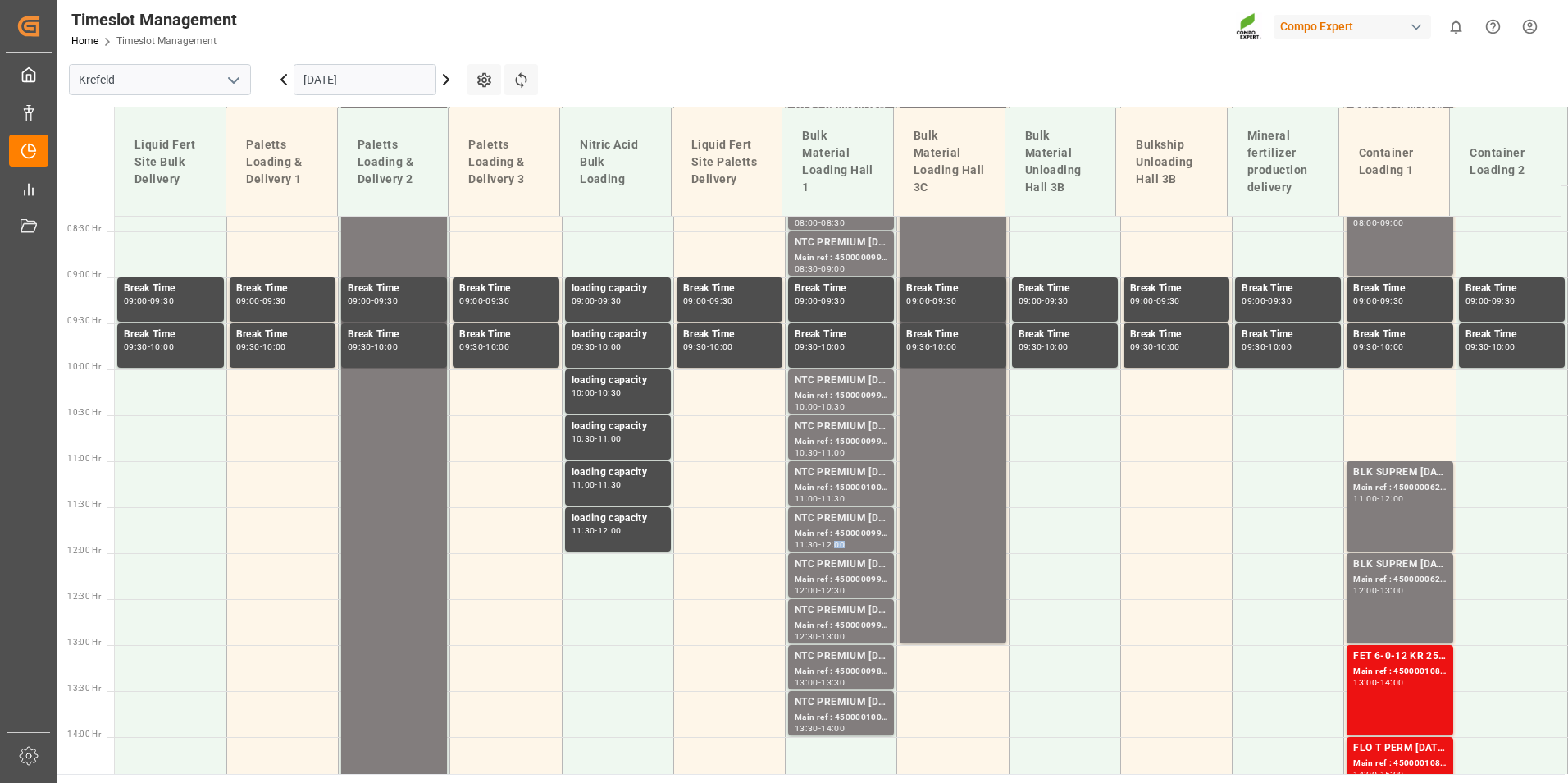
click at [842, 541] on div "12:00" at bounding box center [833, 544] width 24 height 7
click at [833, 676] on div "Main ref : 4500000989, 2000001025" at bounding box center [841, 671] width 93 height 14
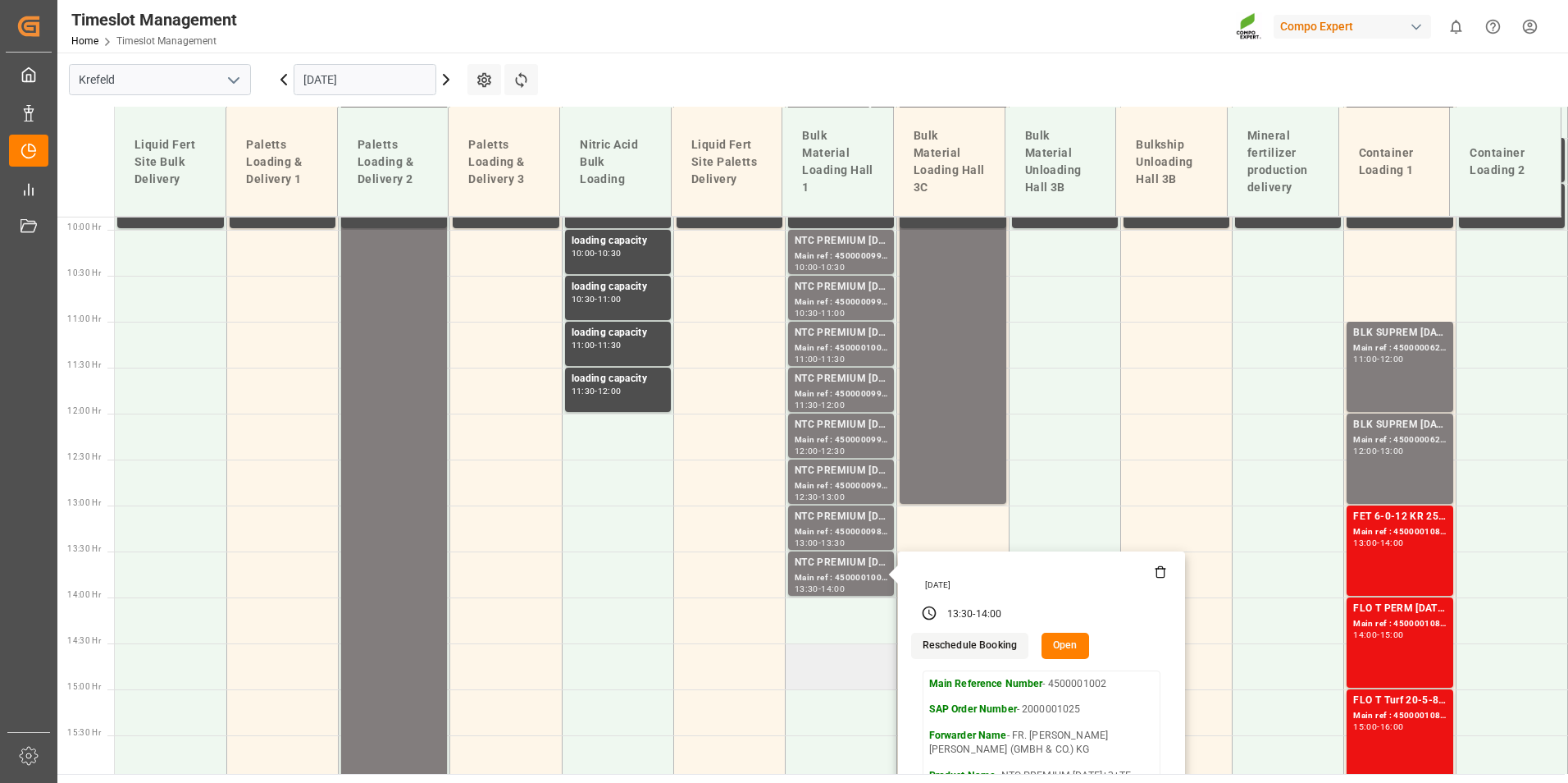
scroll to position [1013, 0]
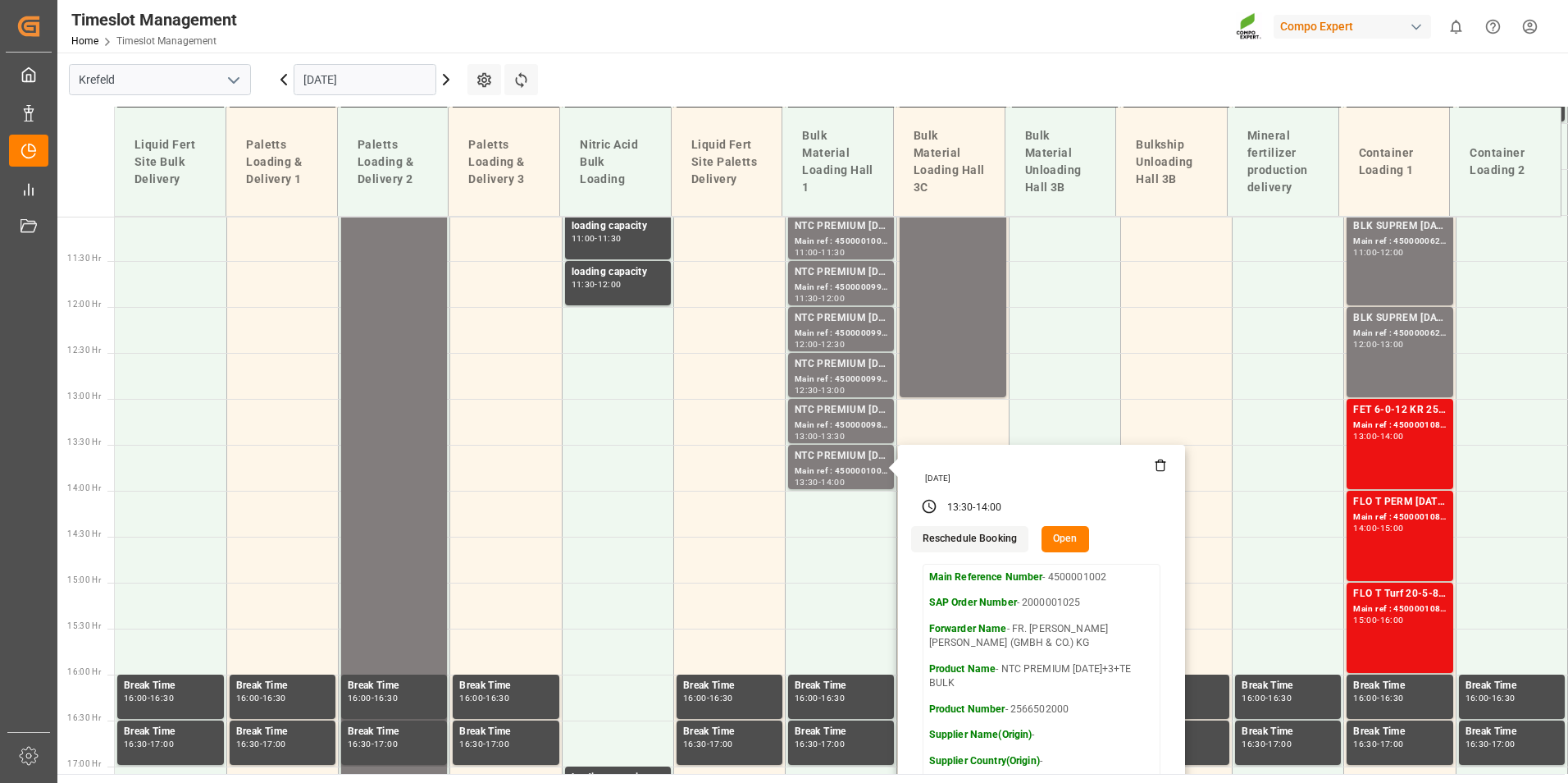
click at [388, 90] on input "[DATE]" at bounding box center [364, 79] width 143 height 31
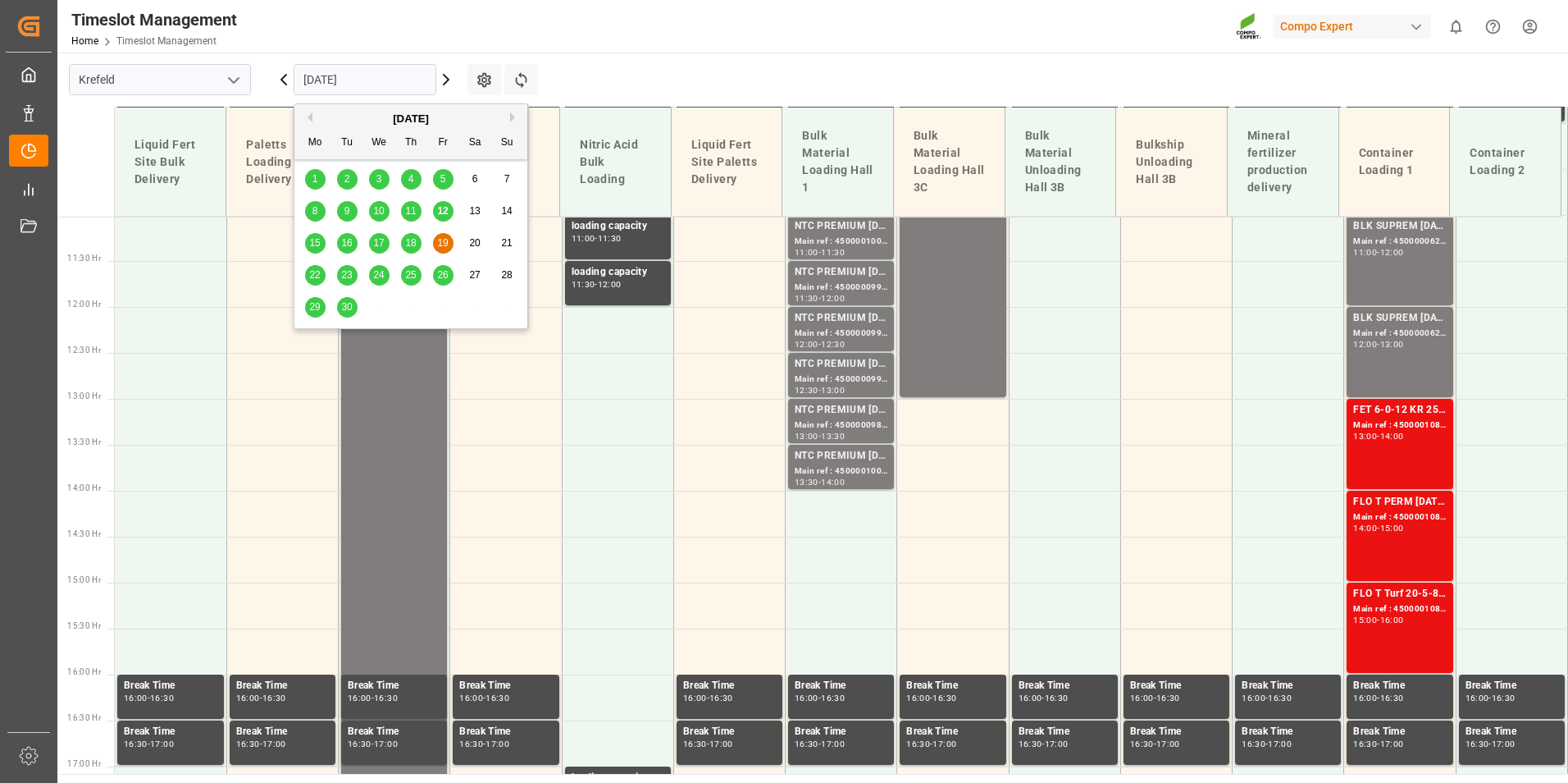
click at [316, 239] on span "15" at bounding box center [314, 242] width 11 height 12
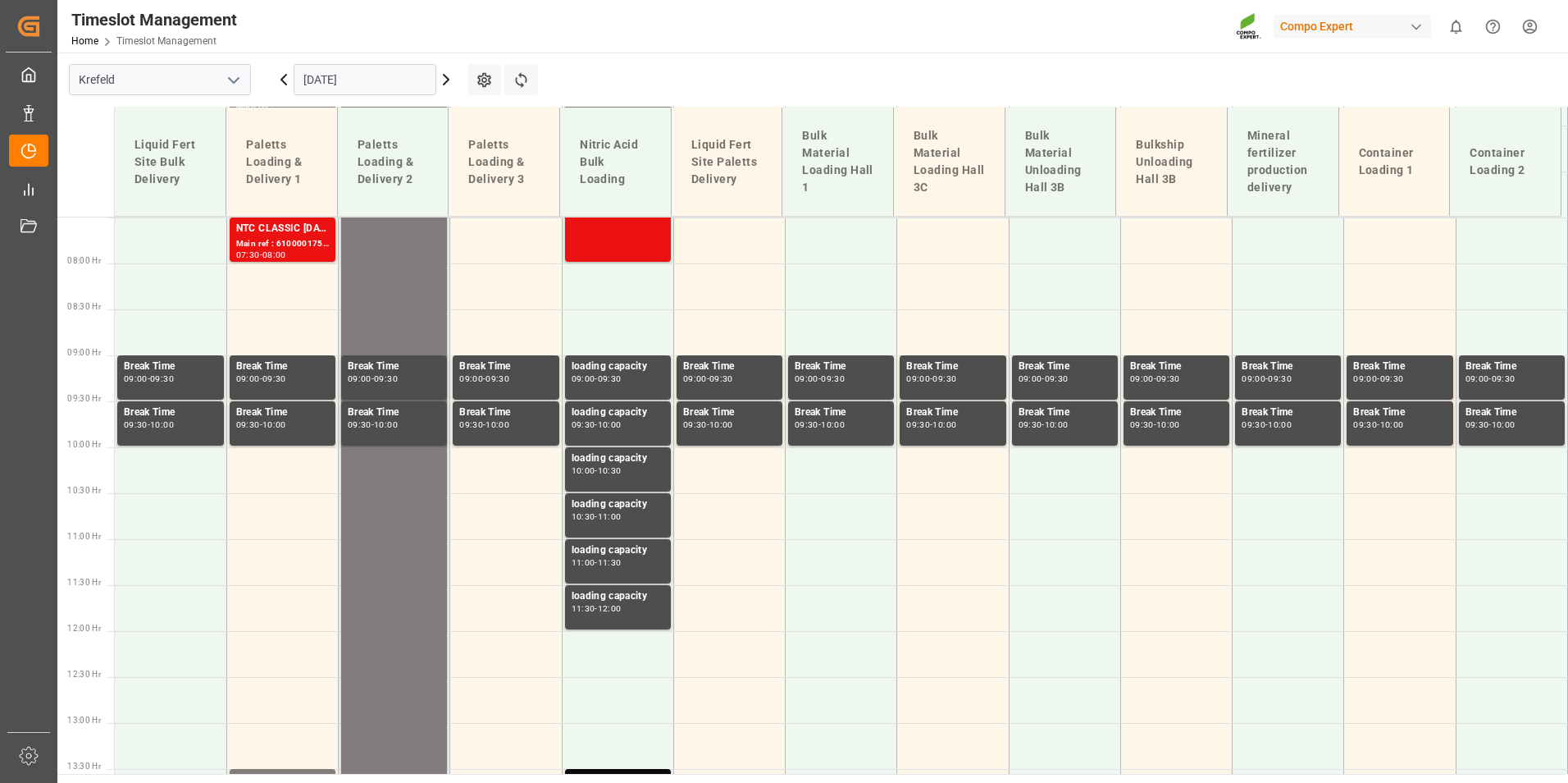
scroll to position [520, 0]
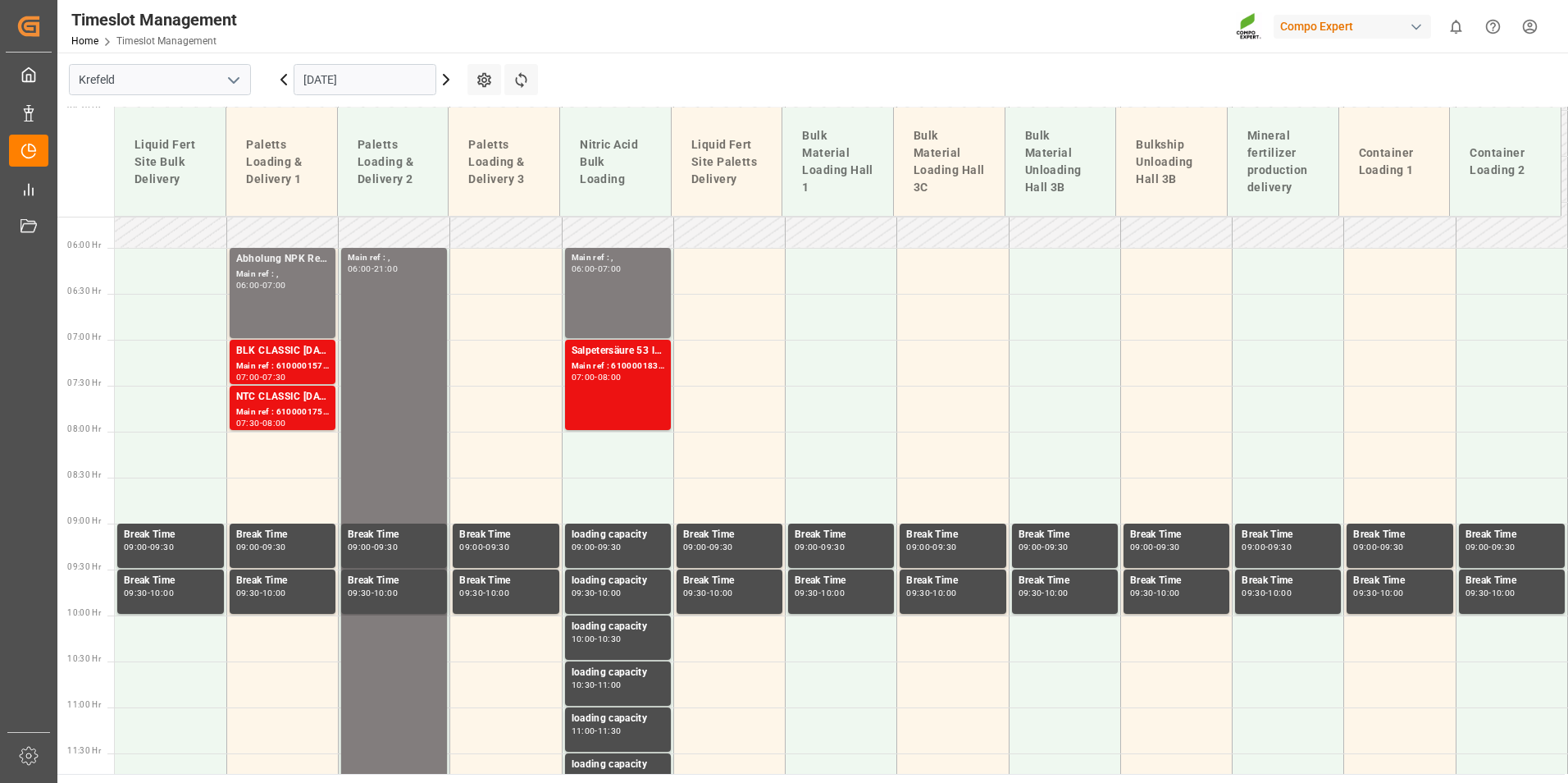
click at [371, 74] on input "[DATE]" at bounding box center [364, 79] width 143 height 31
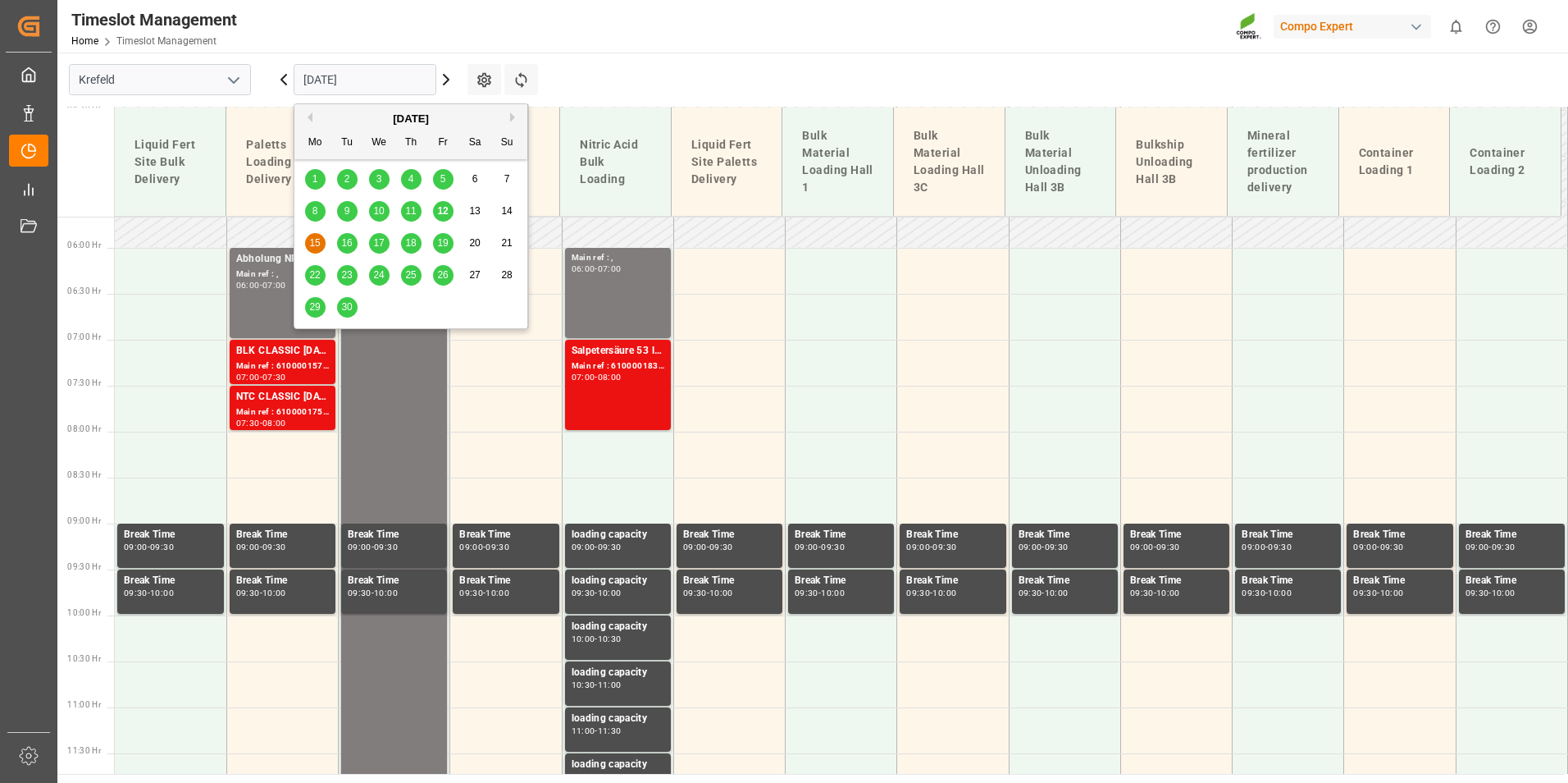
click at [337, 77] on input "[DATE]" at bounding box center [364, 79] width 143 height 31
click at [447, 211] on span "12" at bounding box center [443, 211] width 11 height 12
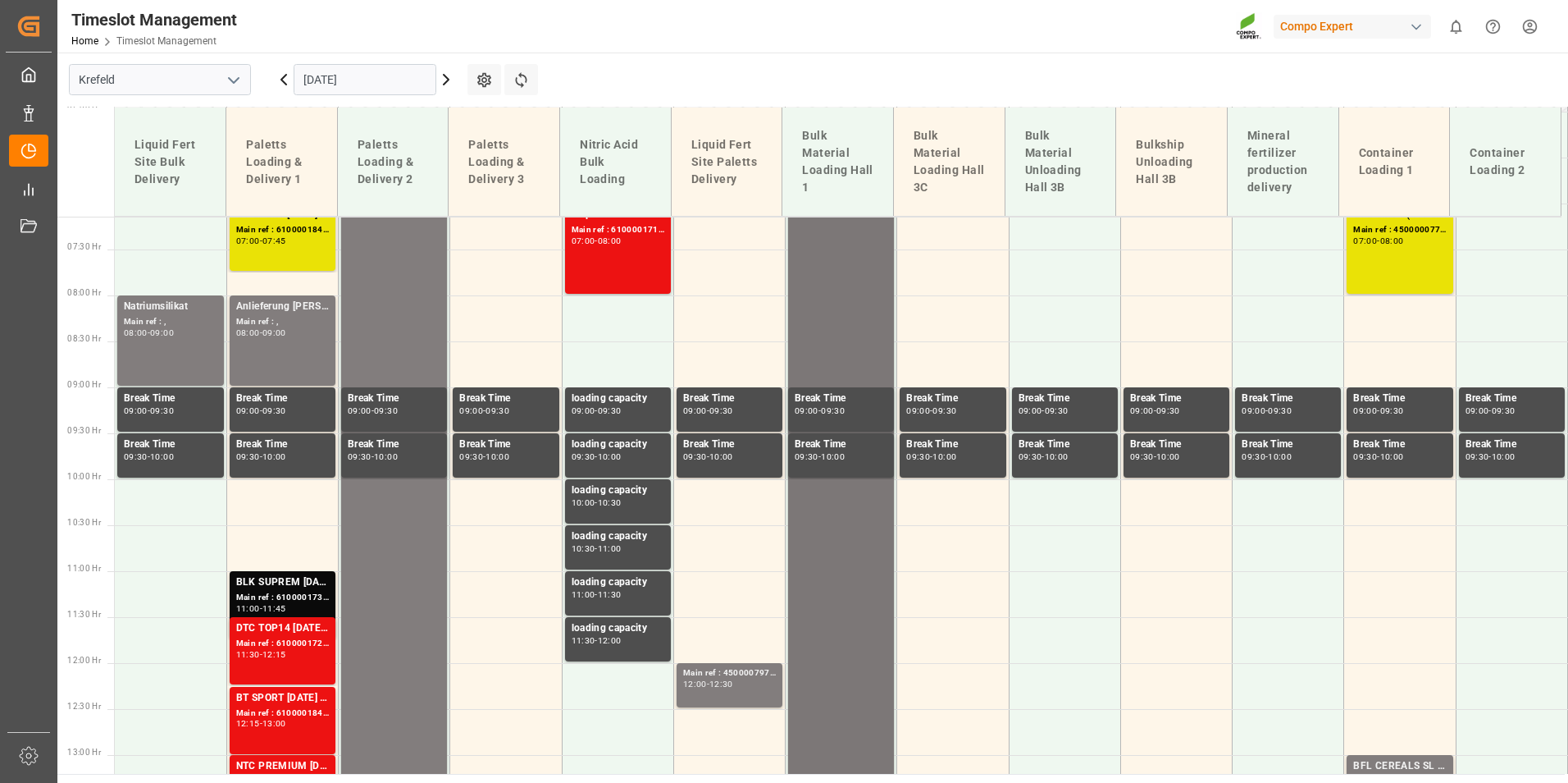
scroll to position [603, 0]
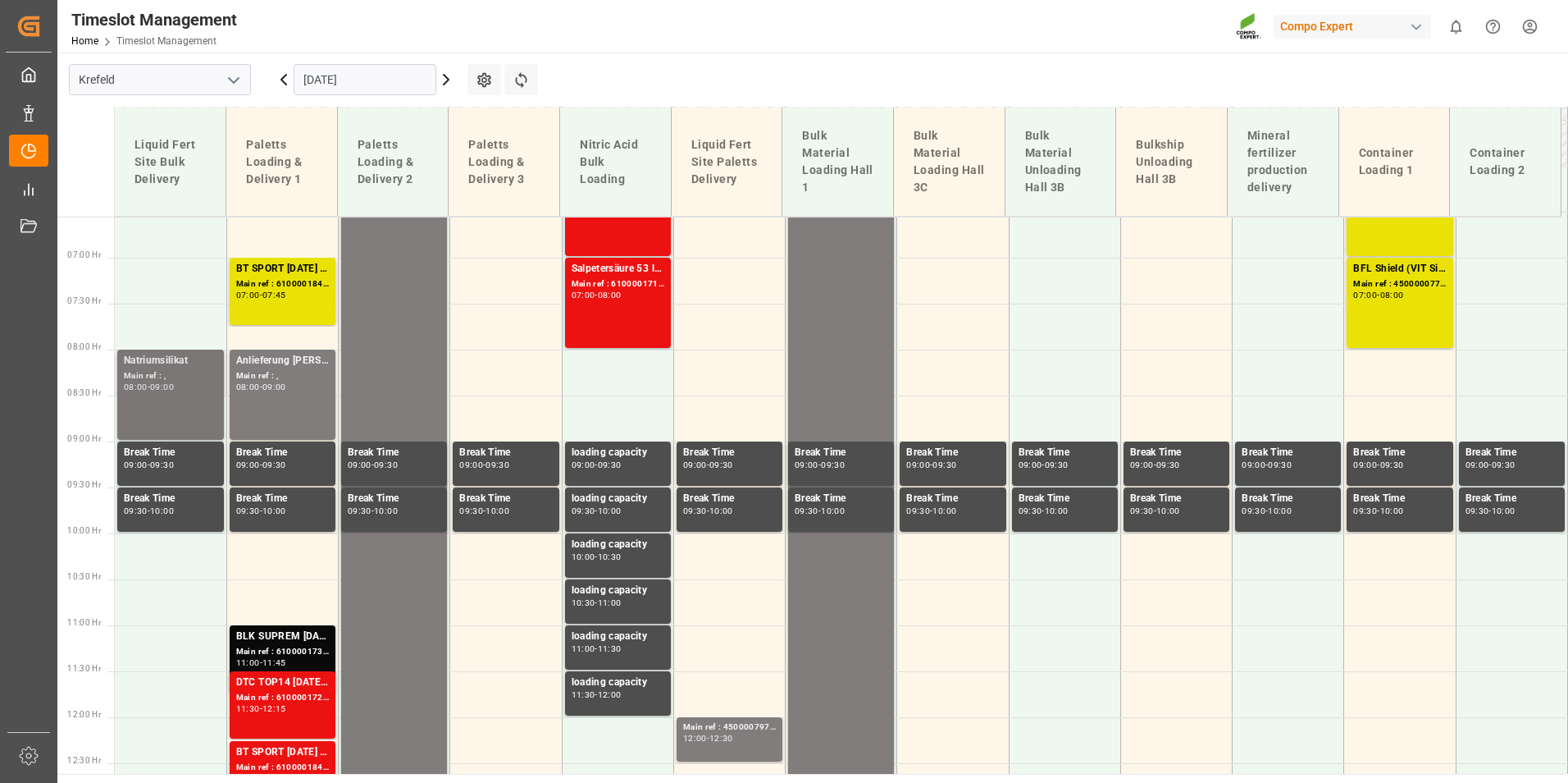
click at [213, 394] on div "Natriumsilikat Main ref : , 08:00 - 09:00" at bounding box center [170, 395] width 94 height 84
